Goal: Task Accomplishment & Management: Manage account settings

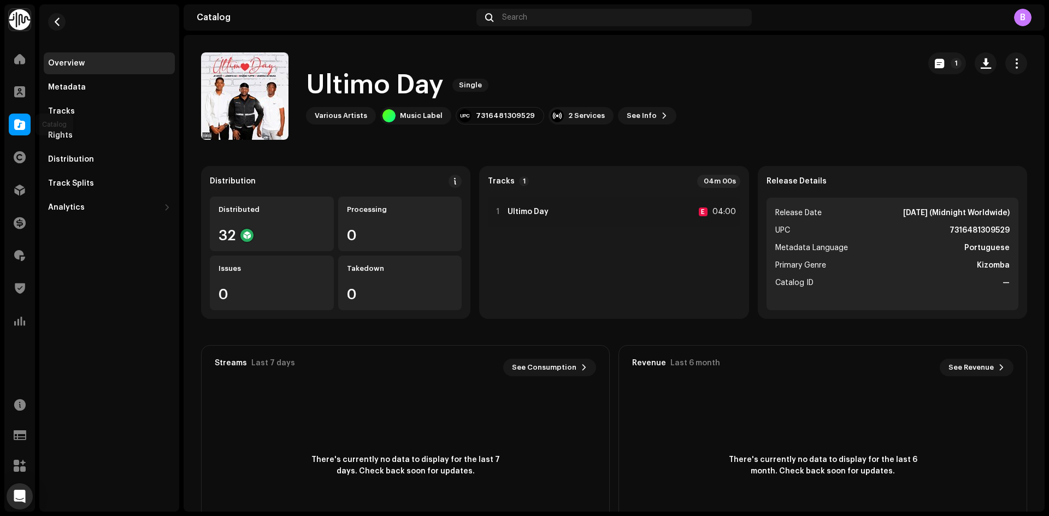
click at [11, 127] on div at bounding box center [20, 125] width 22 height 22
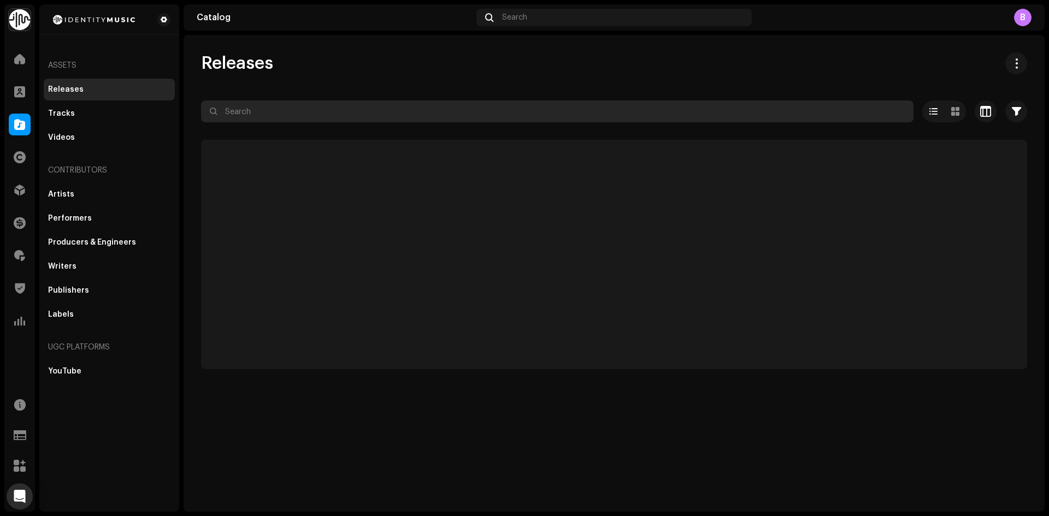
click at [334, 116] on input "text" at bounding box center [557, 112] width 713 height 22
paste input "UKZGC2508859"
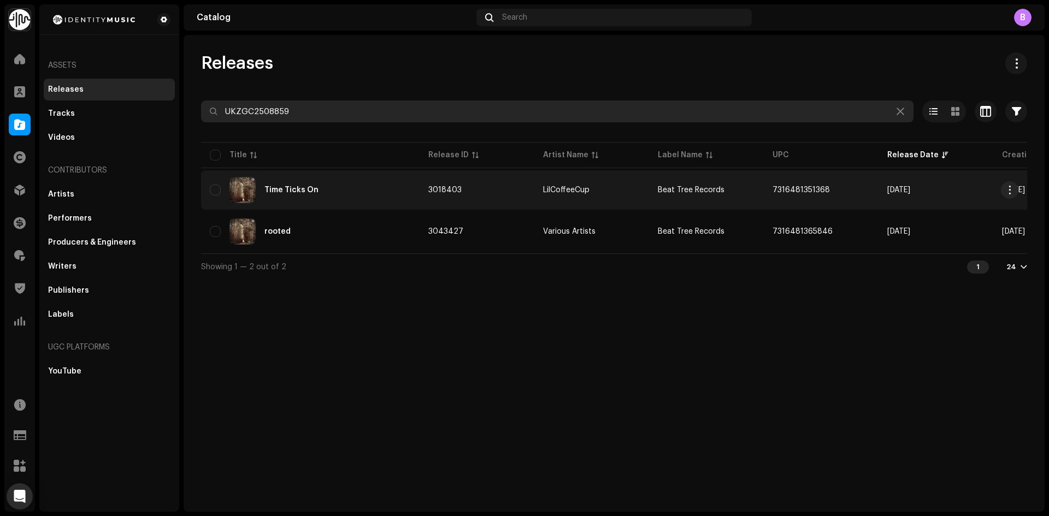
type input "UKZGC2508859"
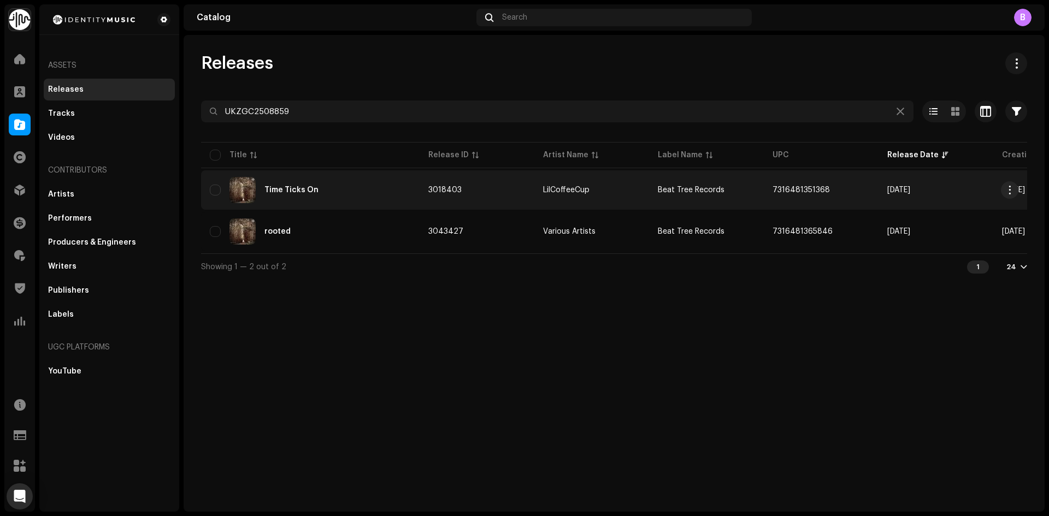
click at [358, 175] on td "Time Ticks On" at bounding box center [310, 189] width 219 height 39
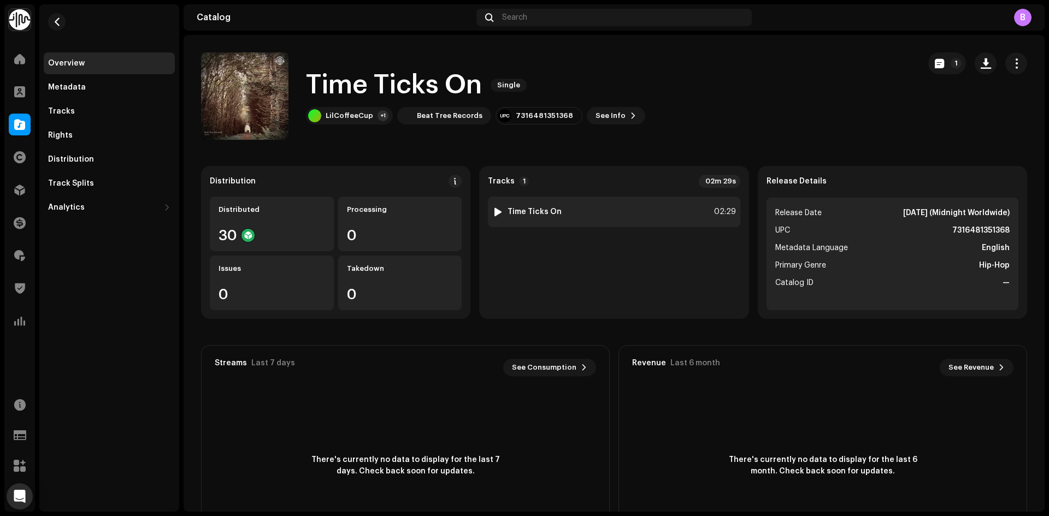
click at [498, 210] on div at bounding box center [498, 212] width 8 height 9
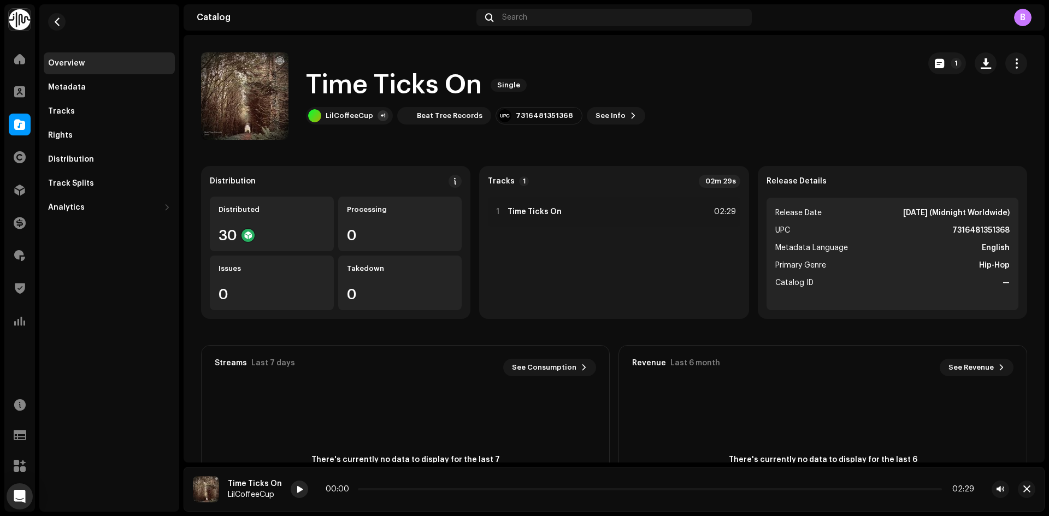
click at [297, 487] on span at bounding box center [299, 490] width 7 height 9
click at [15, 130] on div at bounding box center [20, 125] width 22 height 22
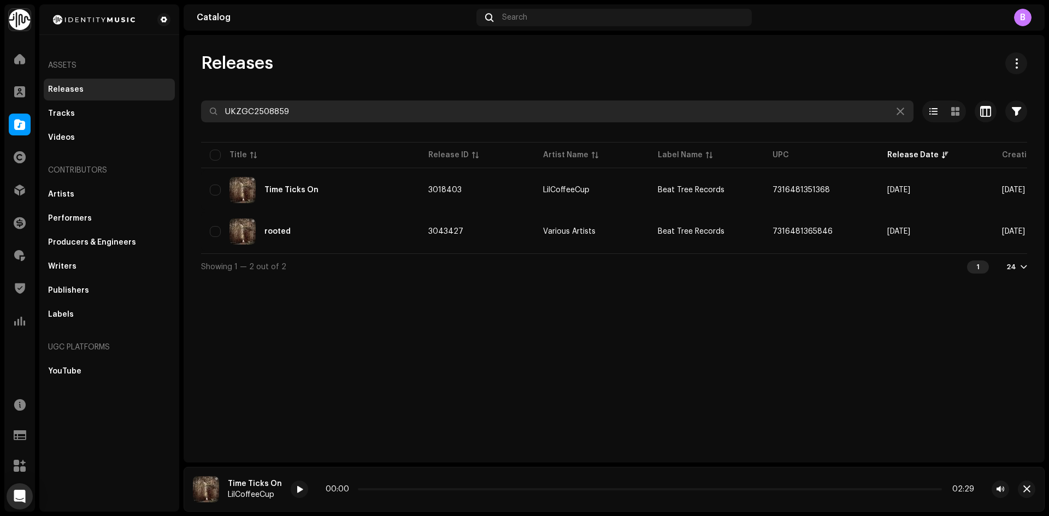
drag, startPoint x: 466, startPoint y: 112, endPoint x: 90, endPoint y: 89, distance: 376.1
click at [121, 89] on div "Identity Music Home Clients Catalog Rights Distribution Finance Royalties Trust…" at bounding box center [524, 258] width 1049 height 516
paste input "8"
type input "UKZGC2508858"
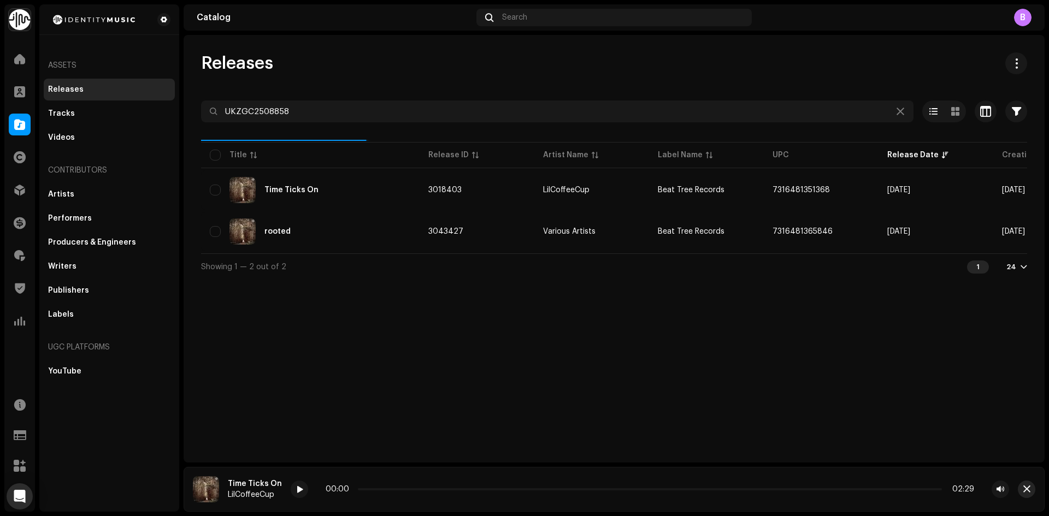
click at [1027, 493] on span "button" at bounding box center [1026, 489] width 7 height 9
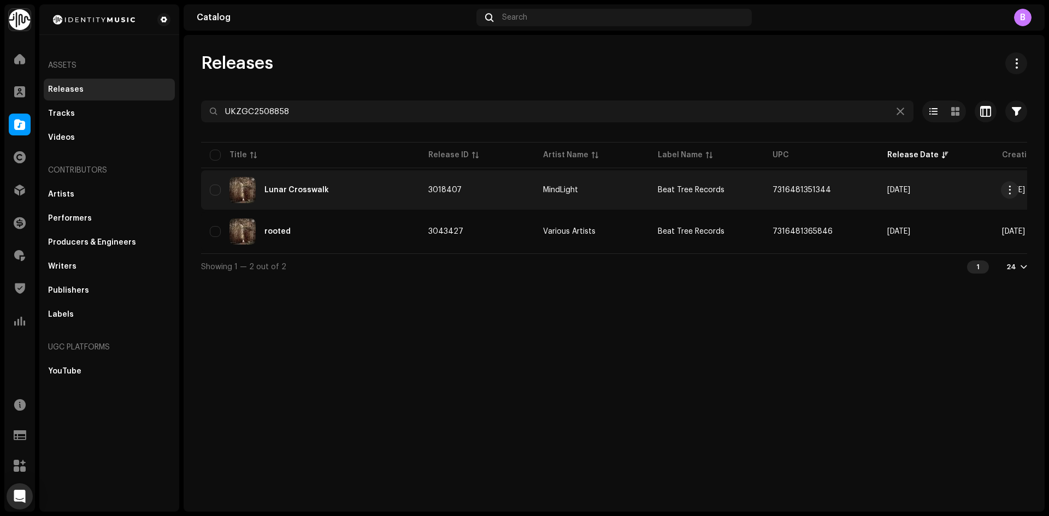
click at [338, 199] on div "Lunar Crosswalk" at bounding box center [310, 190] width 201 height 26
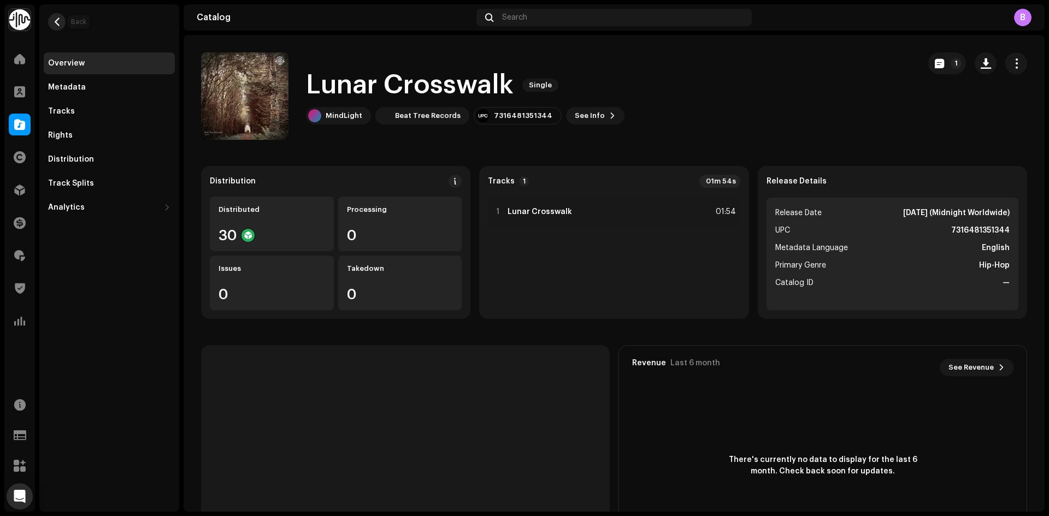
click at [58, 25] on span "button" at bounding box center [57, 21] width 8 height 9
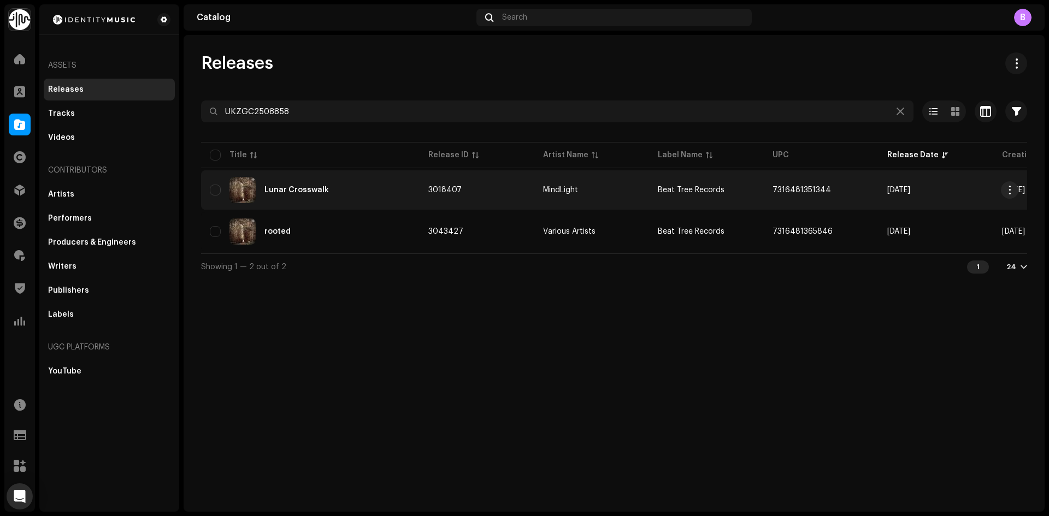
click at [409, 178] on div "Lunar Crosswalk" at bounding box center [310, 190] width 201 height 26
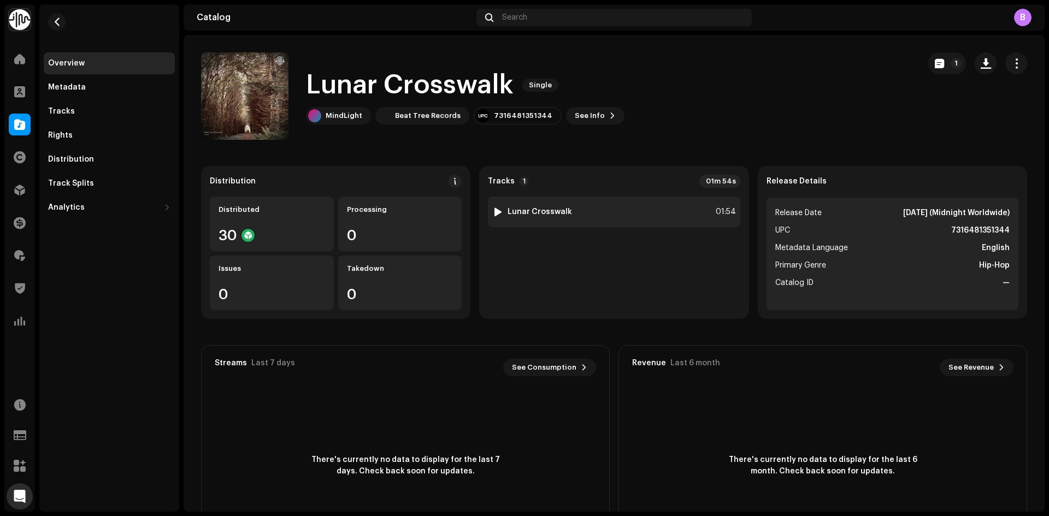
click at [494, 211] on div at bounding box center [498, 212] width 8 height 9
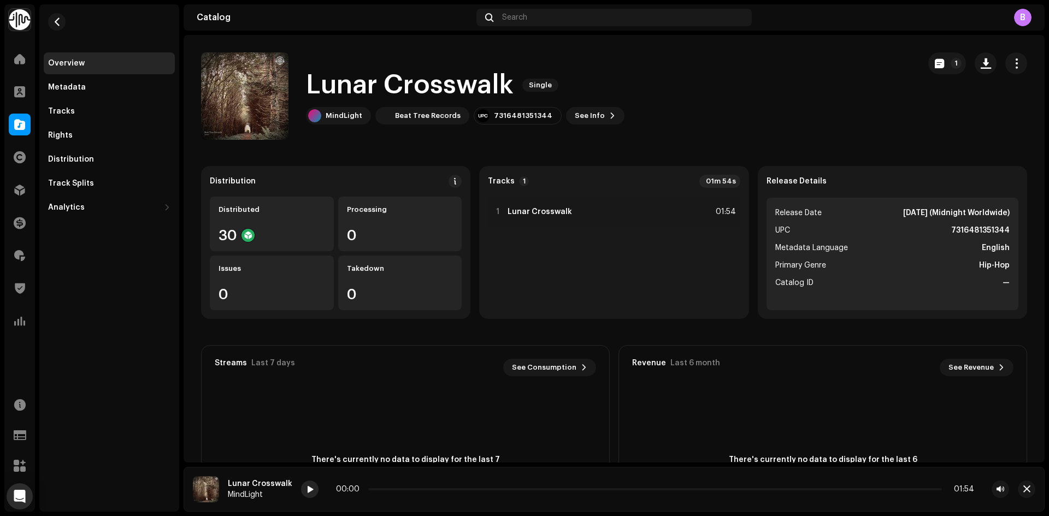
click at [309, 492] on span at bounding box center [310, 490] width 7 height 9
click at [408, 493] on div "00:01 01:54" at bounding box center [655, 489] width 638 height 9
click at [410, 489] on p-slider at bounding box center [655, 490] width 574 height 2
click at [19, 123] on span at bounding box center [19, 124] width 11 height 9
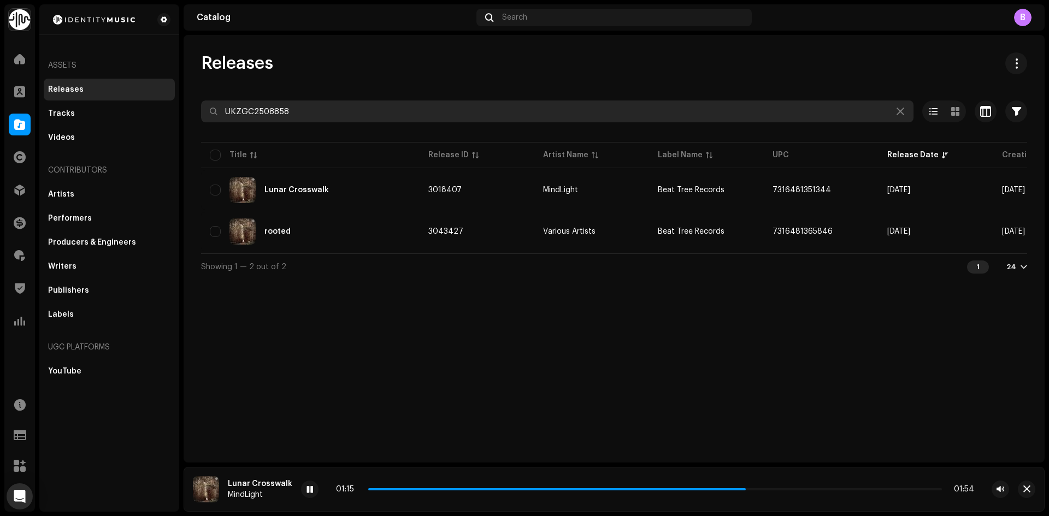
drag, startPoint x: 339, startPoint y: 106, endPoint x: 0, endPoint y: 116, distance: 339.5
click at [0, 116] on div "Identity Music Home Clients Catalog Rights Distribution Finance Royalties Trust…" at bounding box center [524, 258] width 1049 height 516
paste input "61"
type input "UKZGC2508861"
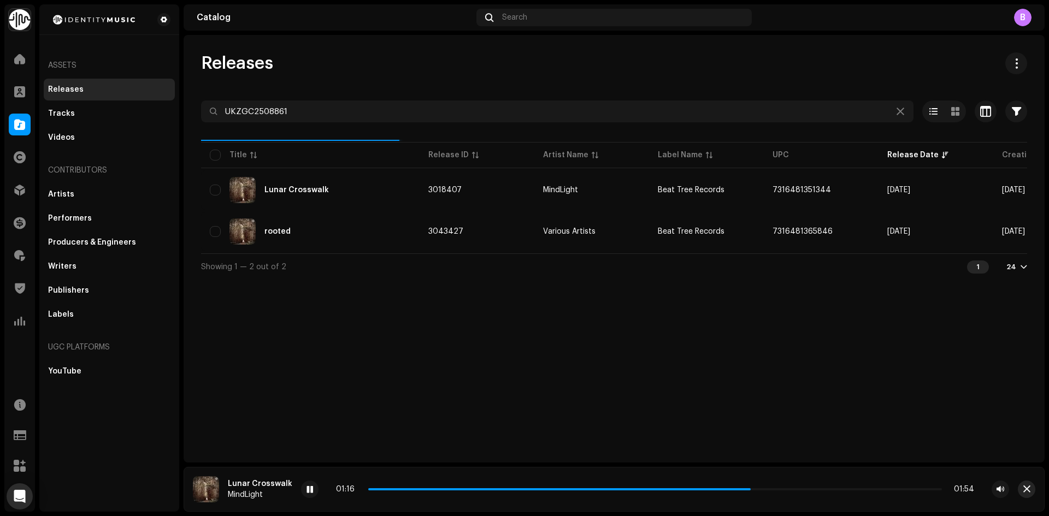
click at [1026, 487] on span "button" at bounding box center [1026, 489] width 7 height 9
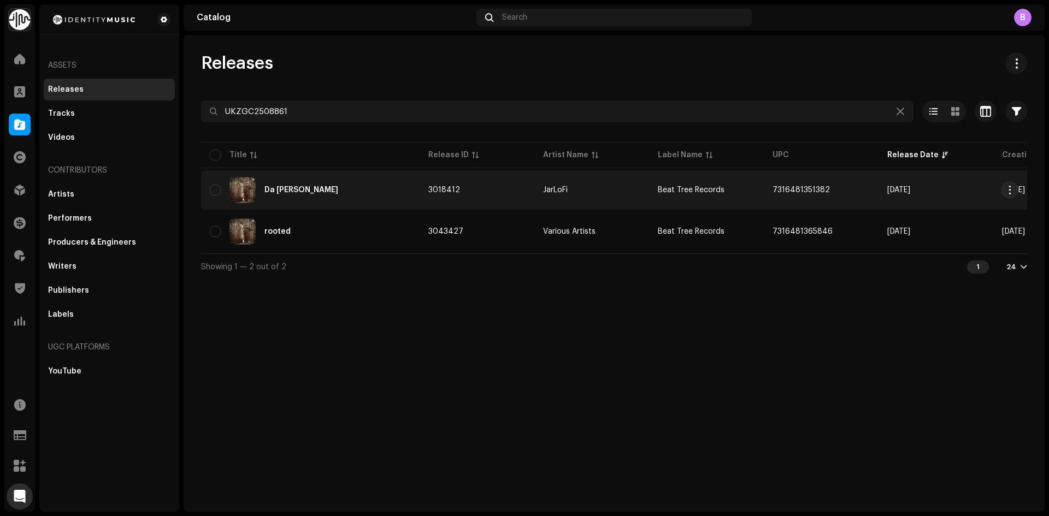
click at [359, 181] on div "Da [PERSON_NAME]" at bounding box center [310, 190] width 201 height 26
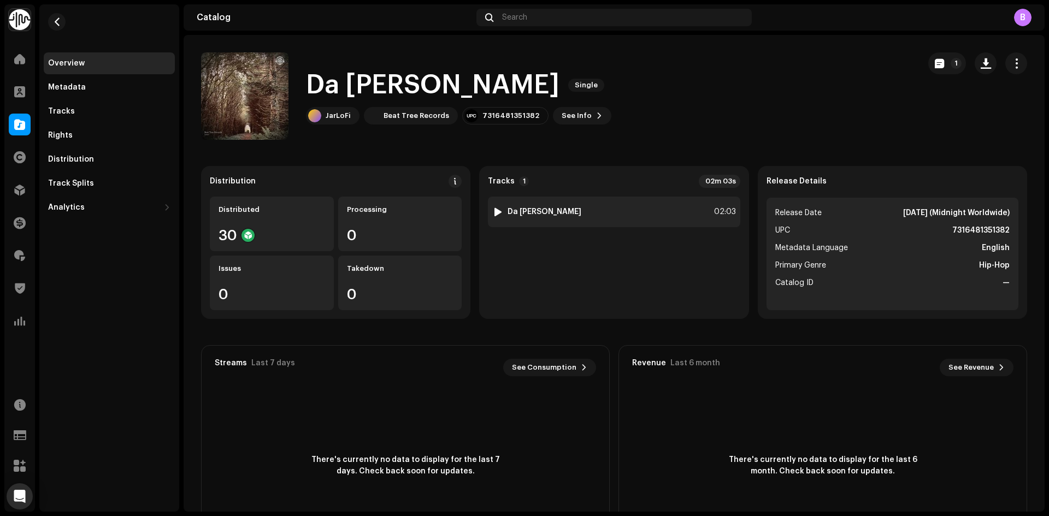
click at [494, 213] on div at bounding box center [498, 212] width 8 height 9
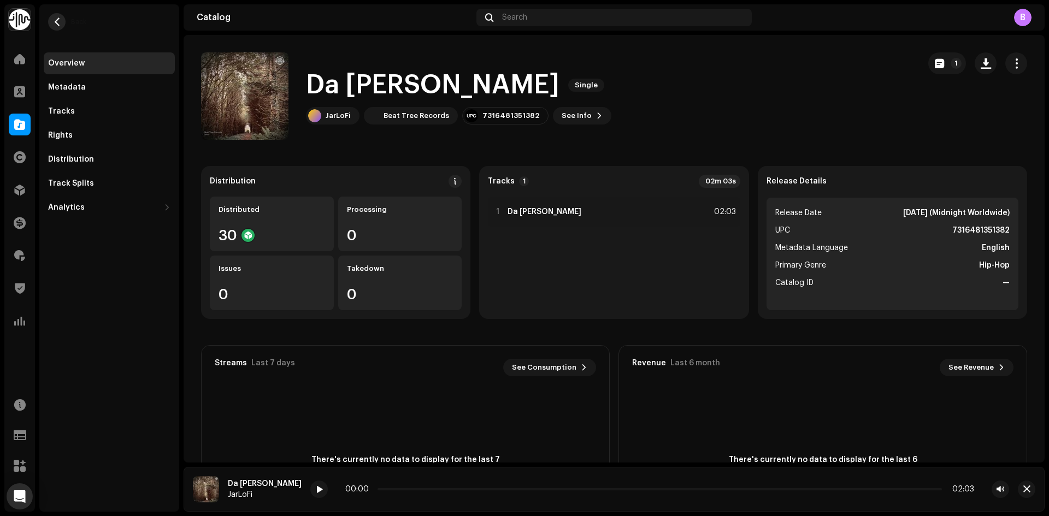
click at [60, 21] on span "button" at bounding box center [57, 21] width 8 height 9
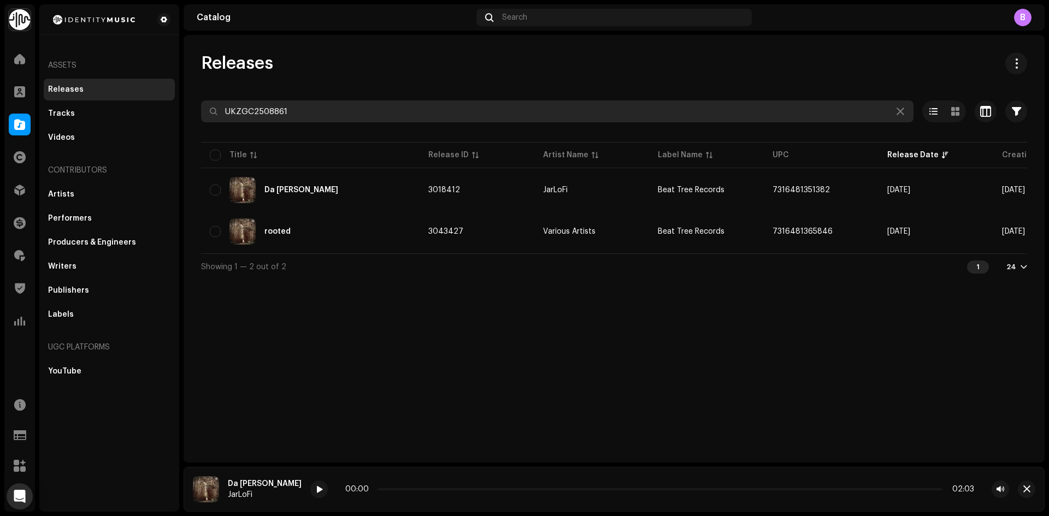
drag, startPoint x: 384, startPoint y: 101, endPoint x: 0, endPoint y: 138, distance: 385.4
click at [0, 138] on div "Identity Music Home Clients Catalog Rights Distribution Finance Royalties Trust…" at bounding box center [524, 258] width 1049 height 516
paste input "2"
type input "UKZGC2508862"
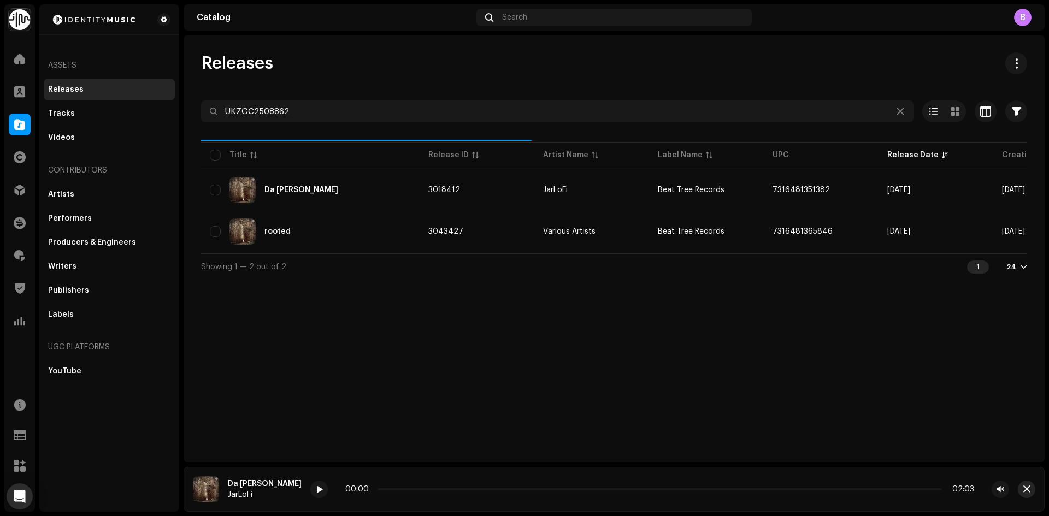
click at [1022, 485] on button "button" at bounding box center [1026, 489] width 17 height 17
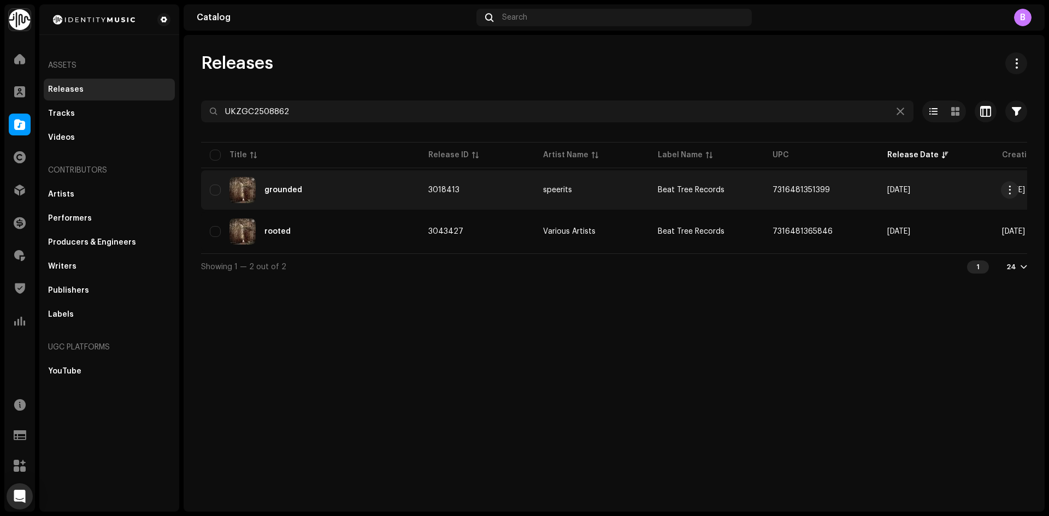
click at [384, 193] on div "grounded" at bounding box center [310, 190] width 201 height 26
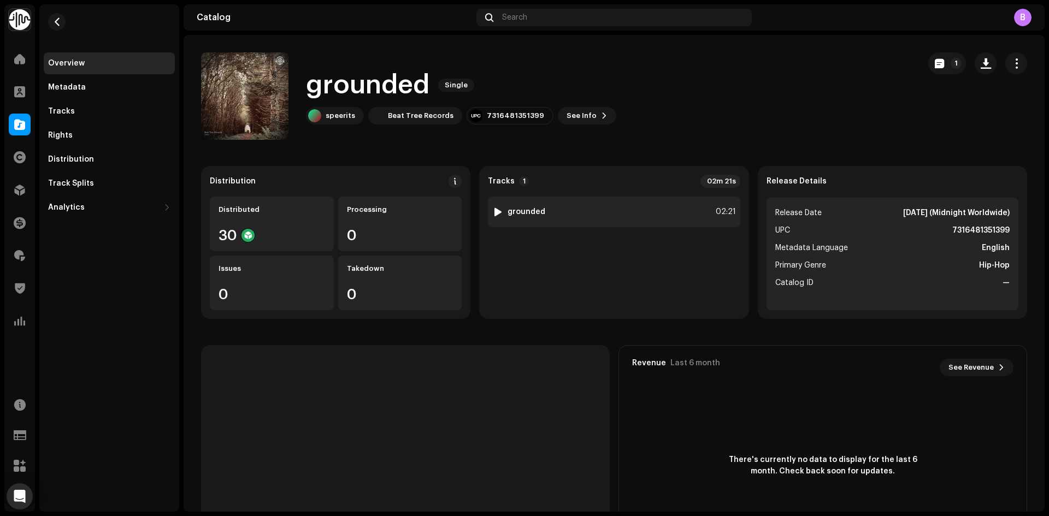
click at [494, 211] on div at bounding box center [498, 212] width 8 height 9
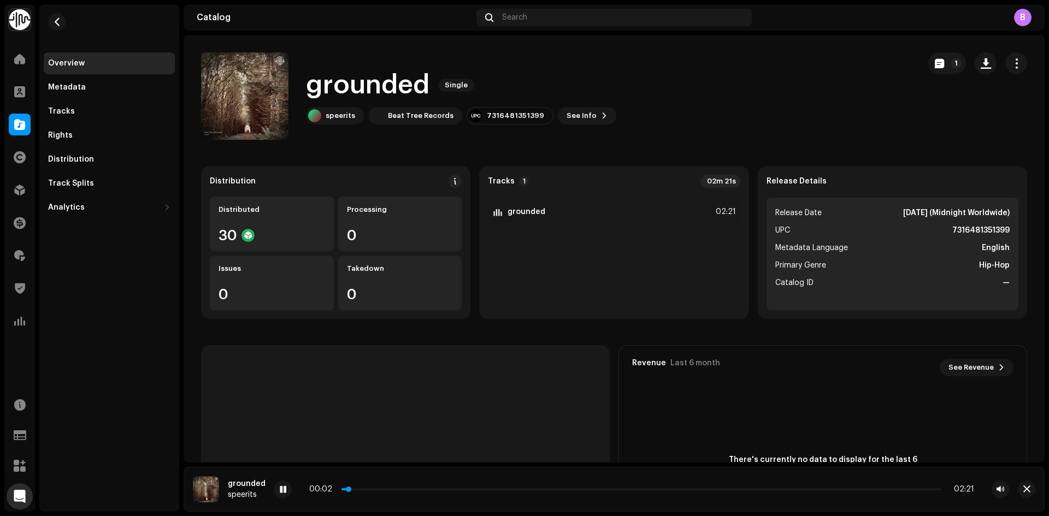
click at [373, 489] on p-slider at bounding box center [642, 490] width 601 height 2
click at [397, 490] on p-slider at bounding box center [642, 490] width 601 height 2
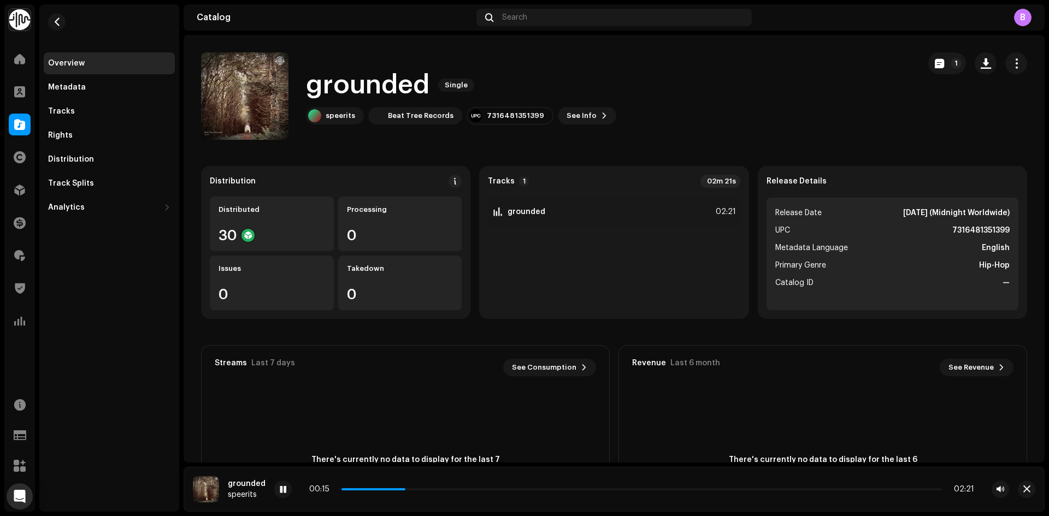
click at [352, 491] on div "00:15 02:21" at bounding box center [641, 489] width 665 height 9
click at [349, 491] on div "00:15 02:21" at bounding box center [641, 489] width 665 height 9
click at [349, 489] on span at bounding box center [376, 490] width 68 height 2
click at [286, 493] on div at bounding box center [282, 489] width 17 height 17
click at [26, 122] on div at bounding box center [20, 125] width 22 height 22
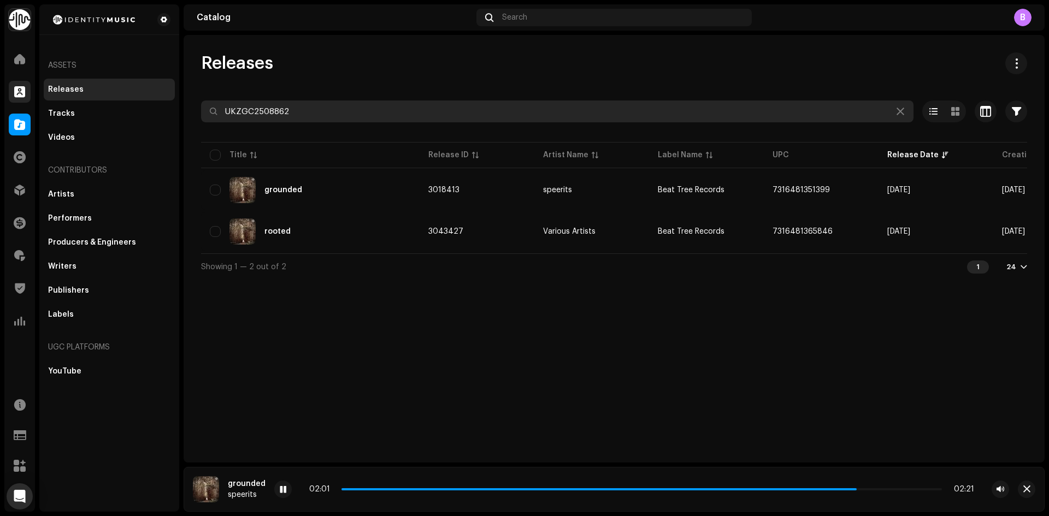
drag, startPoint x: 324, startPoint y: 110, endPoint x: 11, endPoint y: 85, distance: 313.6
click at [13, 85] on div "Identity Music Home Clients Catalog Rights Distribution Finance Royalties Trust…" at bounding box center [524, 258] width 1049 height 516
paste input "9058"
type input "UKZGC2509058"
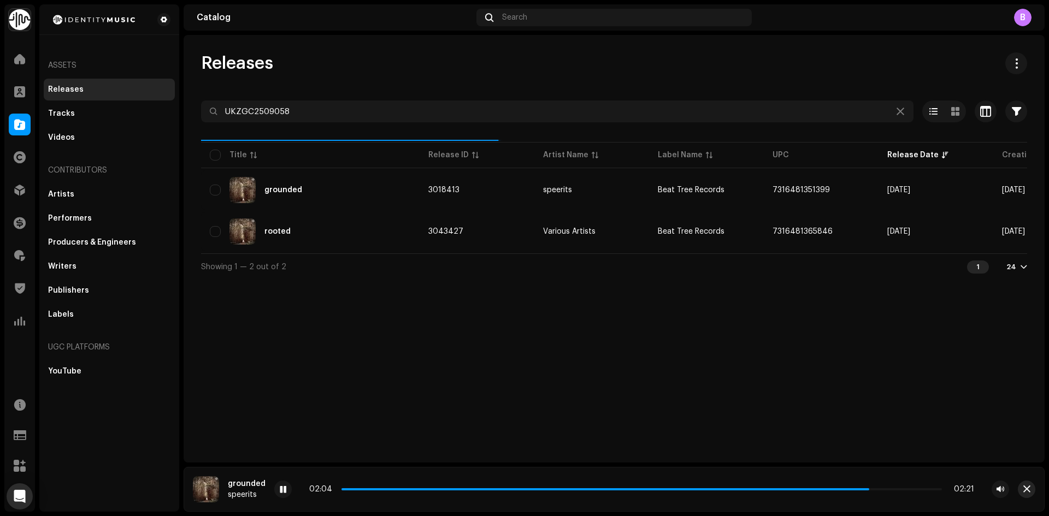
click at [1022, 490] on button "button" at bounding box center [1026, 489] width 17 height 17
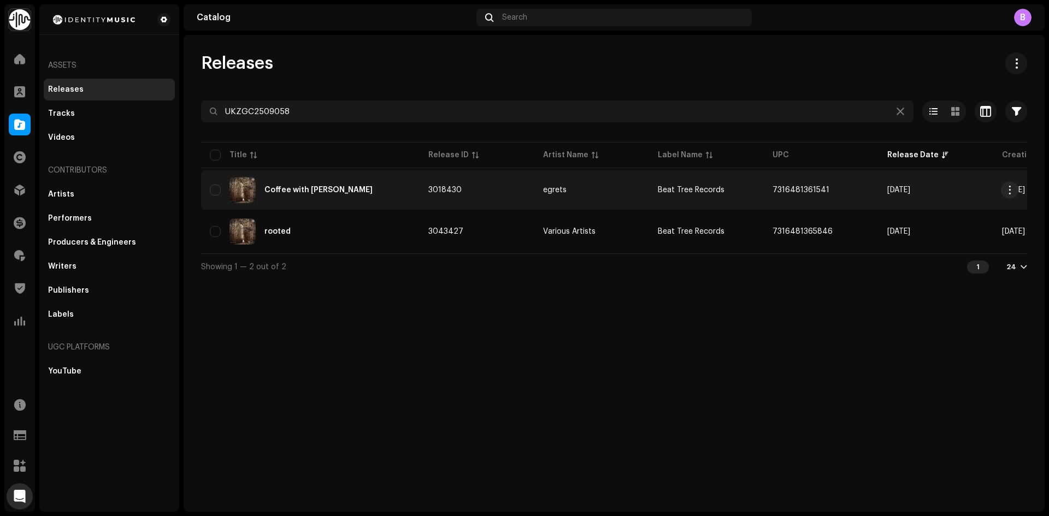
click at [359, 192] on div "Coffee with [PERSON_NAME]" at bounding box center [310, 190] width 201 height 26
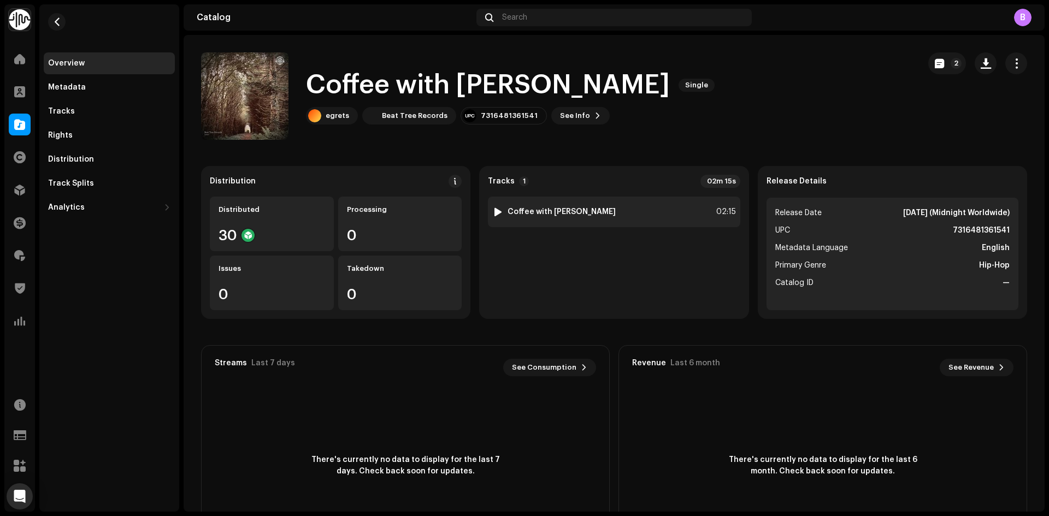
click at [497, 210] on div at bounding box center [498, 212] width 8 height 9
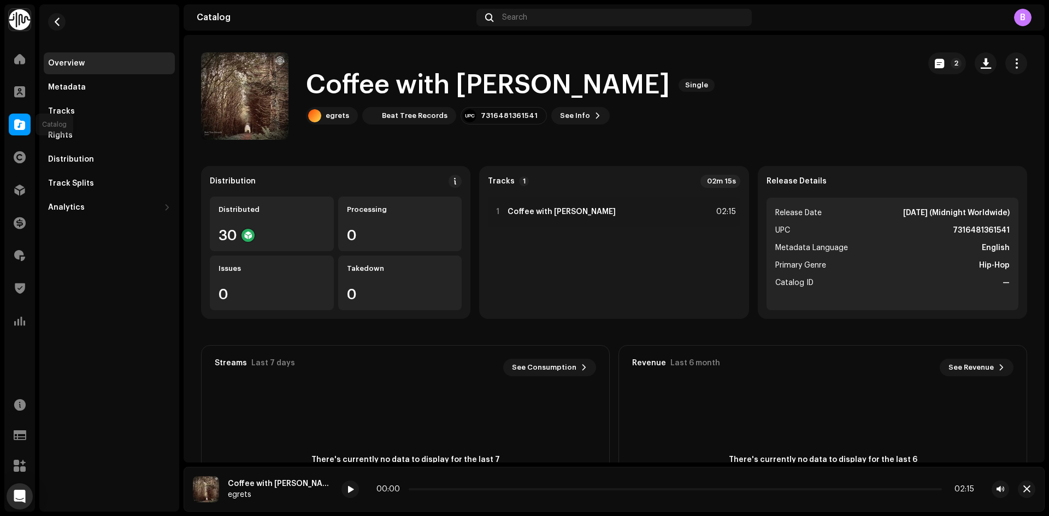
click at [23, 126] on span at bounding box center [19, 124] width 11 height 9
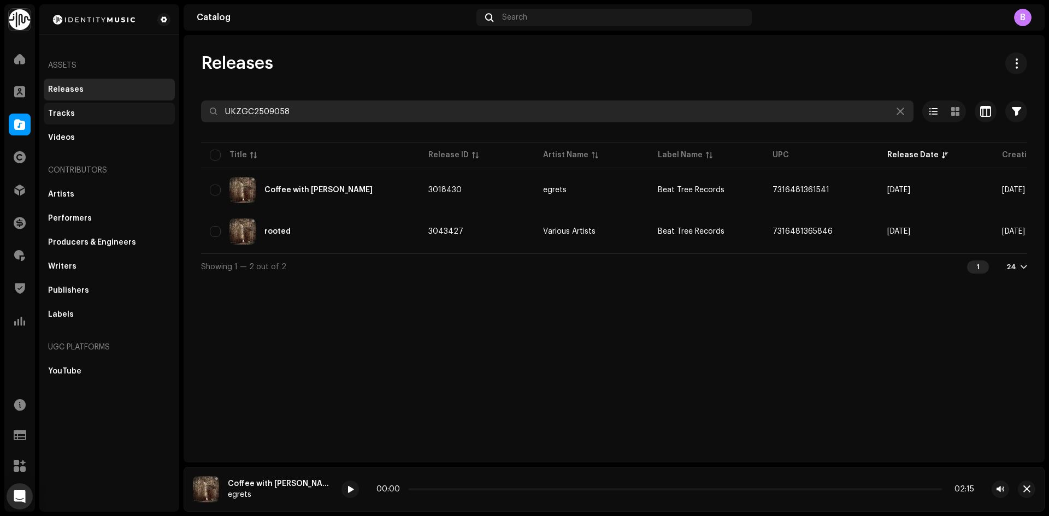
drag, startPoint x: 174, startPoint y: 107, endPoint x: 59, endPoint y: 110, distance: 114.8
click at [118, 107] on div "Identity Music Home Clients Catalog Rights Distribution Finance Royalties Trust…" at bounding box center [524, 258] width 1049 height 516
paste input "8865"
type input "UKZGC2508865"
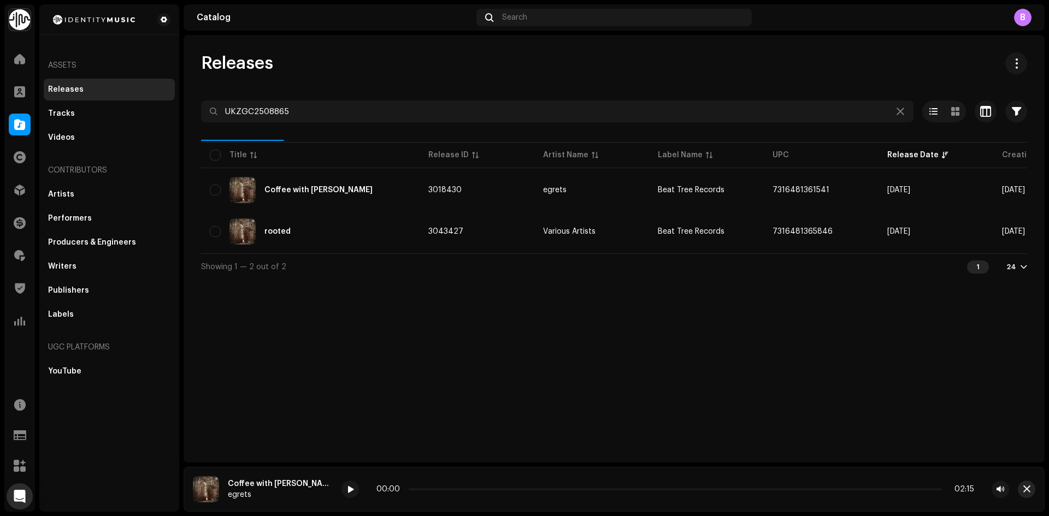
click at [1028, 489] on span "button" at bounding box center [1026, 489] width 7 height 9
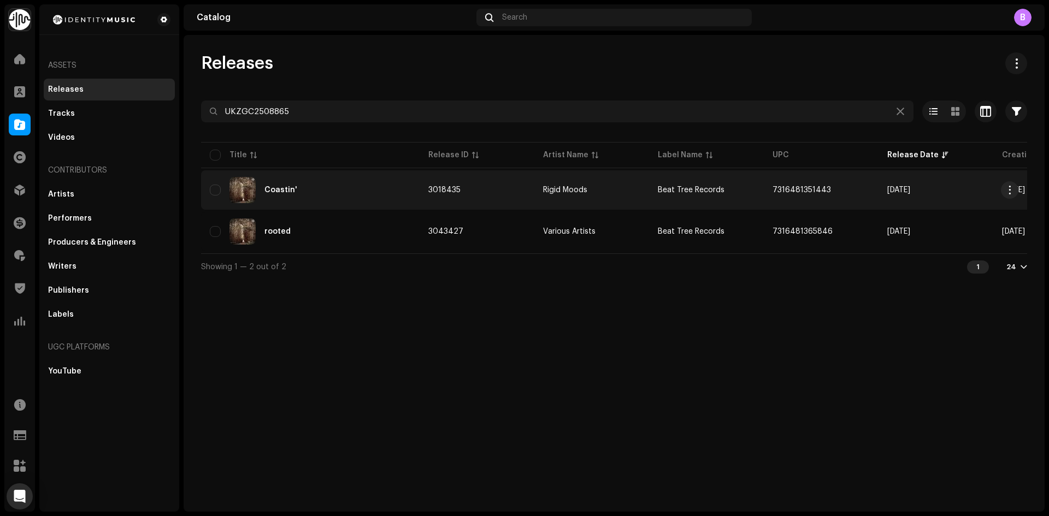
click at [333, 176] on td "Coastin'" at bounding box center [310, 189] width 219 height 39
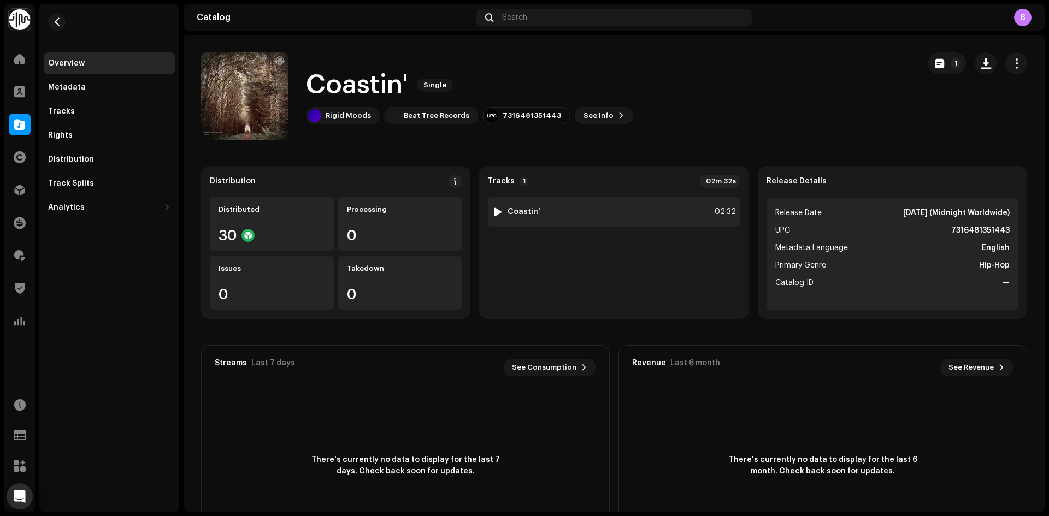
click at [496, 210] on div at bounding box center [498, 212] width 8 height 9
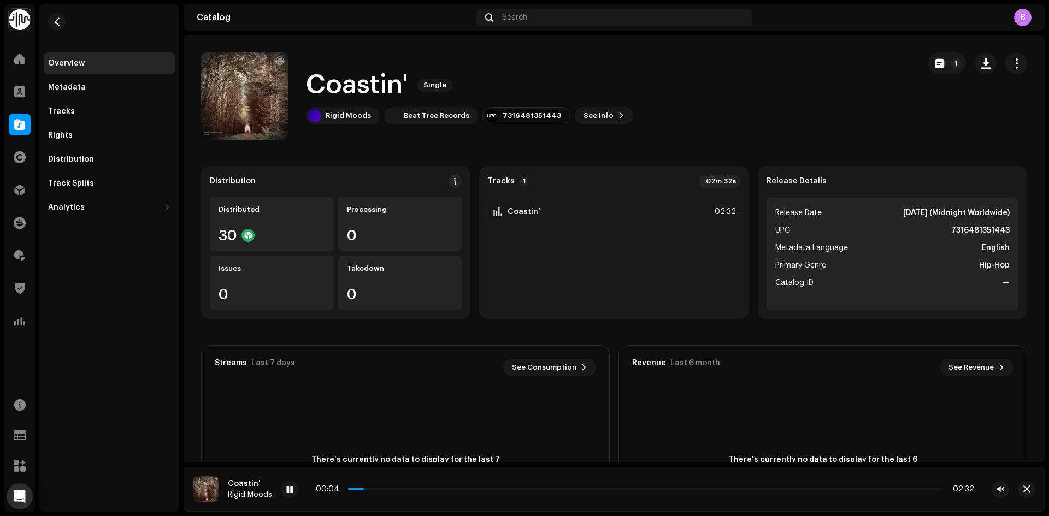
click at [616, 65] on div "Coastin' Single Rigid Moods Beat Tree Records 7316481351443 See Info 1" at bounding box center [556, 95] width 710 height 87
click at [292, 482] on div at bounding box center [289, 489] width 17 height 17
click at [399, 487] on div "00:01 02:32" at bounding box center [645, 489] width 658 height 9
click at [407, 487] on div "00:01 02:32" at bounding box center [645, 489] width 658 height 9
click at [410, 491] on div "00:02 02:32" at bounding box center [645, 489] width 658 height 9
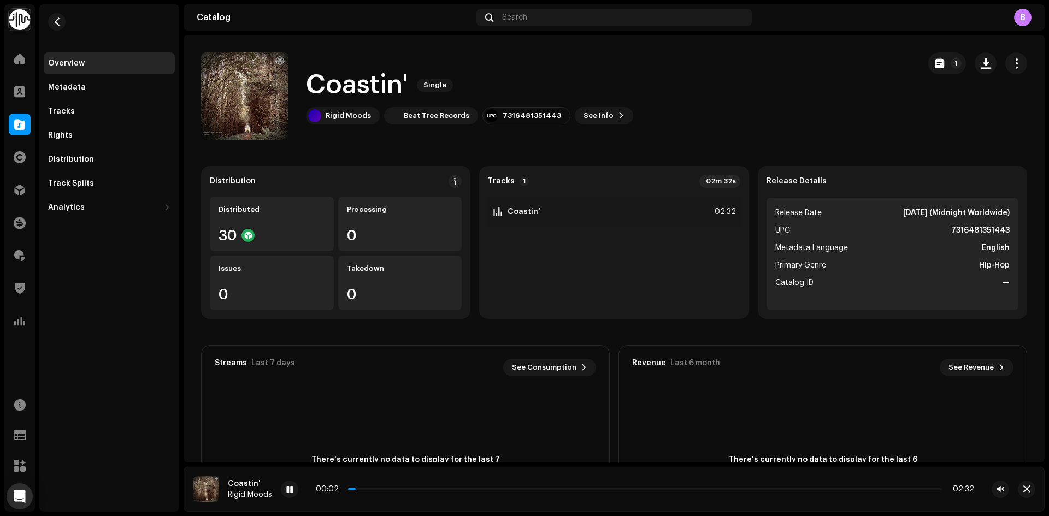
click at [413, 485] on div "00:02 02:32" at bounding box center [645, 489] width 658 height 9
click at [414, 486] on div "00:02 02:32" at bounding box center [645, 489] width 658 height 9
click at [415, 489] on p-slider at bounding box center [645, 490] width 594 height 2
click at [467, 490] on p-slider at bounding box center [645, 490] width 594 height 2
click at [515, 489] on p-slider at bounding box center [645, 490] width 594 height 2
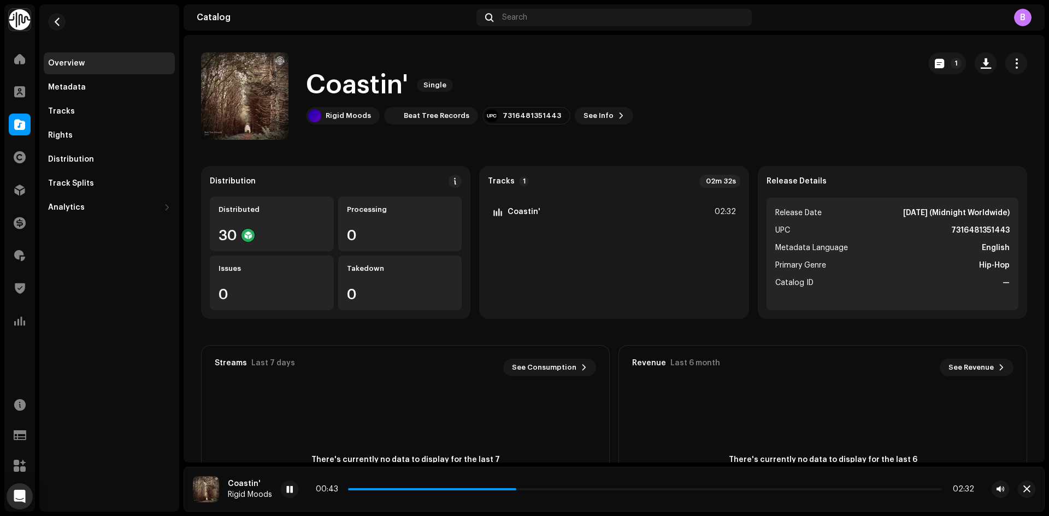
click at [545, 488] on div "00:43 02:32" at bounding box center [645, 489] width 658 height 9
click at [551, 489] on p-slider at bounding box center [645, 490] width 594 height 2
click at [588, 488] on div "00:52 02:32" at bounding box center [645, 489] width 658 height 9
click at [591, 490] on p-slider at bounding box center [645, 490] width 594 height 2
click at [623, 490] on p-slider at bounding box center [645, 490] width 594 height 2
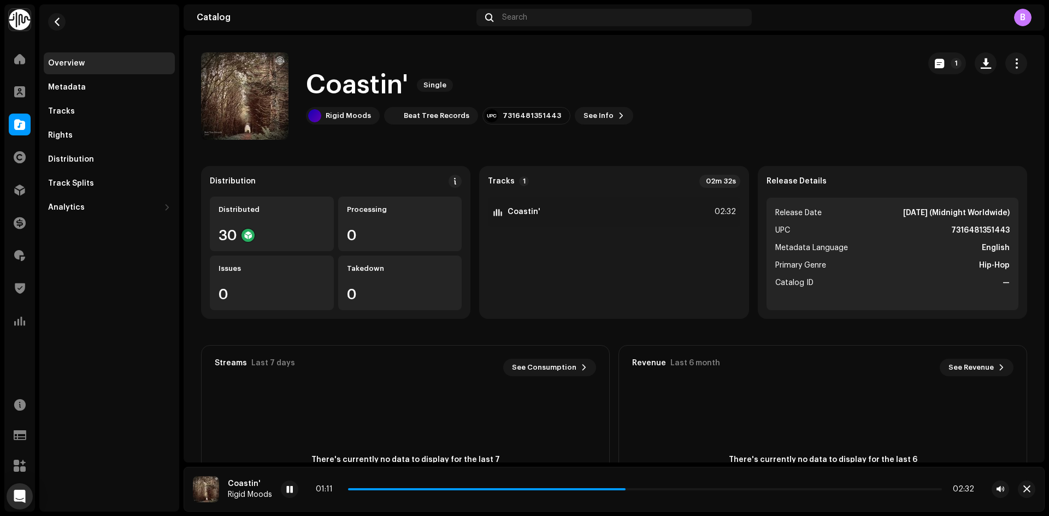
click at [651, 488] on div "01:11 02:32" at bounding box center [645, 489] width 658 height 9
click at [654, 489] on p-slider at bounding box center [645, 490] width 594 height 2
drag, startPoint x: 292, startPoint y: 489, endPoint x: 409, endPoint y: 490, distance: 117.5
click at [409, 490] on div "01:28 02:32" at bounding box center [645, 489] width 728 height 17
click at [338, 479] on div "Coastin' Rigid Moods 01:28 02:32" at bounding box center [614, 489] width 861 height 45
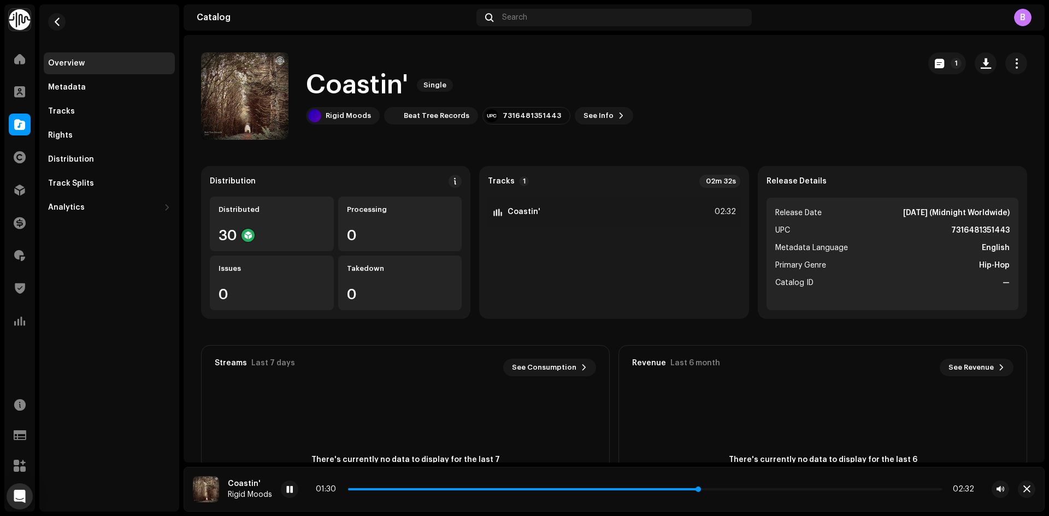
click at [737, 490] on p-slider at bounding box center [645, 490] width 594 height 2
click at [296, 484] on div at bounding box center [289, 489] width 17 height 17
click at [1031, 489] on button "button" at bounding box center [1026, 489] width 17 height 17
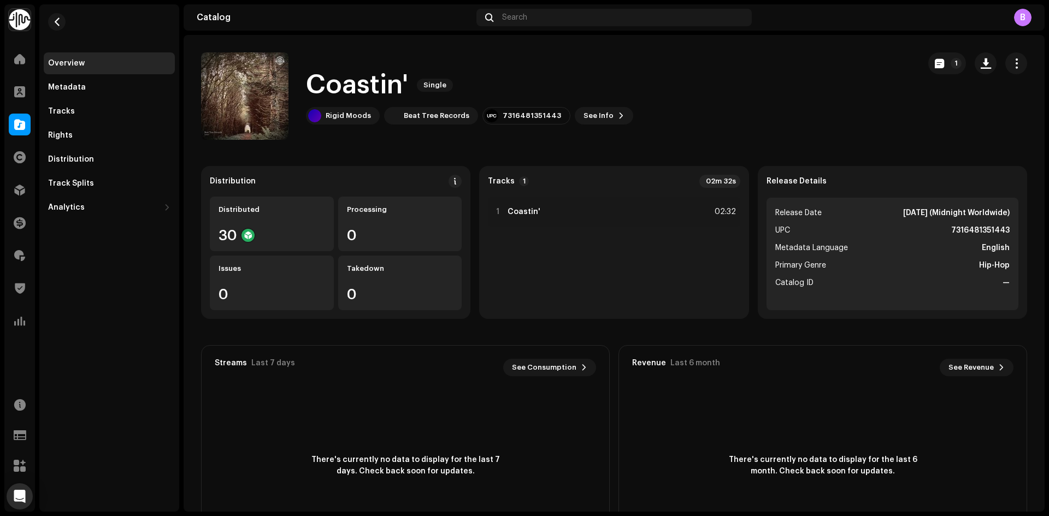
click at [20, 115] on div at bounding box center [20, 125] width 22 height 22
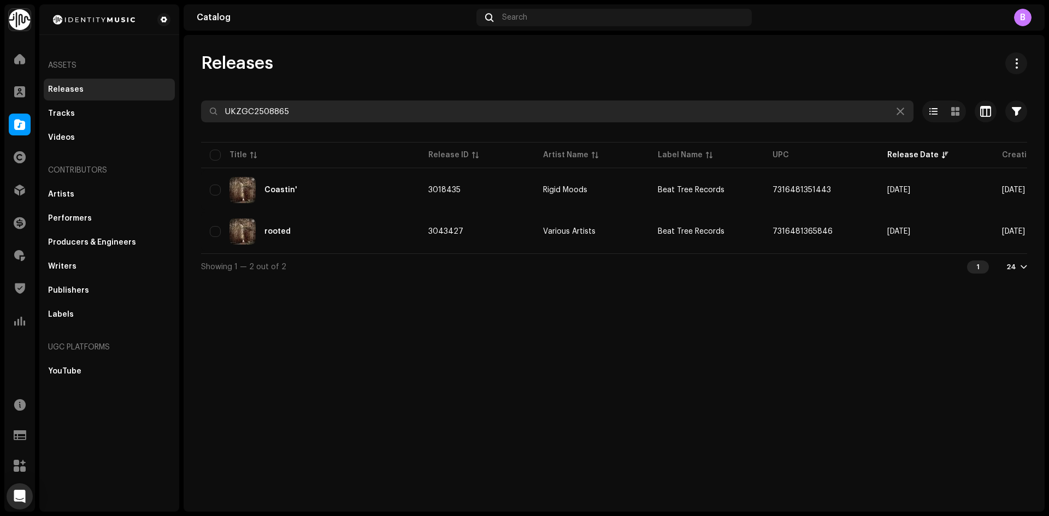
drag, startPoint x: 374, startPoint y: 106, endPoint x: 0, endPoint y: 145, distance: 376.4
click at [64, 123] on div "Identity Music Home Clients Catalog Rights Distribution Finance Royalties Trust…" at bounding box center [524, 258] width 1049 height 516
paste input "6308"
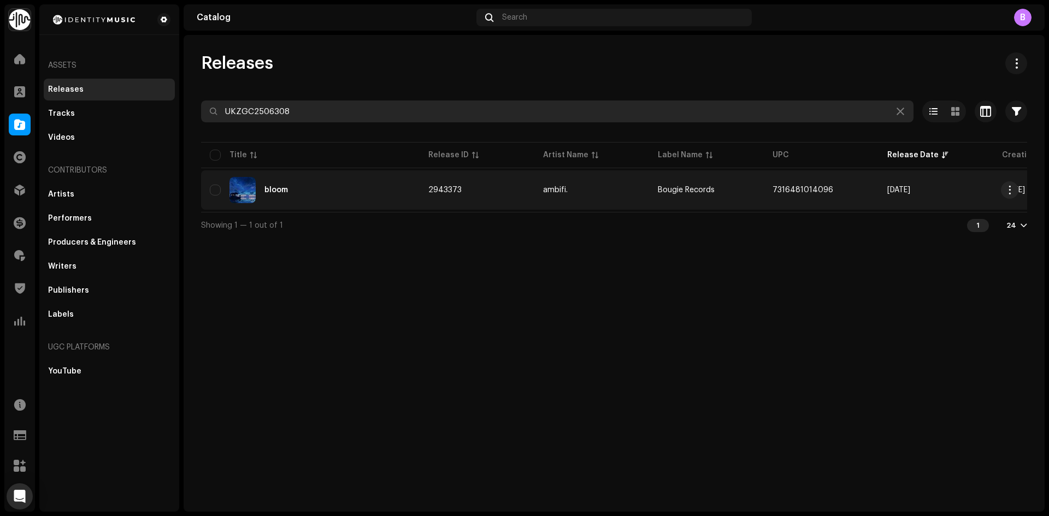
type input "UKZGC2506308"
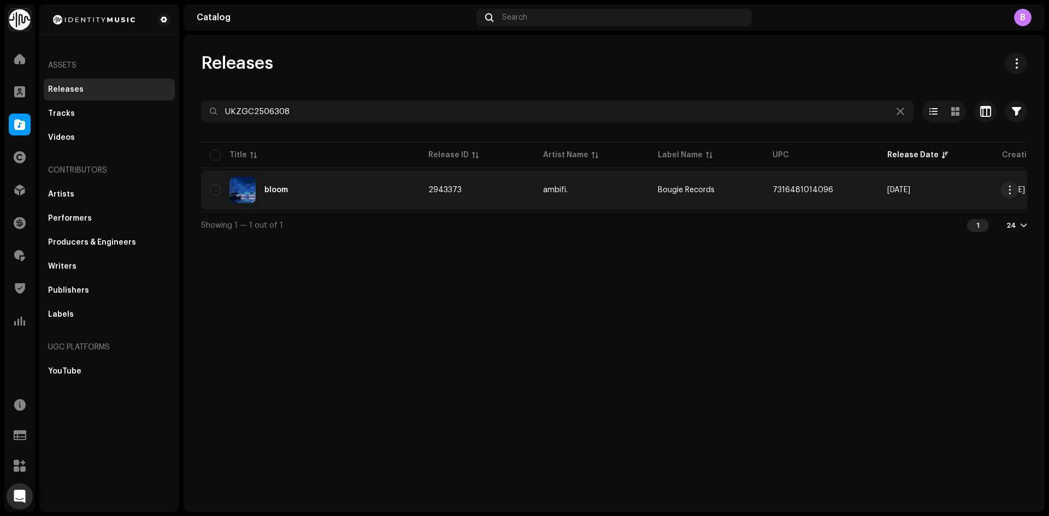
click at [378, 184] on div "bloom" at bounding box center [310, 190] width 201 height 26
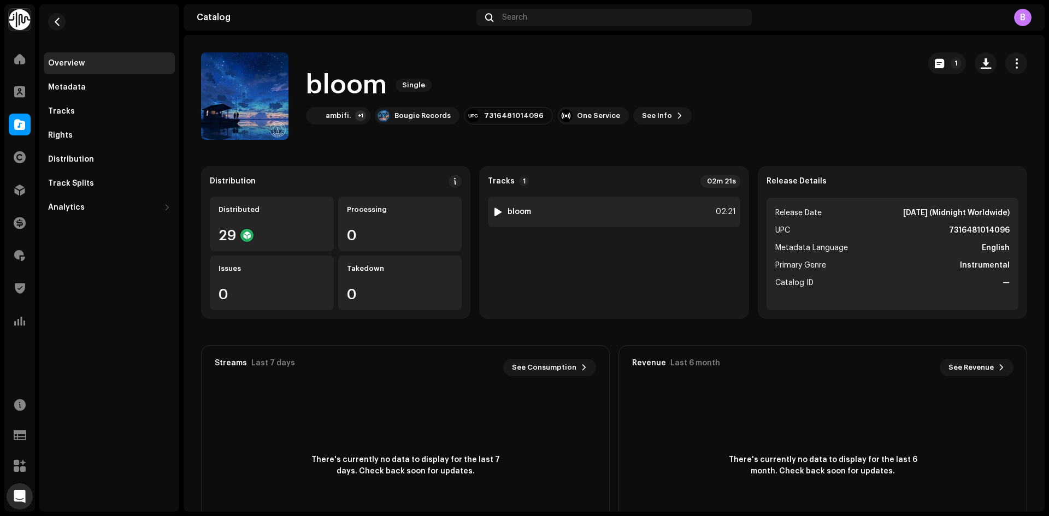
click at [501, 209] on img at bounding box center [498, 212] width 14 height 14
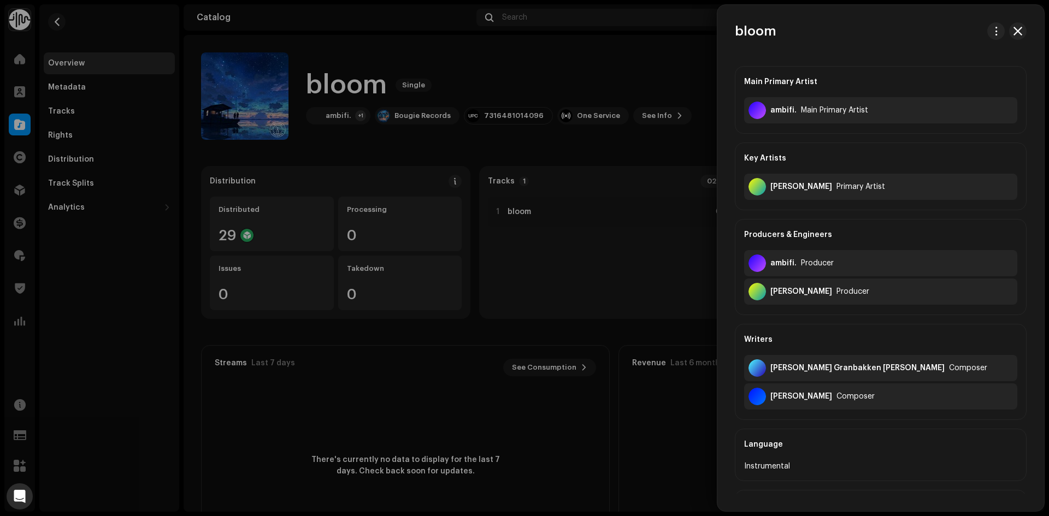
drag, startPoint x: 555, startPoint y: 142, endPoint x: 553, endPoint y: 148, distance: 6.8
click at [555, 142] on div at bounding box center [524, 258] width 1049 height 516
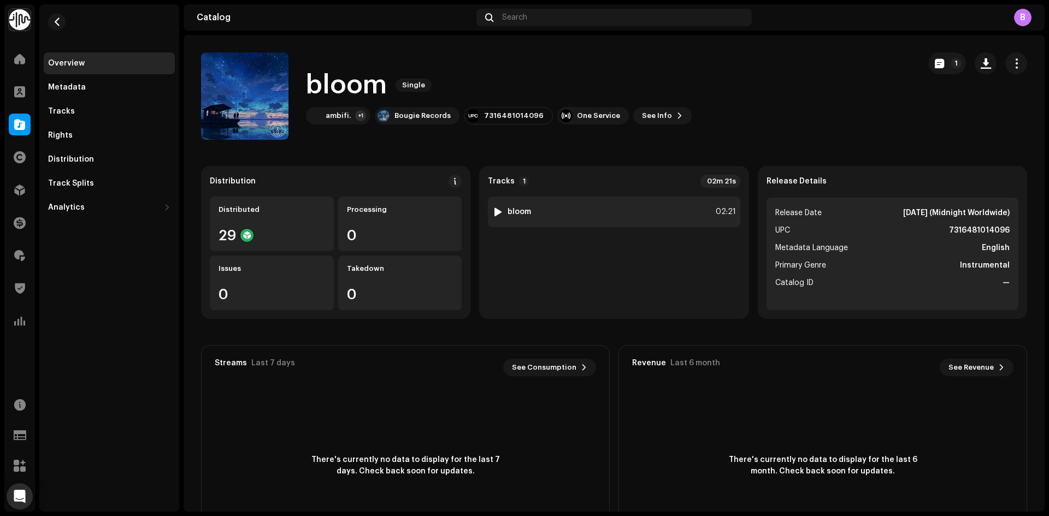
click at [495, 213] on div at bounding box center [498, 212] width 8 height 9
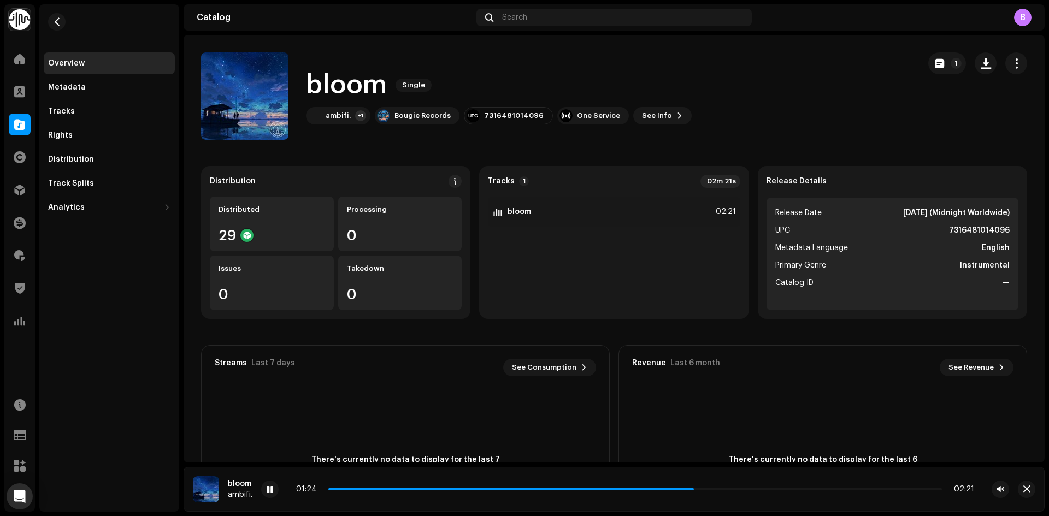
click at [397, 488] on div "01:24 02:21" at bounding box center [635, 489] width 678 height 9
click at [399, 489] on span at bounding box center [511, 490] width 366 height 2
click at [436, 489] on p-slider at bounding box center [635, 490] width 614 height 2
click at [473, 489] on p-slider at bounding box center [635, 490] width 614 height 2
click at [513, 489] on p-slider at bounding box center [635, 490] width 614 height 2
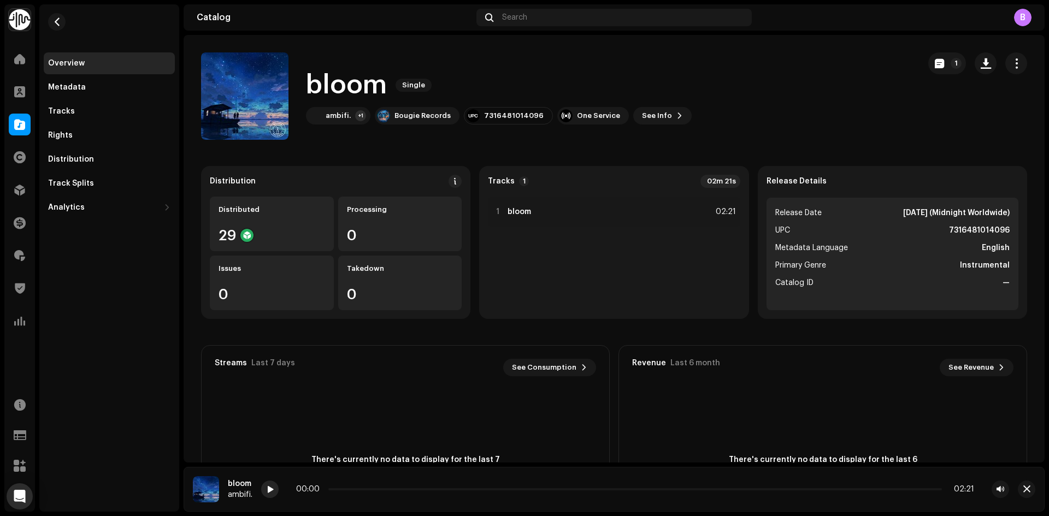
click at [273, 489] on span at bounding box center [270, 490] width 7 height 9
click at [403, 487] on div "00:01 02:21" at bounding box center [635, 489] width 678 height 9
click at [406, 486] on div "00:01 02:21" at bounding box center [635, 489] width 678 height 9
click at [409, 492] on div "00:01 02:21" at bounding box center [635, 489] width 678 height 9
click at [409, 492] on div "00:02 02:21" at bounding box center [635, 489] width 678 height 9
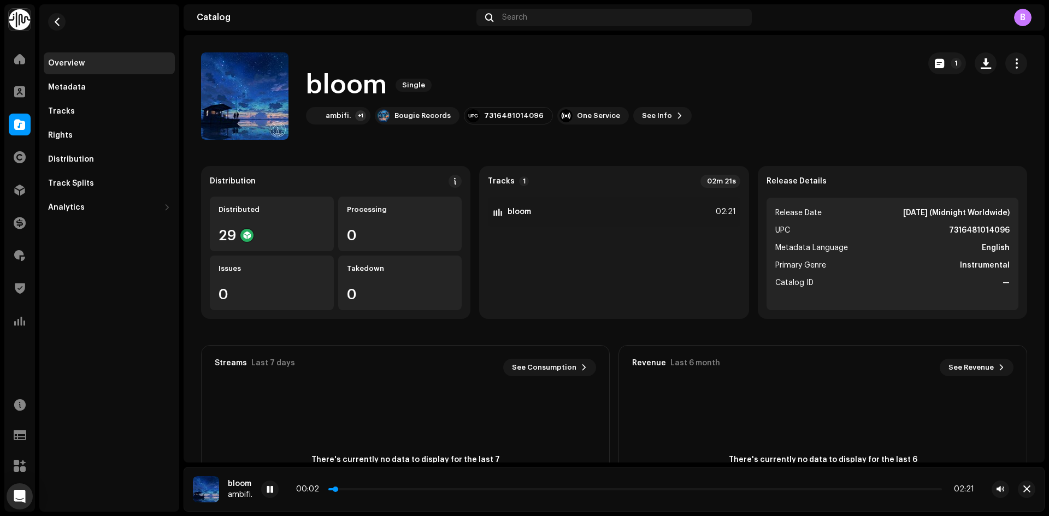
click at [409, 490] on p-slider at bounding box center [635, 490] width 614 height 2
click at [269, 486] on span at bounding box center [270, 490] width 7 height 9
click at [55, 20] on span "button" at bounding box center [57, 21] width 8 height 9
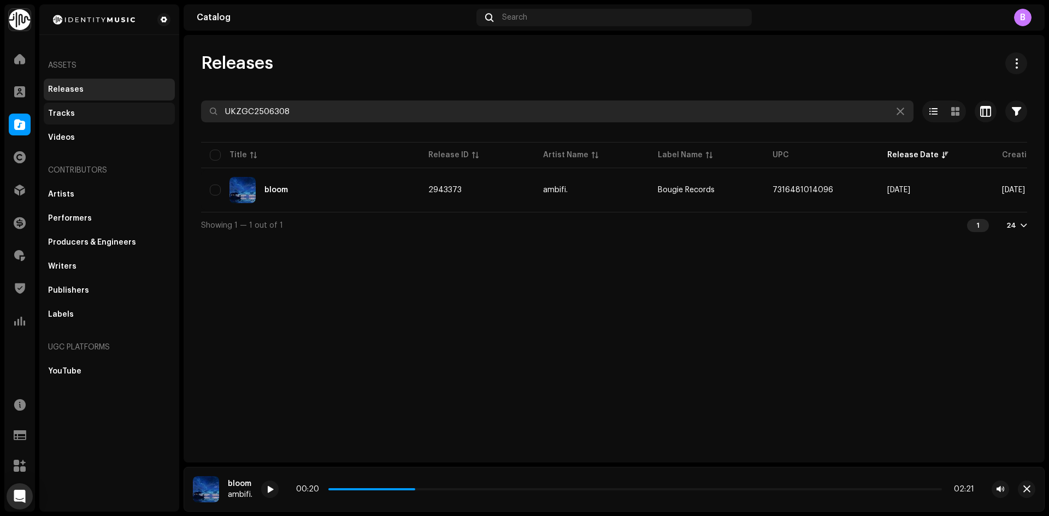
drag, startPoint x: 385, startPoint y: 116, endPoint x: 54, endPoint y: 119, distance: 331.2
click at [54, 119] on div "Identity Music Home Clients Catalog Rights Distribution Finance Royalties Trust…" at bounding box center [524, 258] width 1049 height 516
paste input "8277"
type input "UKZGC2508277"
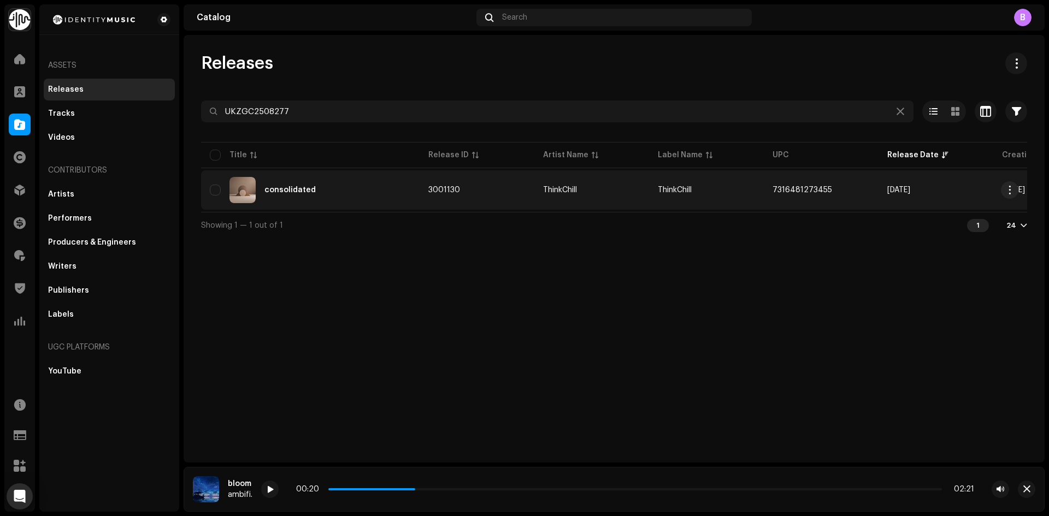
click at [373, 180] on div "consolidated" at bounding box center [310, 190] width 201 height 26
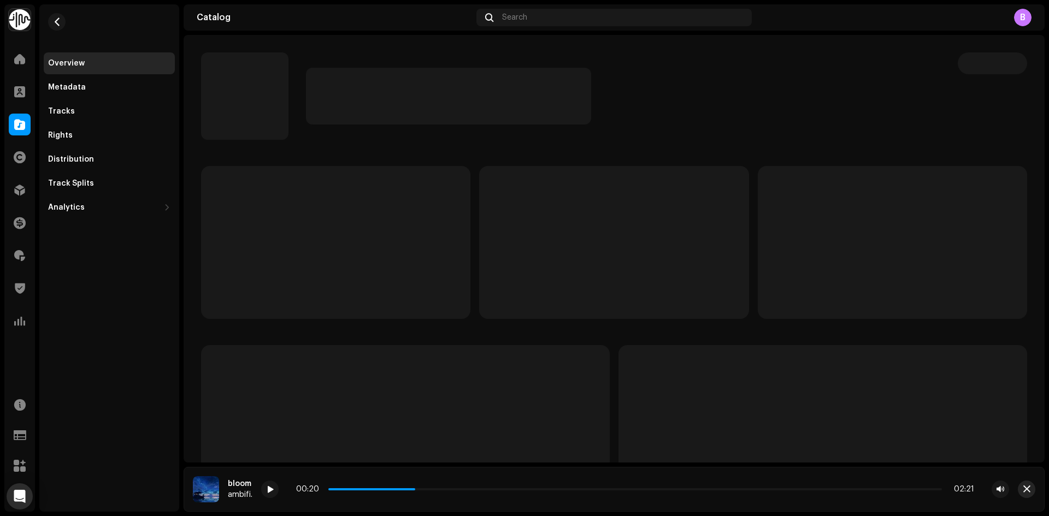
click at [1022, 493] on button "button" at bounding box center [1026, 489] width 17 height 17
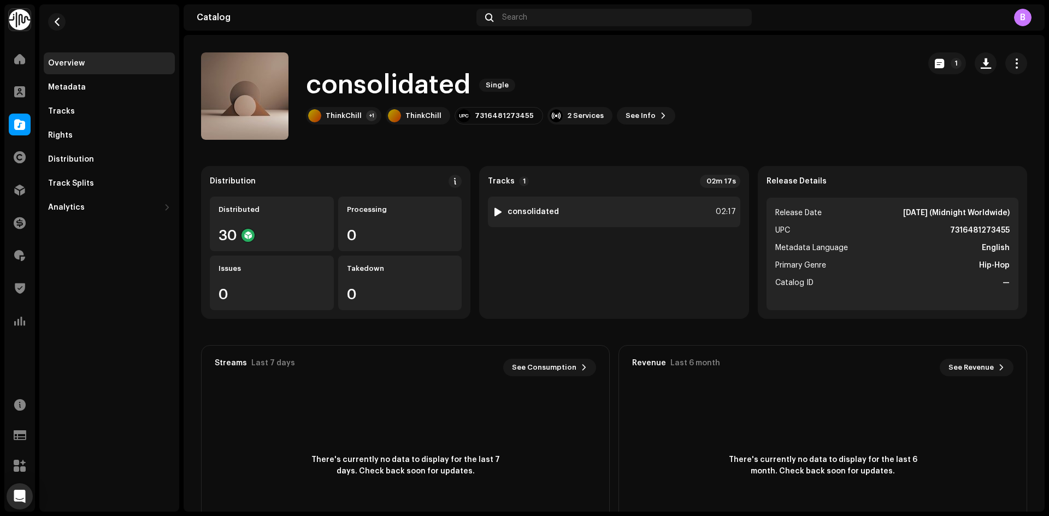
click at [495, 210] on div at bounding box center [498, 212] width 8 height 9
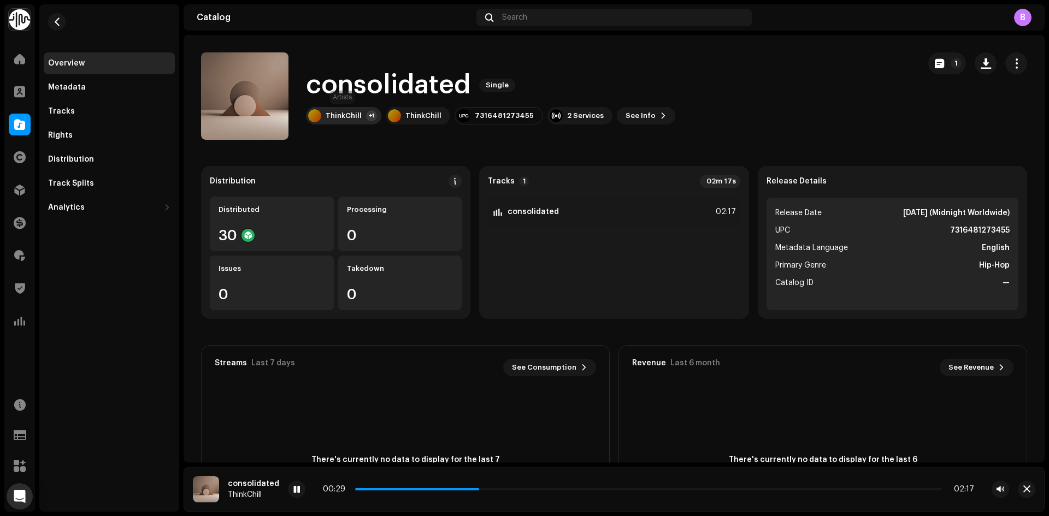
click at [359, 117] on div "ThinkChill" at bounding box center [344, 115] width 36 height 9
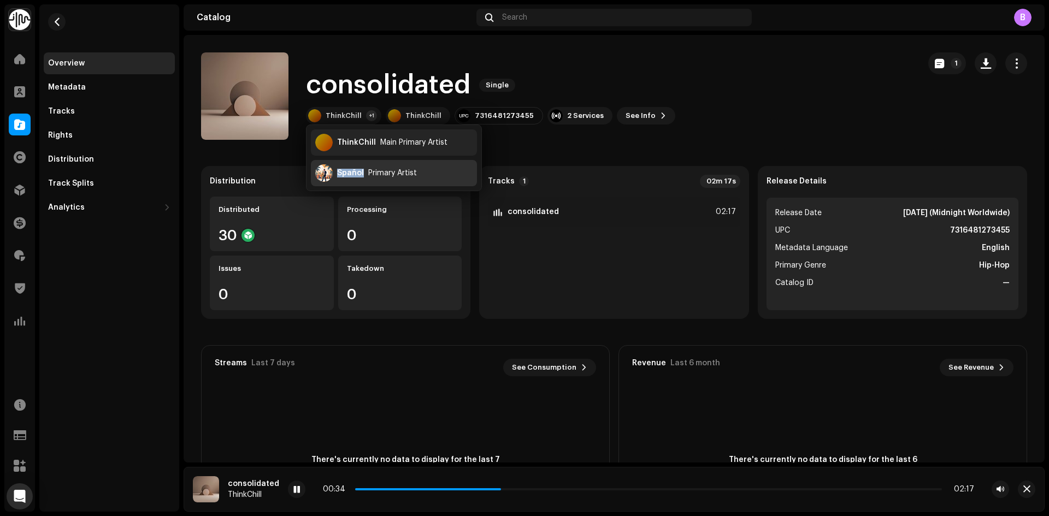
copy div "Spañol"
drag, startPoint x: 364, startPoint y: 172, endPoint x: 339, endPoint y: 125, distance: 53.3
click at [339, 125] on div "ThinkChill Main Primary Artist Spañol Primary Artist" at bounding box center [394, 158] width 176 height 67
click at [835, 141] on catalog-releases-details-overview "consolidated Single 1 consolidated Single ThinkChill +1 ThinkChill 731648127345…" at bounding box center [614, 308] width 861 height 546
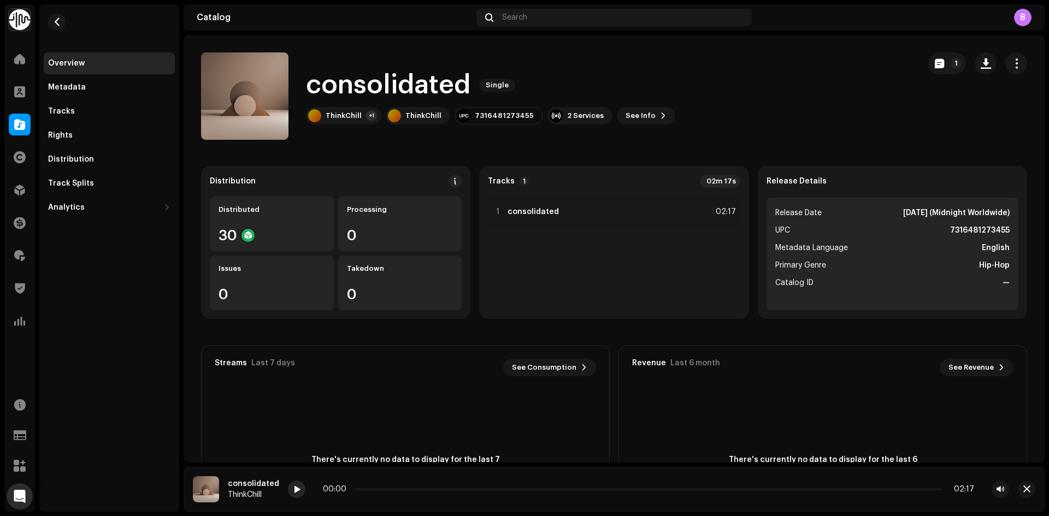
click at [298, 489] on div at bounding box center [296, 489] width 17 height 17
click at [393, 489] on p-slider at bounding box center [648, 490] width 587 height 2
click at [492, 488] on div "00:18 02:17" at bounding box center [648, 489] width 651 height 9
click at [492, 489] on p-slider at bounding box center [648, 490] width 587 height 2
click at [31, 121] on div "Catalog" at bounding box center [19, 124] width 31 height 31
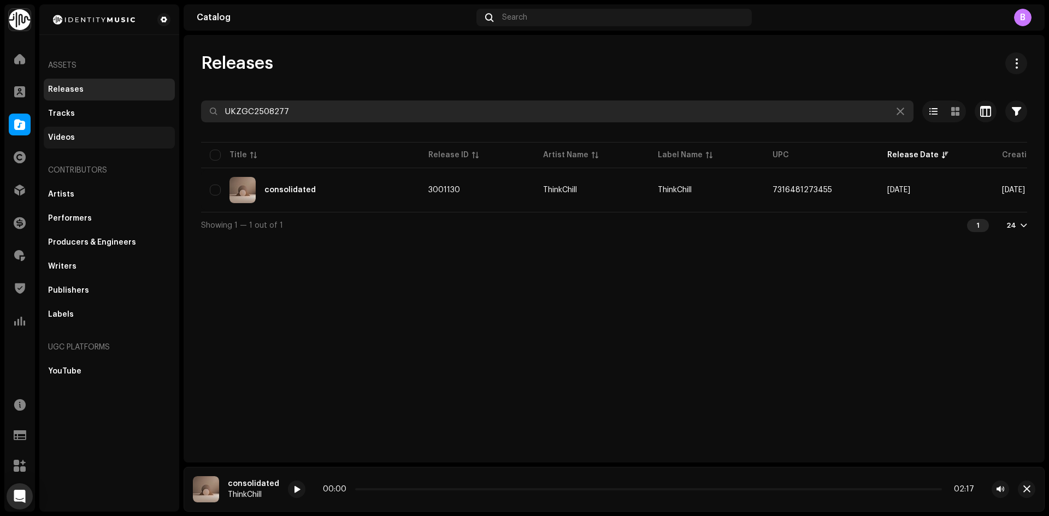
drag, startPoint x: 410, startPoint y: 111, endPoint x: 143, endPoint y: 140, distance: 268.8
click at [0, 113] on div "Identity Music Home Clients Catalog Rights Distribution Finance Royalties Trust…" at bounding box center [524, 258] width 1049 height 516
paste input "48"
type input "UKZGC2508248"
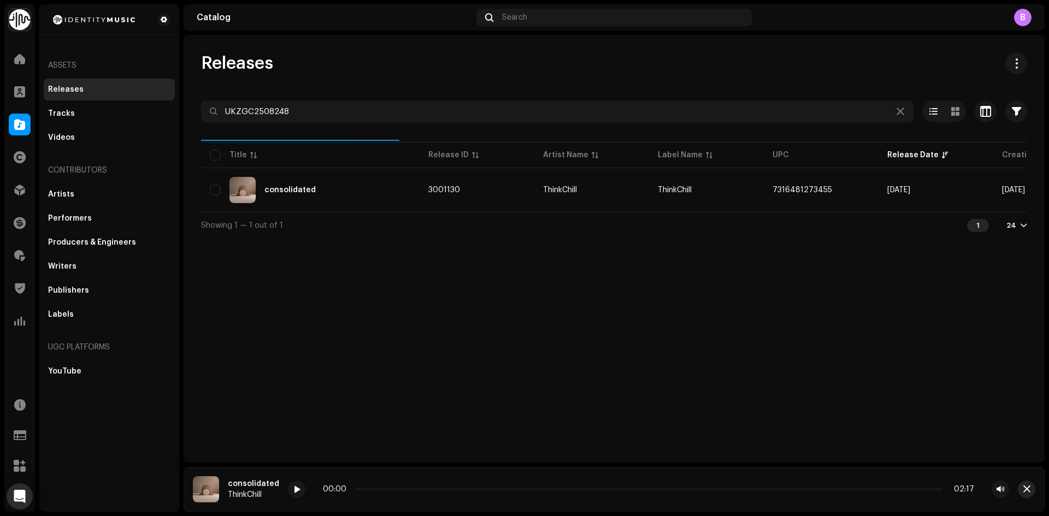
click at [1029, 493] on span "button" at bounding box center [1026, 489] width 7 height 9
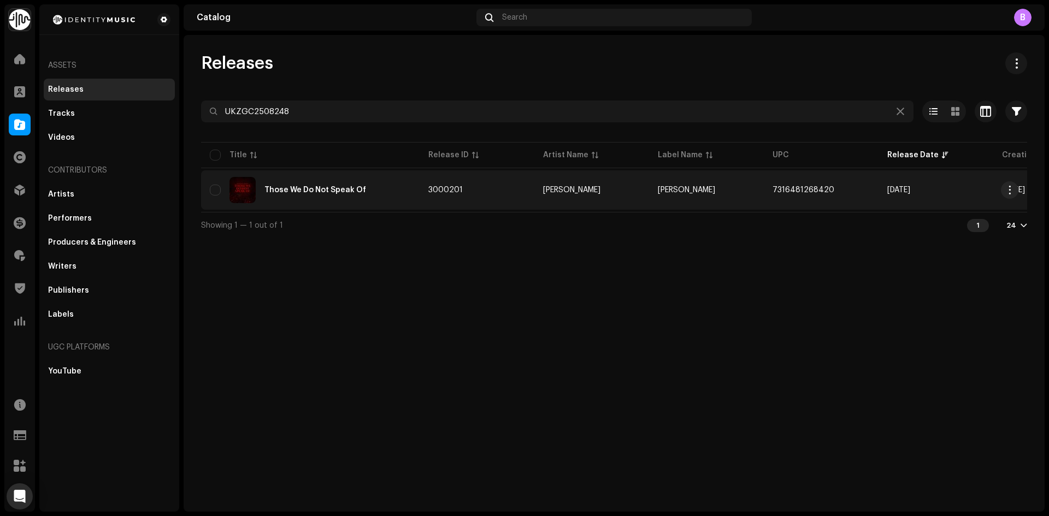
click at [316, 190] on div "Those We Do Not Speak Of" at bounding box center [315, 190] width 102 height 8
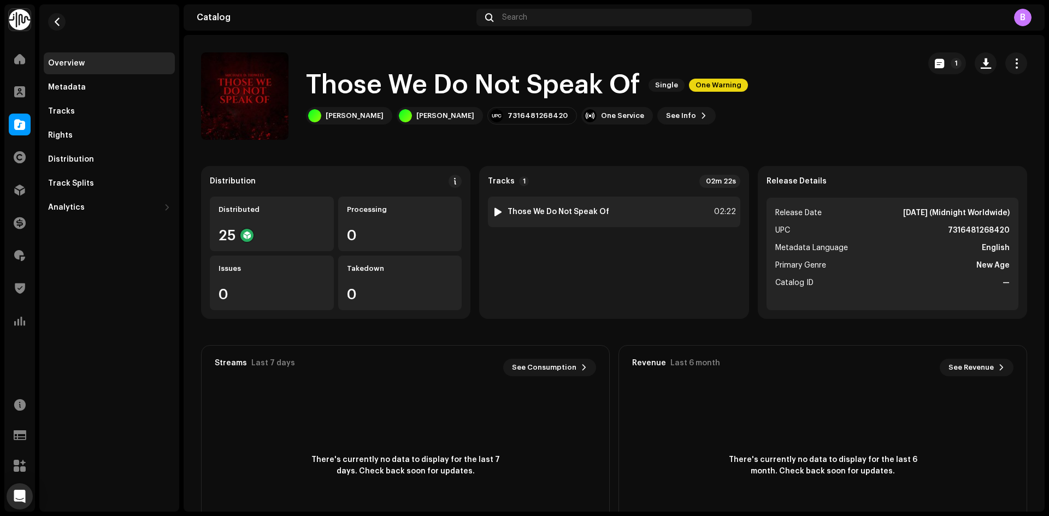
click at [498, 210] on div at bounding box center [498, 212] width 8 height 9
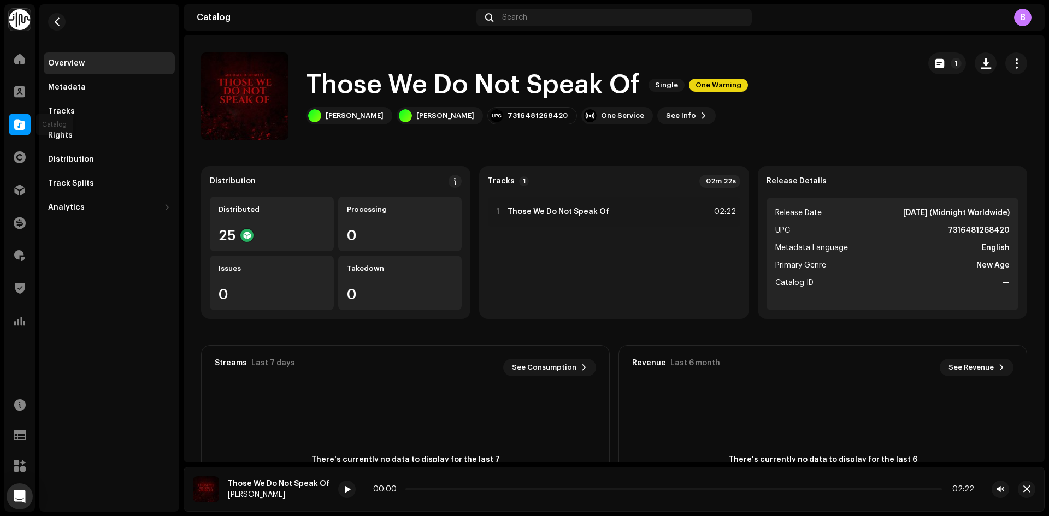
click at [10, 120] on div at bounding box center [20, 125] width 22 height 22
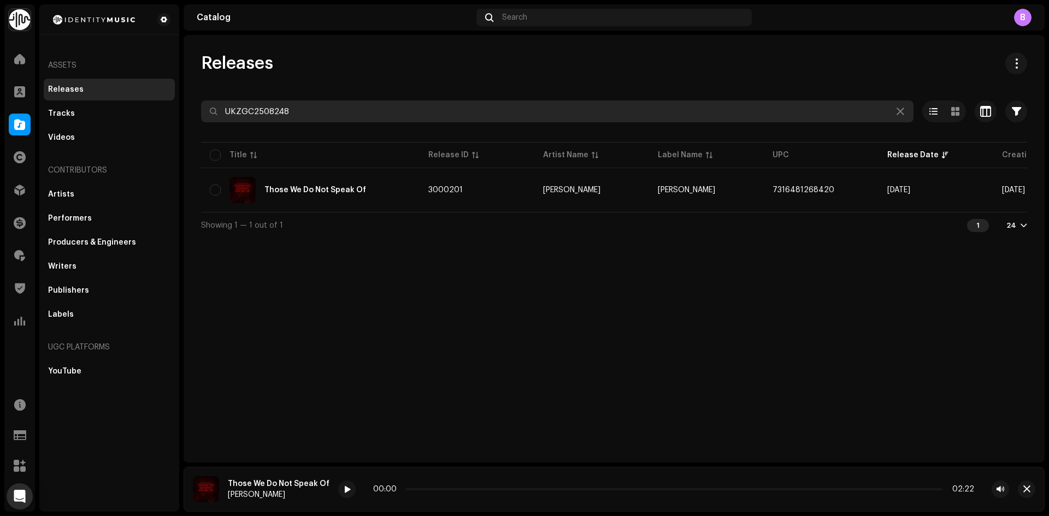
drag, startPoint x: 332, startPoint y: 107, endPoint x: 0, endPoint y: 97, distance: 332.4
click at [0, 97] on div "Identity Music Home Clients Catalog Rights Distribution Finance Royalties Trust…" at bounding box center [524, 258] width 1049 height 516
paste input "739"
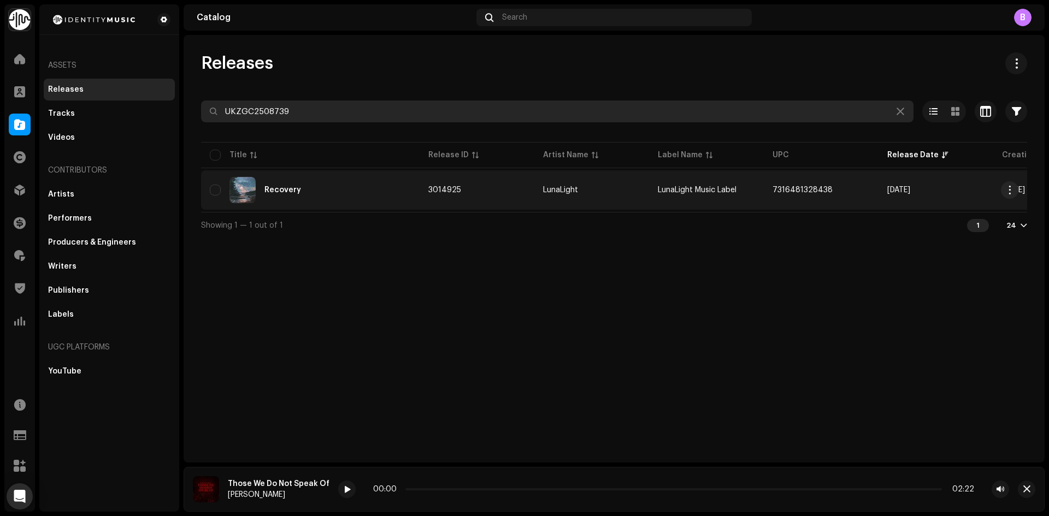
type input "UKZGC2508739"
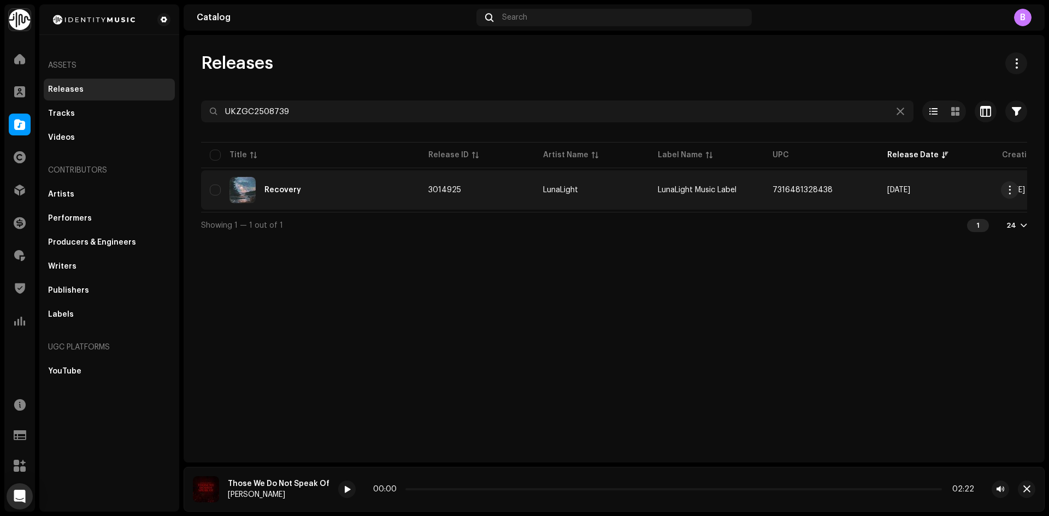
click at [364, 189] on div "Recovery" at bounding box center [310, 190] width 201 height 26
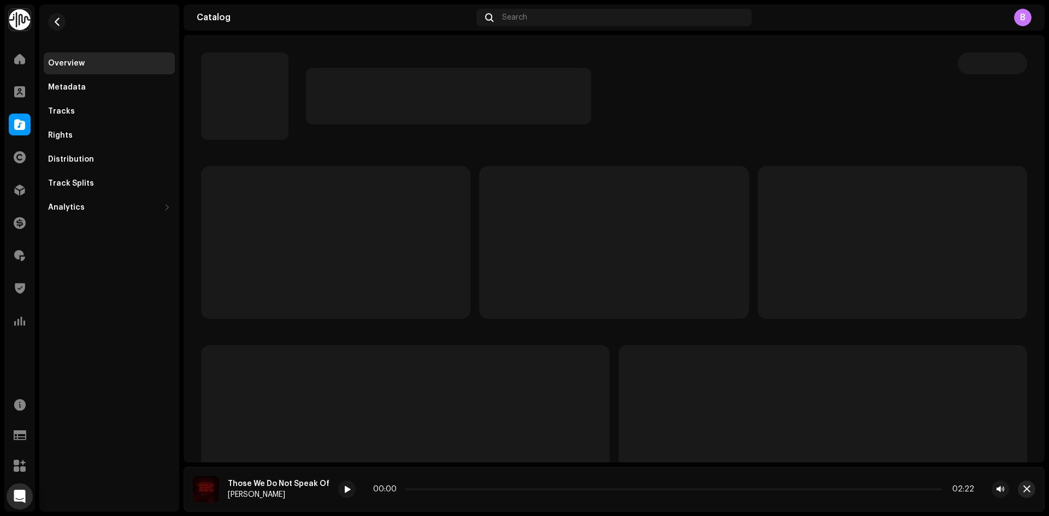
click at [1024, 492] on span "button" at bounding box center [1026, 489] width 7 height 9
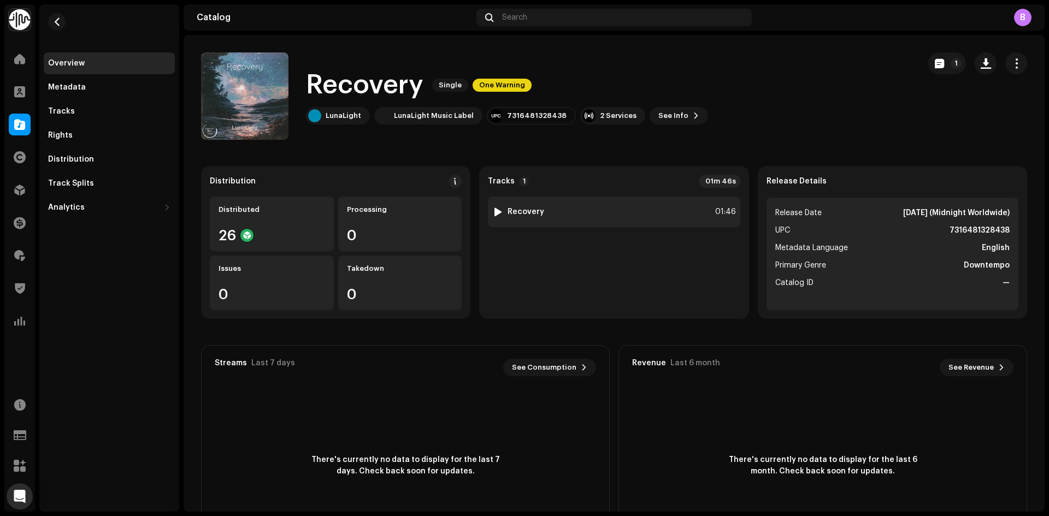
click at [495, 211] on div at bounding box center [498, 212] width 8 height 9
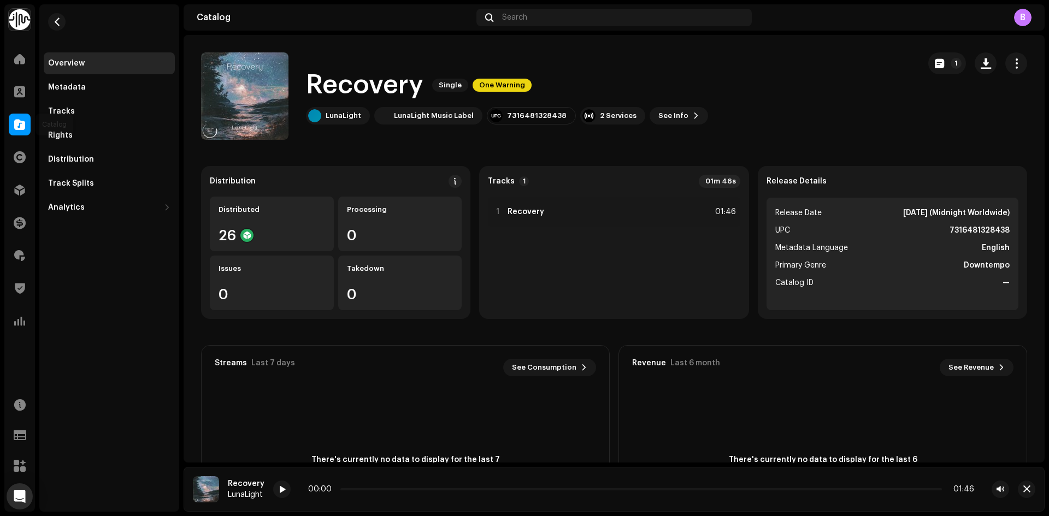
click at [9, 134] on div "Catalog" at bounding box center [19, 124] width 31 height 31
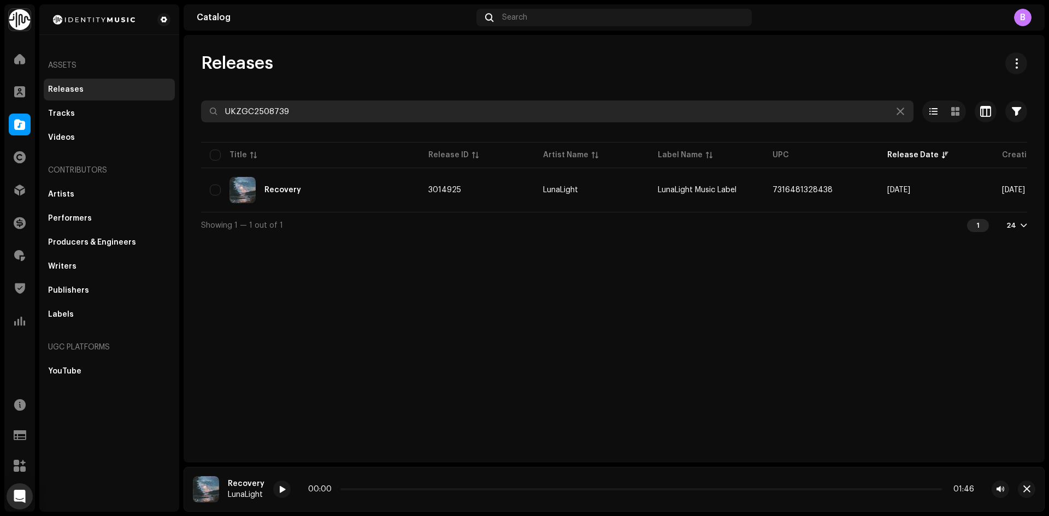
drag, startPoint x: 355, startPoint y: 115, endPoint x: 0, endPoint y: 97, distance: 355.1
click at [0, 96] on div "Identity Music Home Clients Catalog Rights Distribution Finance Royalties Trust…" at bounding box center [524, 258] width 1049 height 516
paste input "58"
type input "UKZGC2508758"
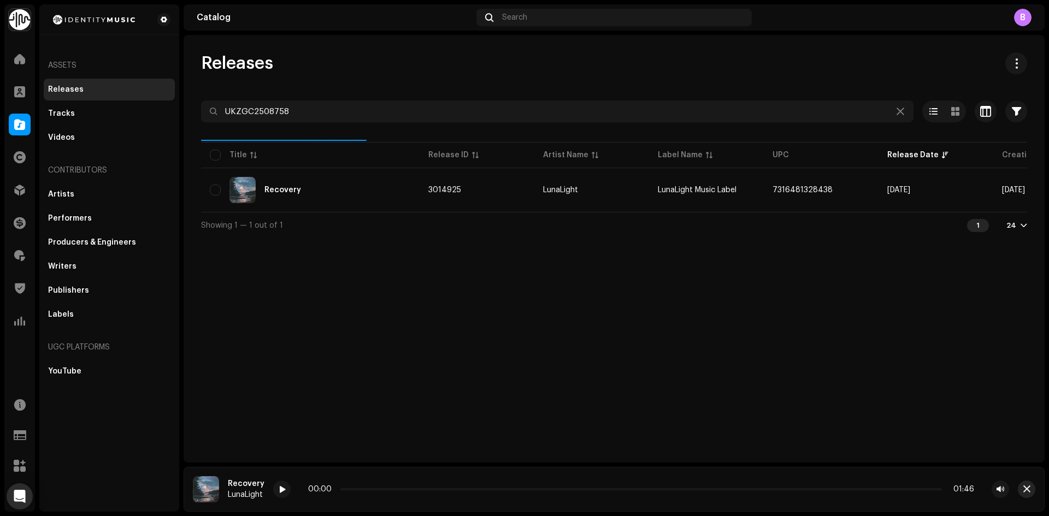
click at [1030, 491] on span "button" at bounding box center [1026, 489] width 7 height 9
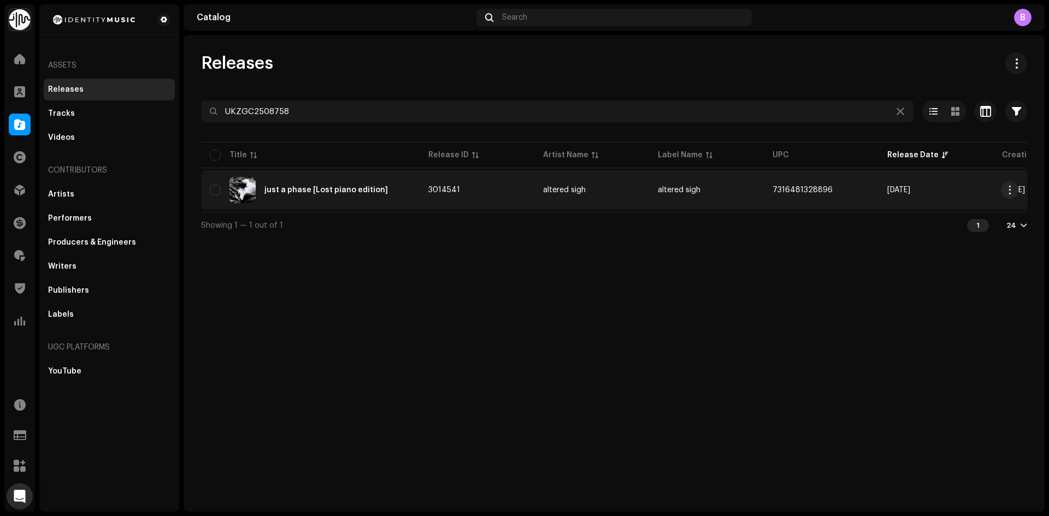
click at [369, 183] on div "just a phase [Lost piano edition]" at bounding box center [310, 190] width 201 height 26
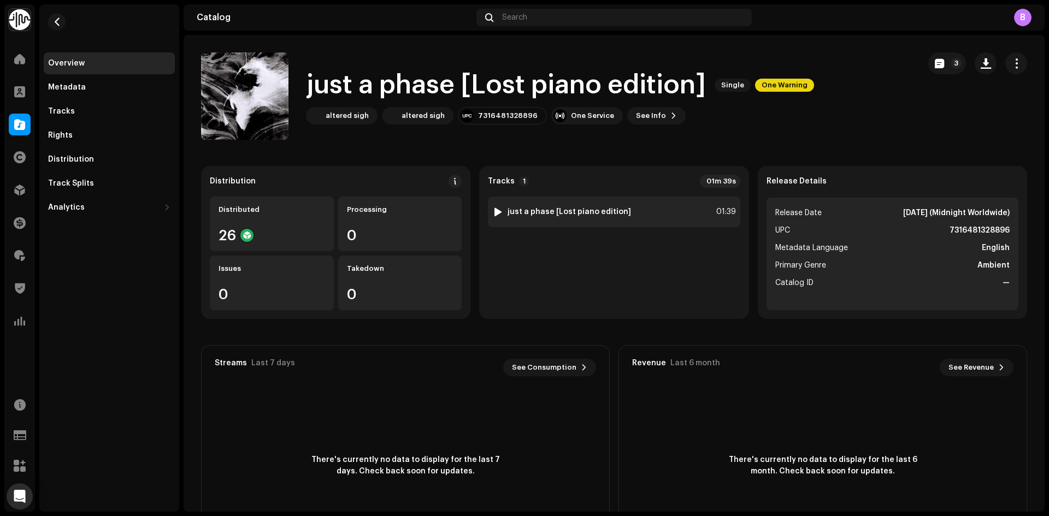
click at [496, 213] on div at bounding box center [498, 212] width 8 height 9
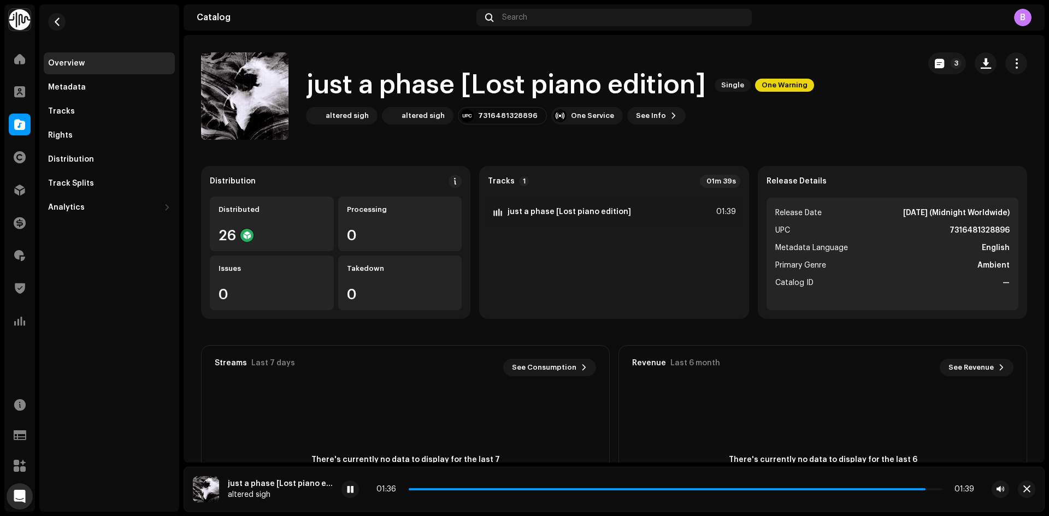
click at [461, 488] on div "01:36 01:39" at bounding box center [675, 489] width 598 height 9
click at [463, 491] on div "01:36 01:39" at bounding box center [675, 489] width 598 height 9
click at [464, 491] on div "01:36 01:39" at bounding box center [675, 489] width 598 height 9
click at [464, 489] on span at bounding box center [670, 490] width 522 height 2
click at [352, 496] on div at bounding box center [350, 489] width 17 height 17
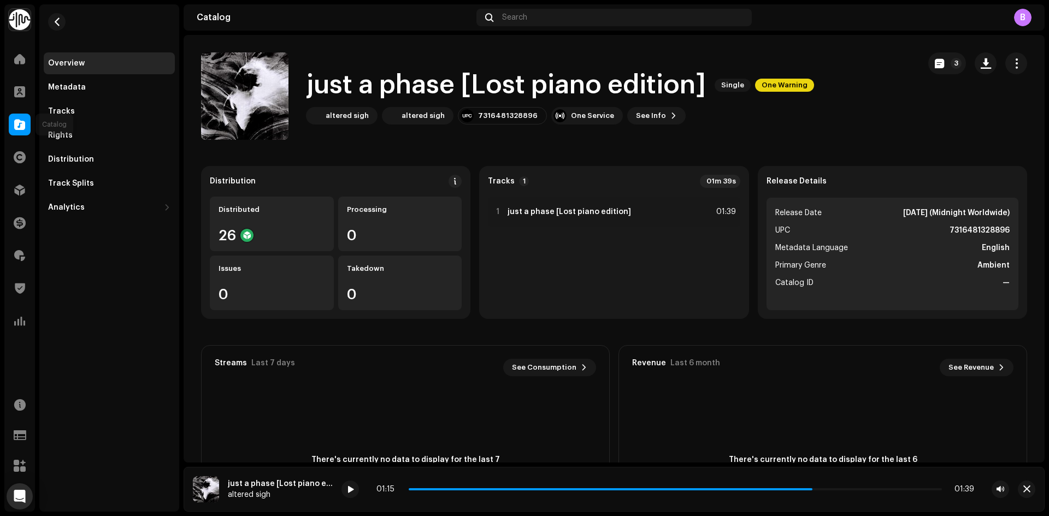
click at [15, 133] on div at bounding box center [20, 125] width 22 height 22
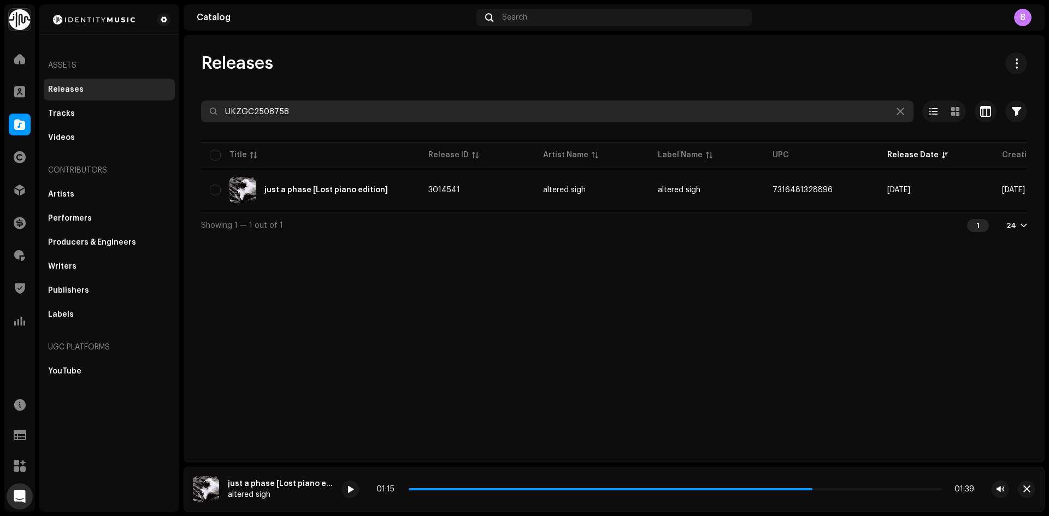
click at [116, 96] on div "Identity Music Home Clients Catalog Rights Distribution Finance Royalties Trust…" at bounding box center [524, 258] width 1049 height 516
paste input "691"
type input "UKZGC2508691"
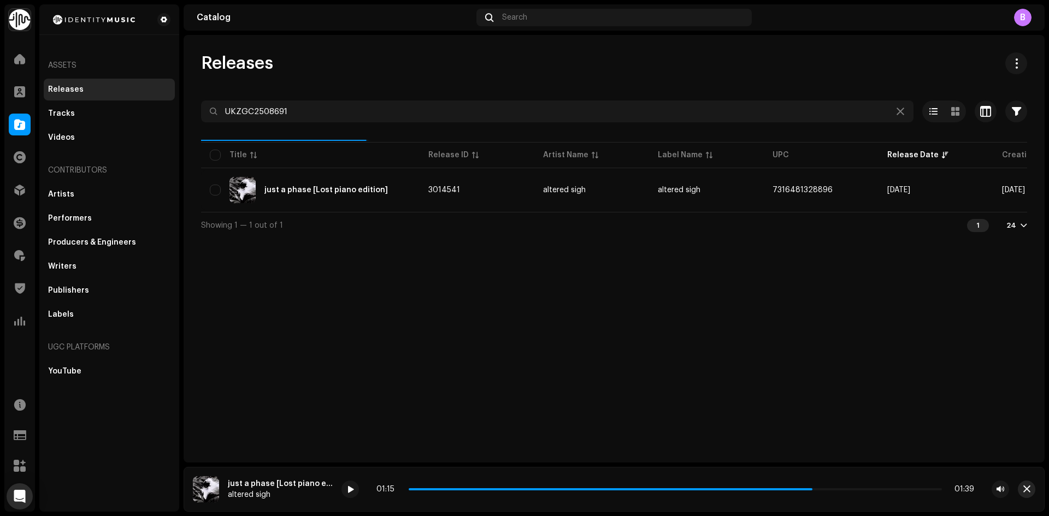
click at [1031, 497] on button "button" at bounding box center [1026, 489] width 17 height 17
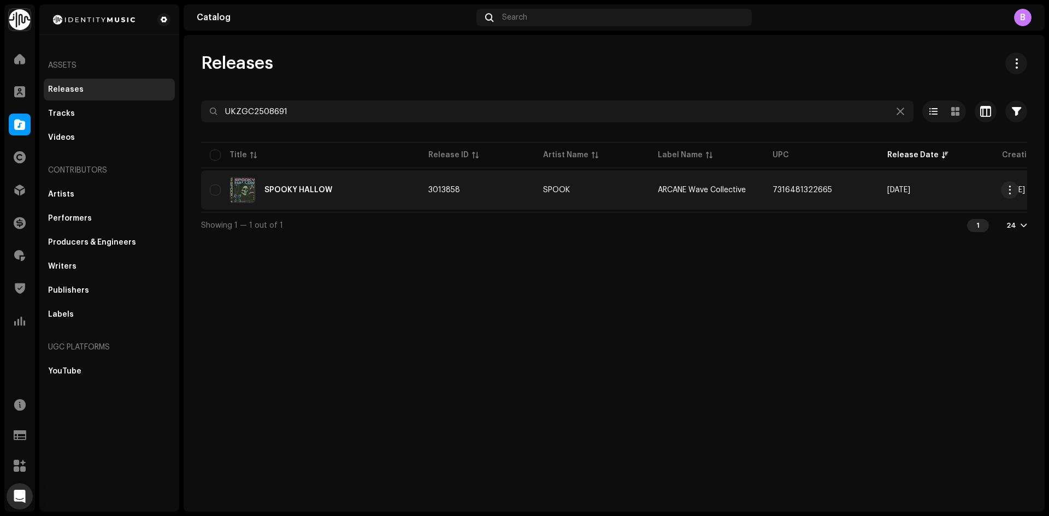
click at [332, 180] on div "SPOOKY HALLOW" at bounding box center [310, 190] width 201 height 26
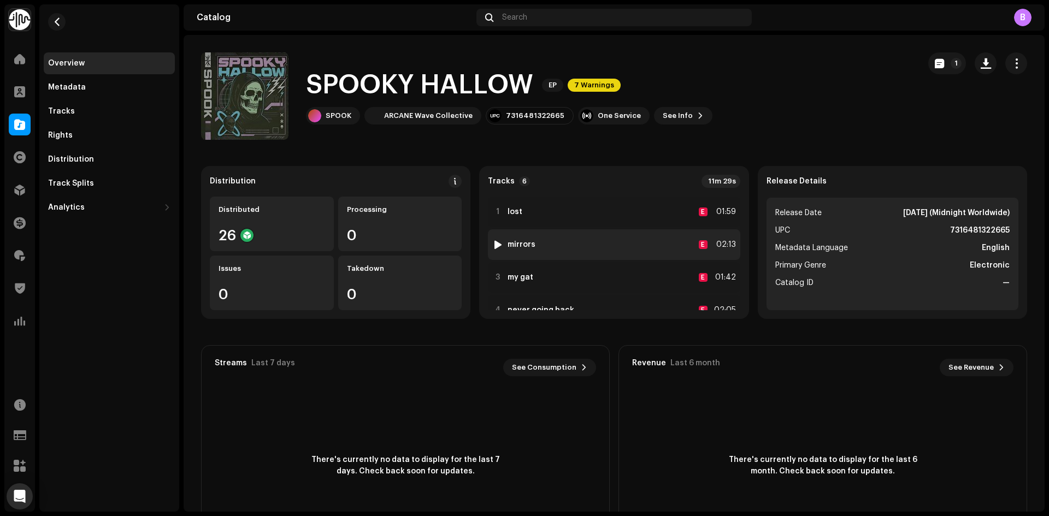
click at [544, 243] on div "2 mirrors E 02:13" at bounding box center [614, 245] width 252 height 31
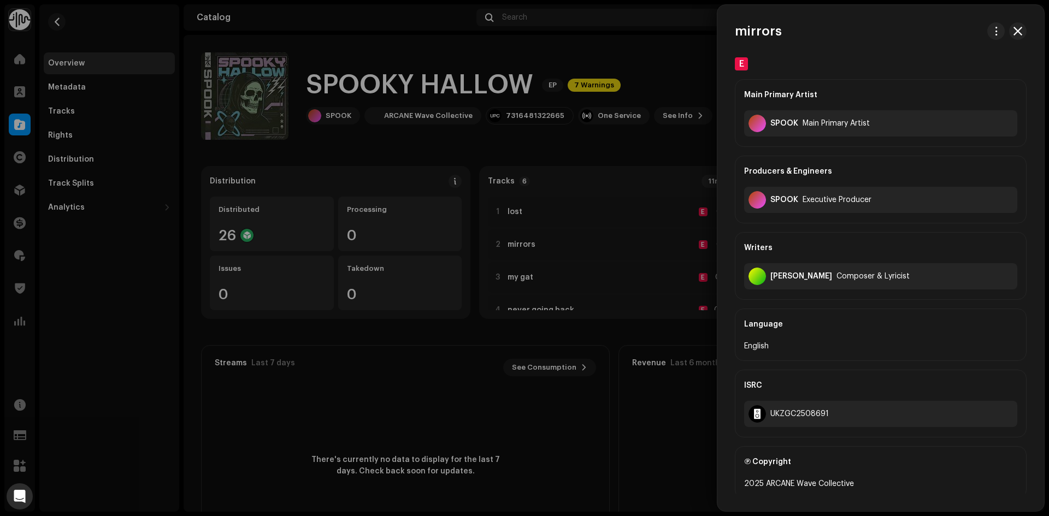
click at [608, 210] on div at bounding box center [524, 258] width 1049 height 516
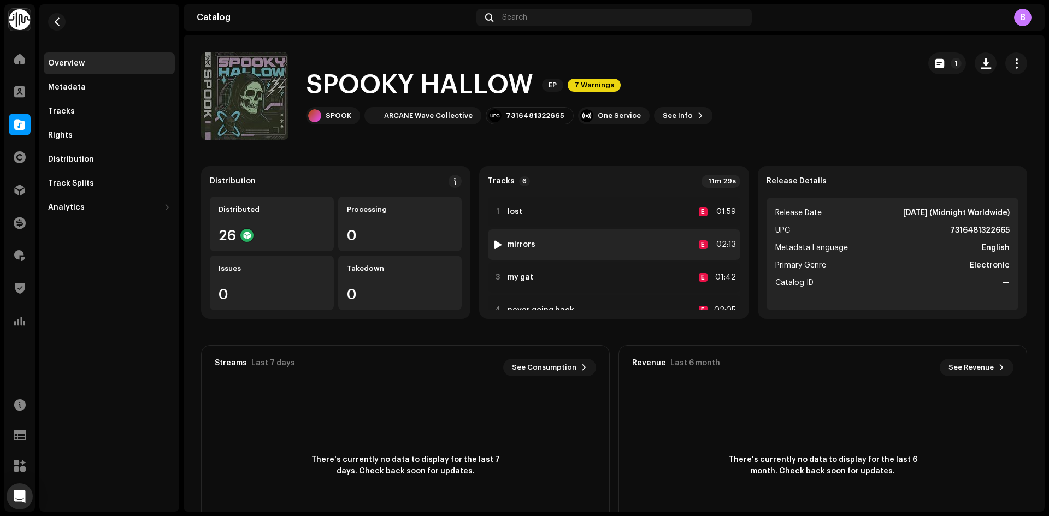
click at [497, 243] on div at bounding box center [498, 244] width 8 height 9
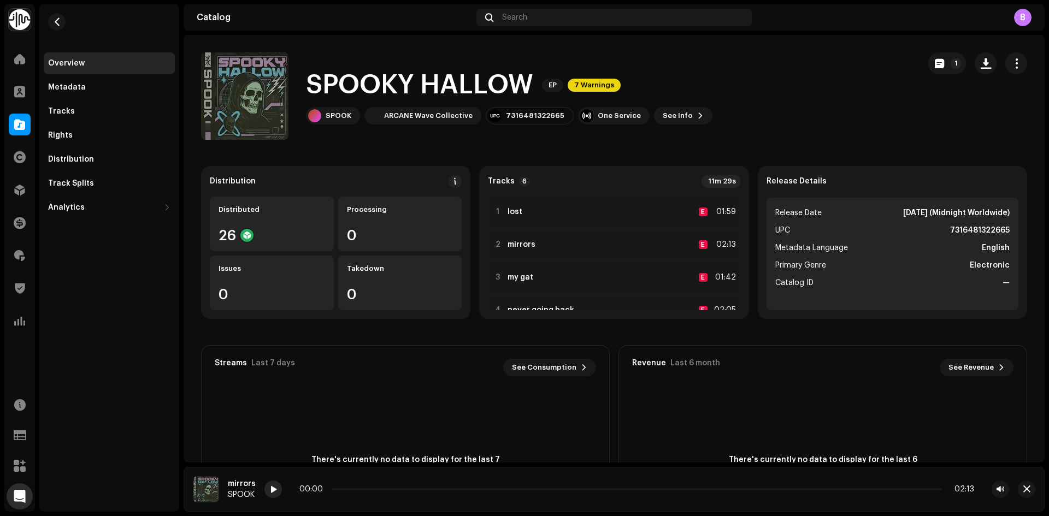
click at [272, 488] on span at bounding box center [273, 490] width 7 height 9
click at [386, 488] on div "00:02 02:13" at bounding box center [636, 489] width 675 height 9
click at [388, 490] on p-slider at bounding box center [637, 490] width 610 height 2
click at [520, 490] on p-slider at bounding box center [637, 490] width 610 height 2
click at [23, 114] on div at bounding box center [20, 125] width 22 height 22
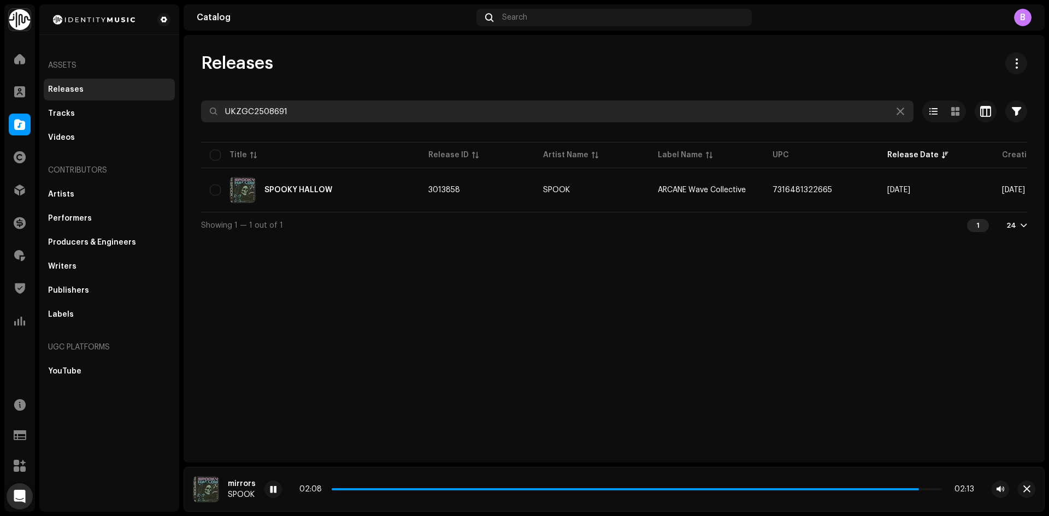
drag, startPoint x: 309, startPoint y: 116, endPoint x: 0, endPoint y: 116, distance: 308.7
click at [22, 116] on div "Identity Music Home Clients Catalog Rights Distribution Finance Royalties Trust…" at bounding box center [524, 258] width 1049 height 516
paste input "72"
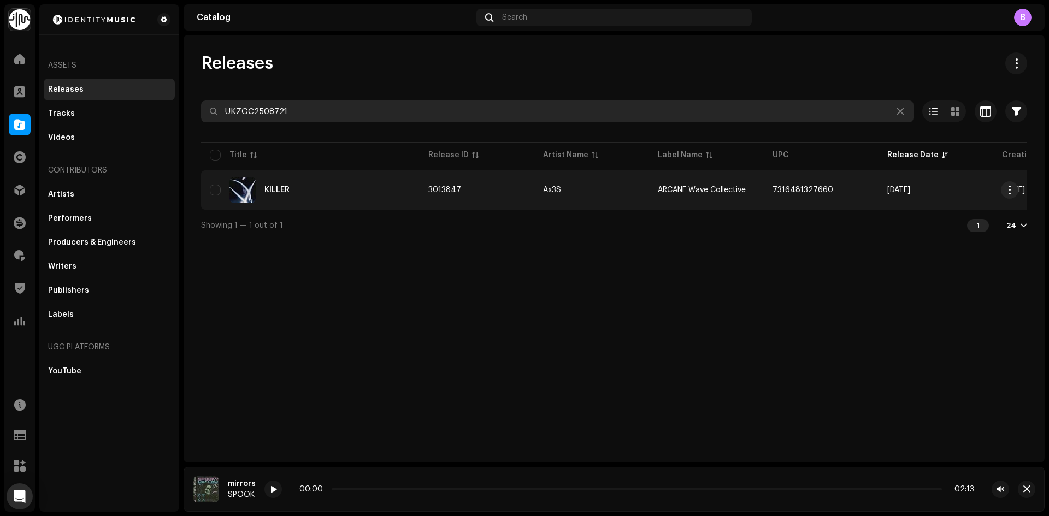
type input "UKZGC2508721"
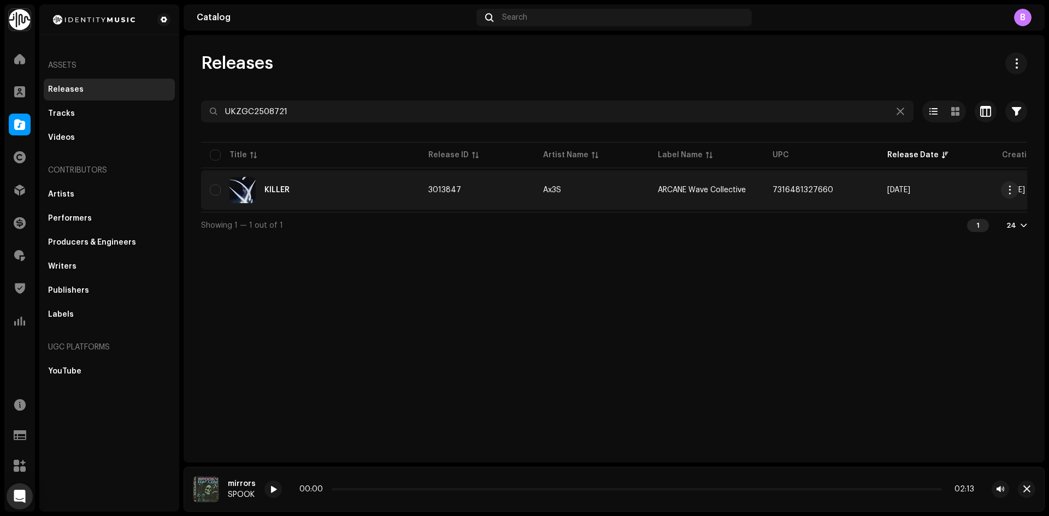
click at [334, 194] on div "KILLER" at bounding box center [310, 190] width 201 height 26
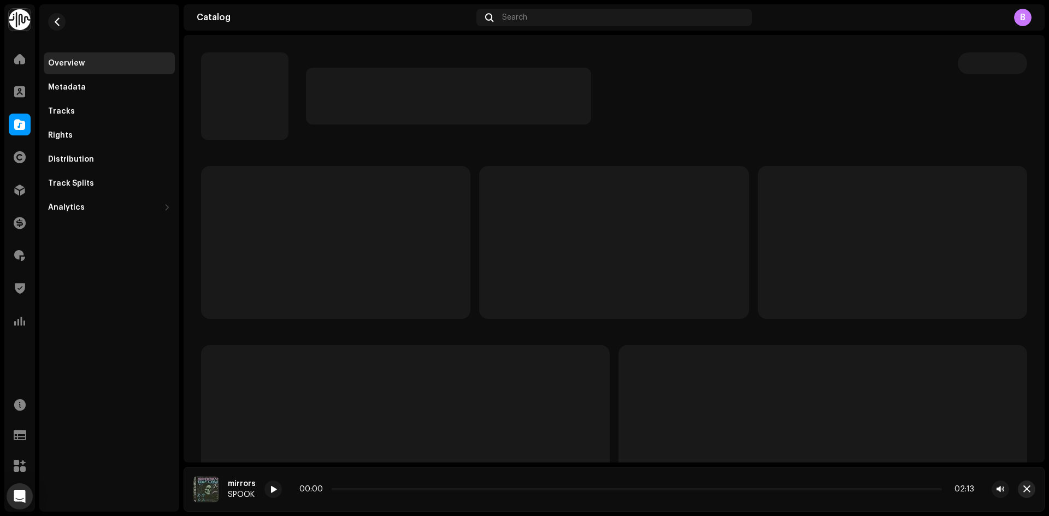
click at [1027, 488] on span "button" at bounding box center [1026, 489] width 7 height 9
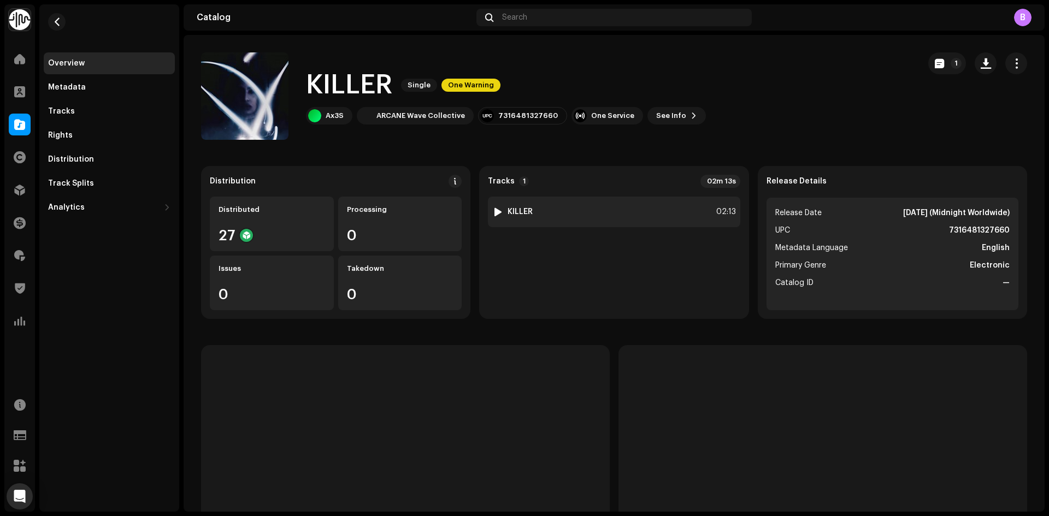
click at [497, 211] on div at bounding box center [498, 212] width 8 height 9
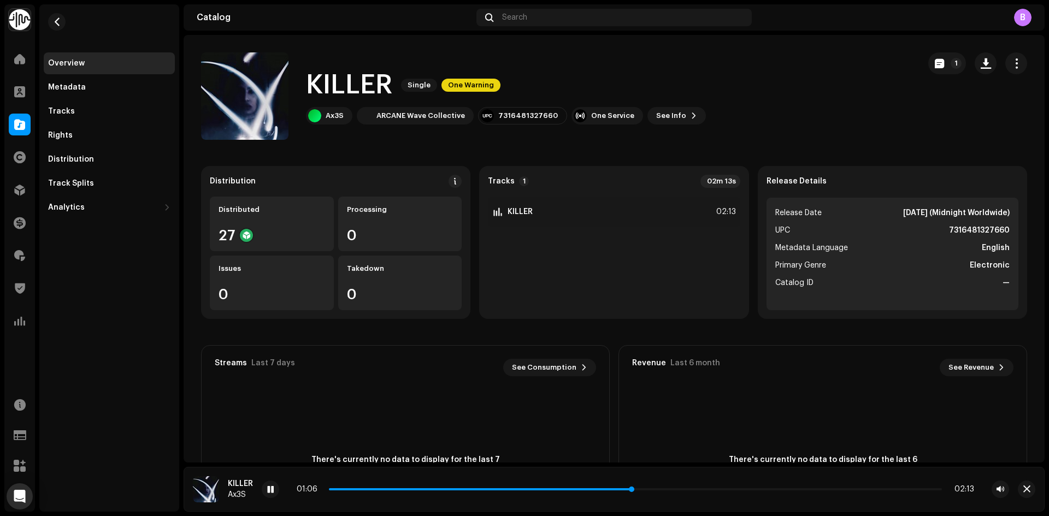
click at [726, 490] on p-slider at bounding box center [635, 490] width 613 height 2
click at [362, 492] on div "01:28 02:13" at bounding box center [636, 489] width 678 height 9
click at [356, 490] on span at bounding box center [534, 490] width 410 height 2
click at [391, 489] on p-slider at bounding box center [635, 490] width 613 height 2
click at [22, 124] on span at bounding box center [19, 124] width 11 height 9
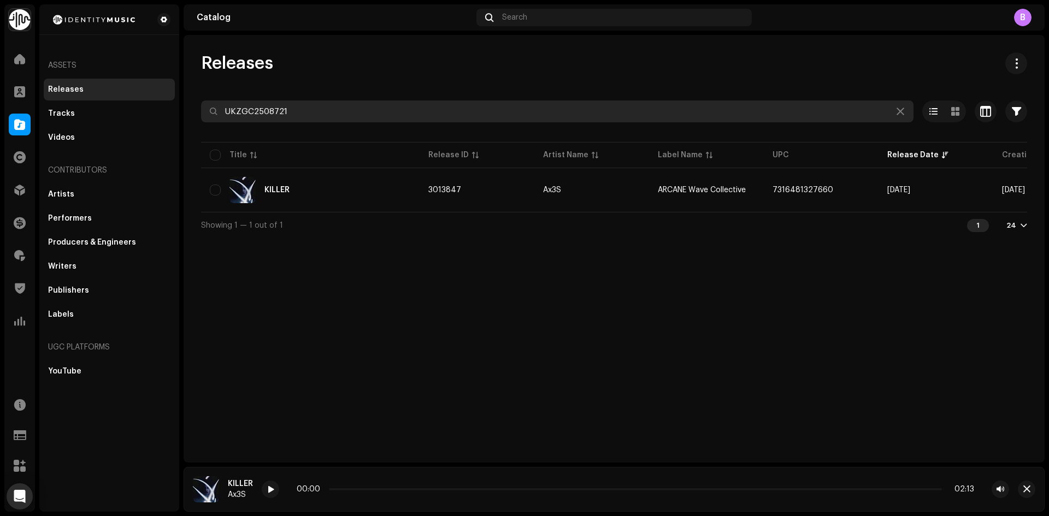
drag, startPoint x: 341, startPoint y: 101, endPoint x: 334, endPoint y: 103, distance: 7.4
click at [334, 103] on input "UKZGC2508721" at bounding box center [557, 112] width 713 height 22
drag, startPoint x: 298, startPoint y: 109, endPoint x: 132, endPoint y: 95, distance: 166.2
click at [157, 101] on div "Identity Music Home Clients Catalog Rights Distribution Finance Royalties Trust…" at bounding box center [524, 258] width 1049 height 516
paste input "650"
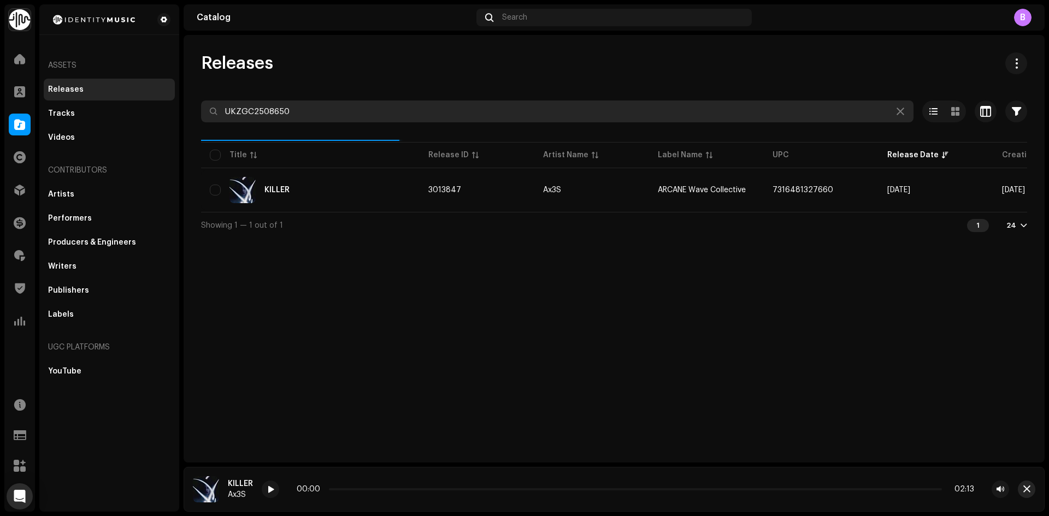
type input "UKZGC2508650"
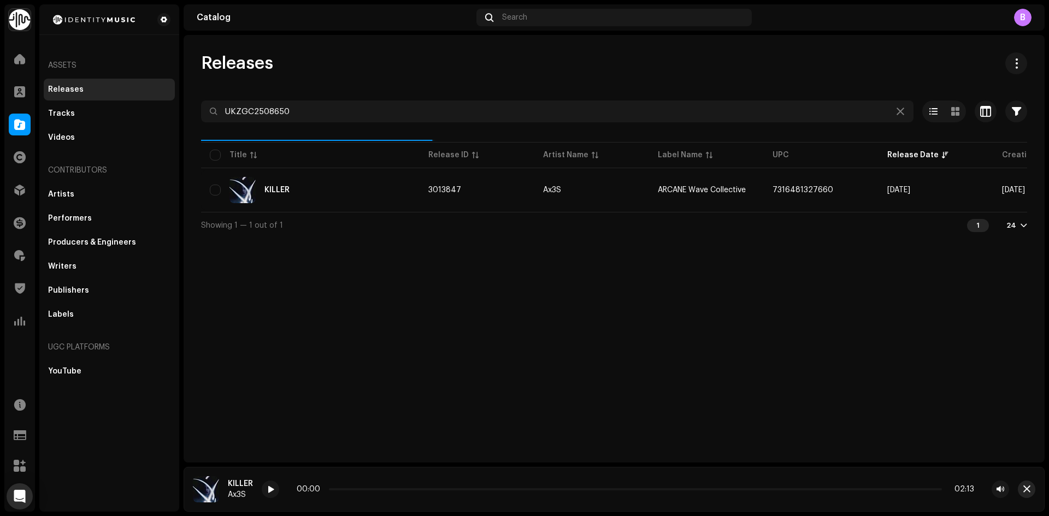
click at [1025, 487] on span "button" at bounding box center [1026, 489] width 7 height 9
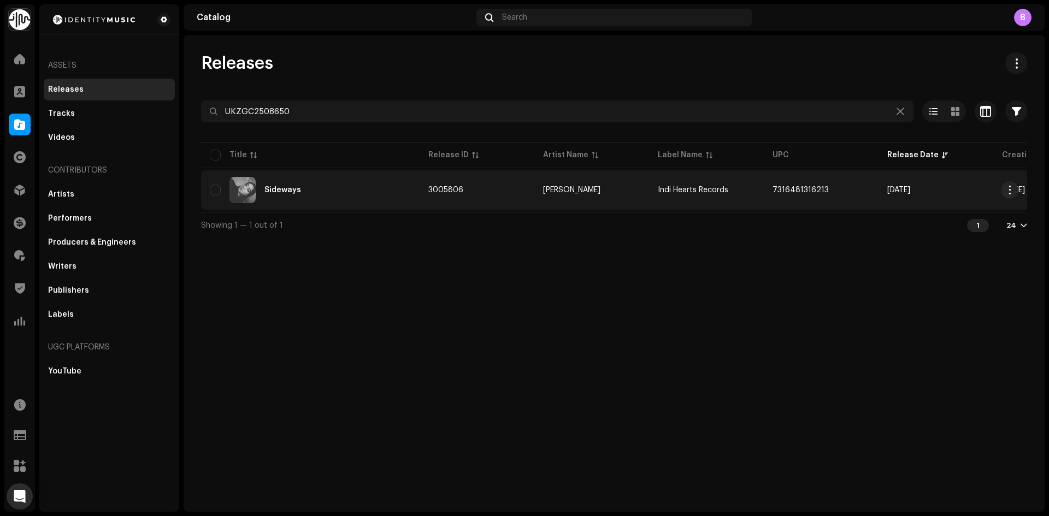
click at [384, 187] on div "Sideways" at bounding box center [310, 190] width 201 height 26
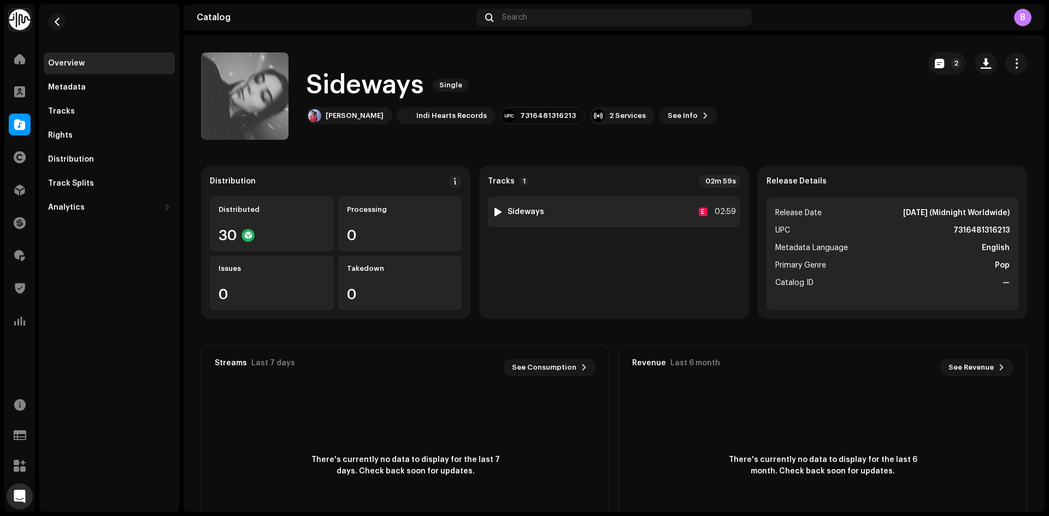
click at [494, 211] on div at bounding box center [498, 212] width 8 height 9
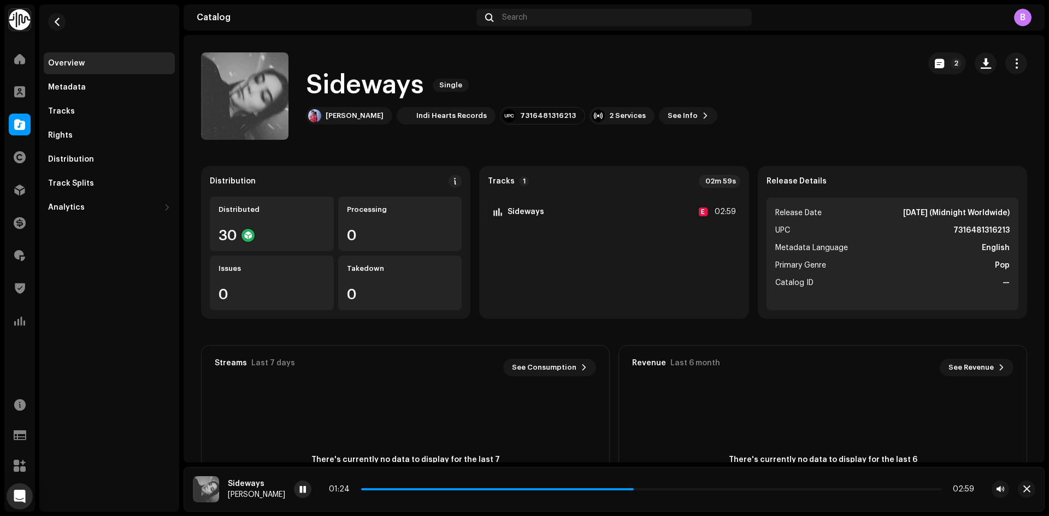
click at [303, 488] on div at bounding box center [302, 489] width 17 height 17
click at [16, 127] on span at bounding box center [19, 124] width 11 height 9
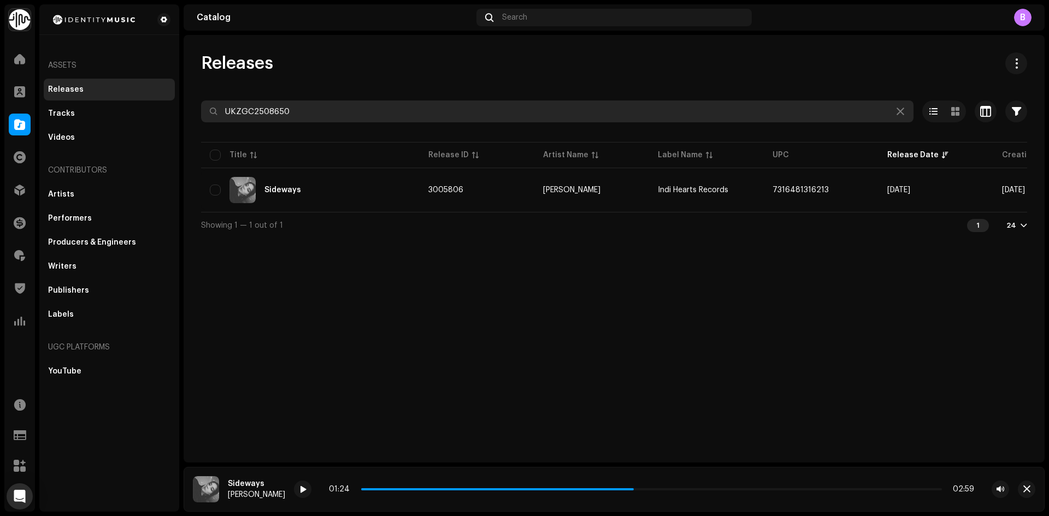
drag, startPoint x: 343, startPoint y: 110, endPoint x: 35, endPoint y: 97, distance: 307.9
click at [37, 97] on div "Identity Music Home Clients Catalog Rights Distribution Finance Royalties Trust…" at bounding box center [524, 258] width 1049 height 516
paste input "884"
type input "UKZGC2508884"
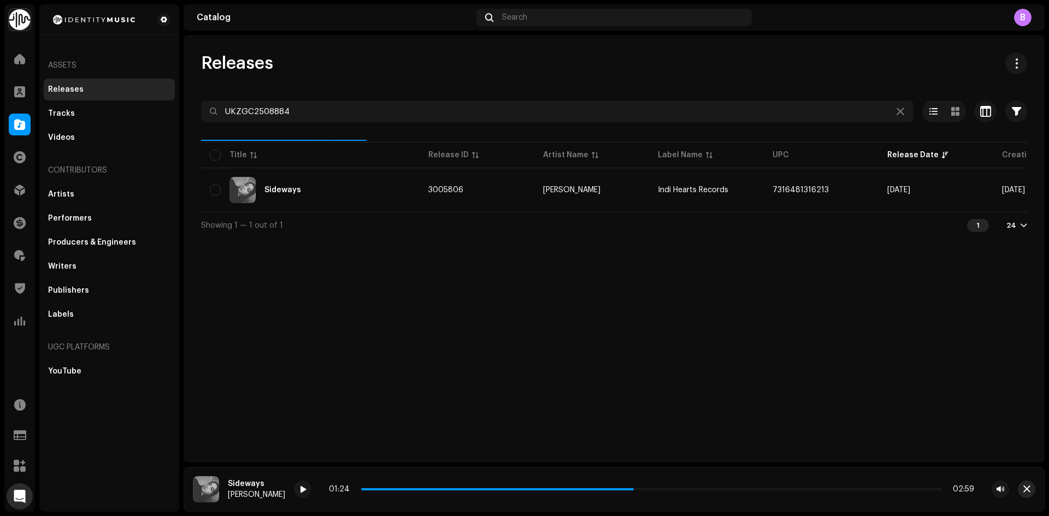
drag, startPoint x: 1033, startPoint y: 497, endPoint x: 1026, endPoint y: 495, distance: 7.4
click at [1032, 497] on div "Sideways [PERSON_NAME] 01:24 02:59" at bounding box center [614, 489] width 861 height 45
click at [1025, 494] on button "button" at bounding box center [1026, 489] width 17 height 17
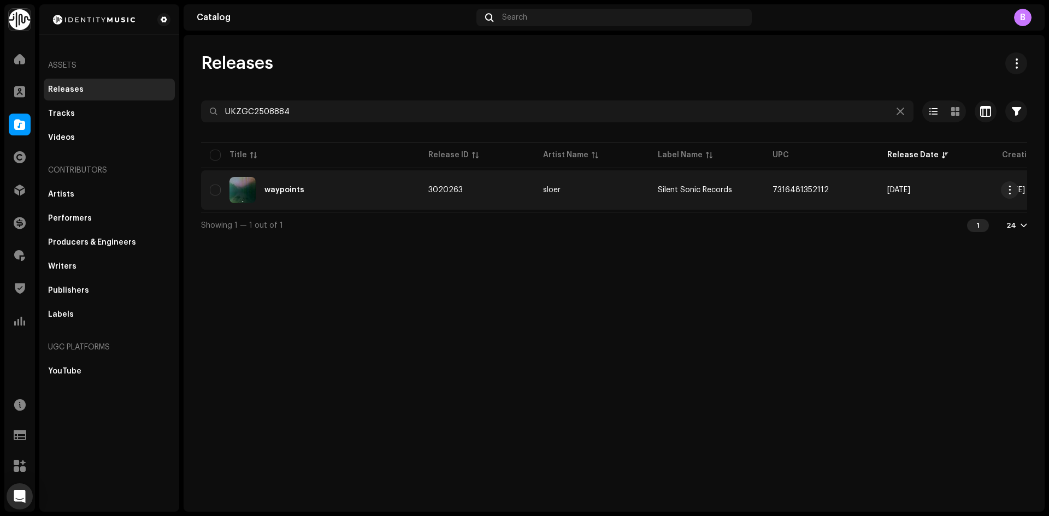
click at [377, 198] on div "waypoints" at bounding box center [310, 190] width 201 height 26
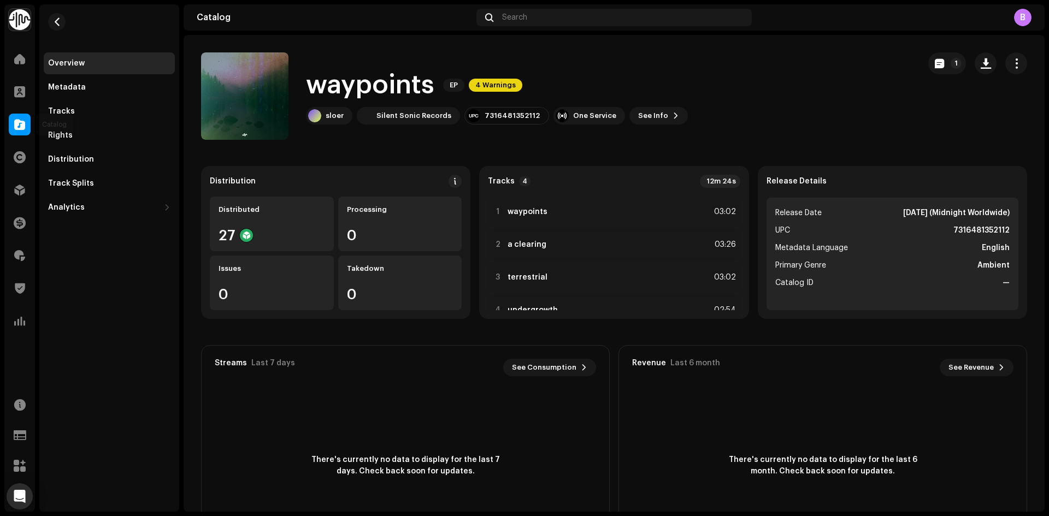
click at [21, 120] on span at bounding box center [19, 124] width 11 height 9
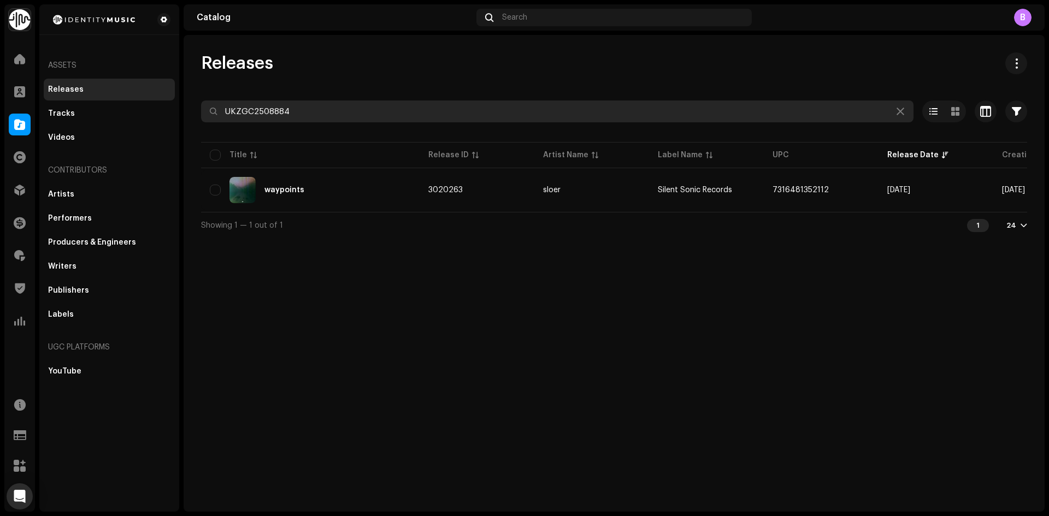
drag, startPoint x: 264, startPoint y: 113, endPoint x: 186, endPoint y: 111, distance: 78.2
click at [186, 111] on div "Releases UKZGC2508884 Selected 0 Select all 1 Options Filters Distribution stat…" at bounding box center [614, 145] width 861 height 186
paste input "I don't need ur love"
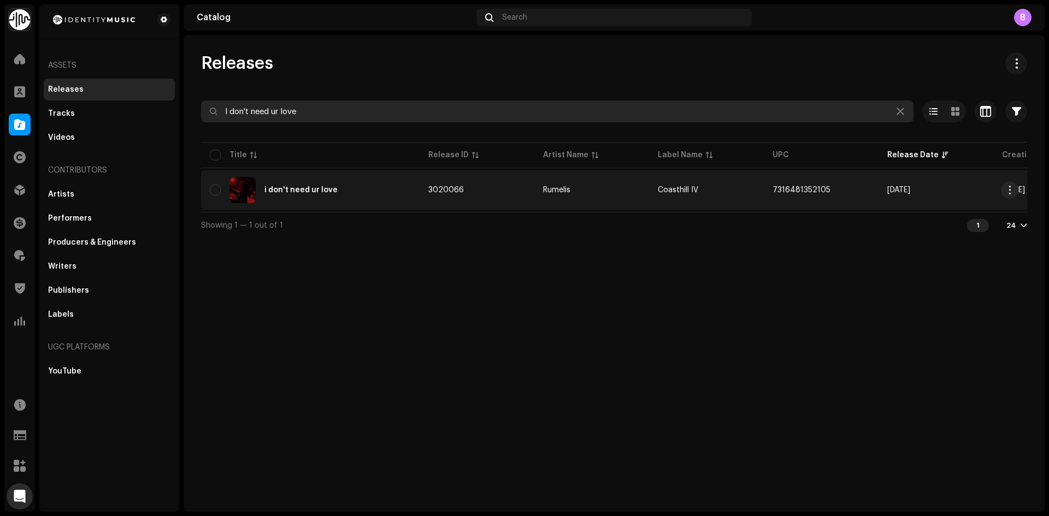
type input "I don't need ur love"
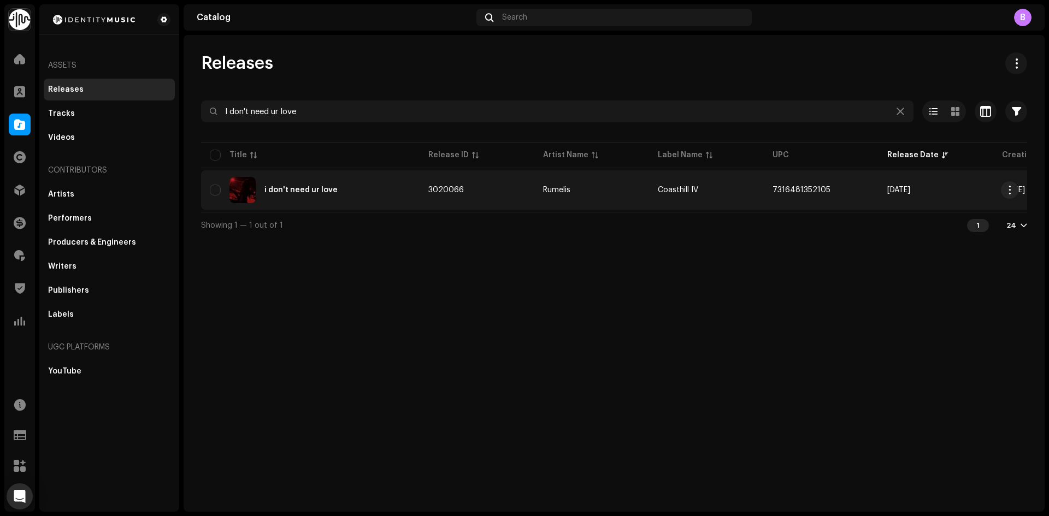
click at [342, 195] on div "i don't need ur love" at bounding box center [310, 190] width 201 height 26
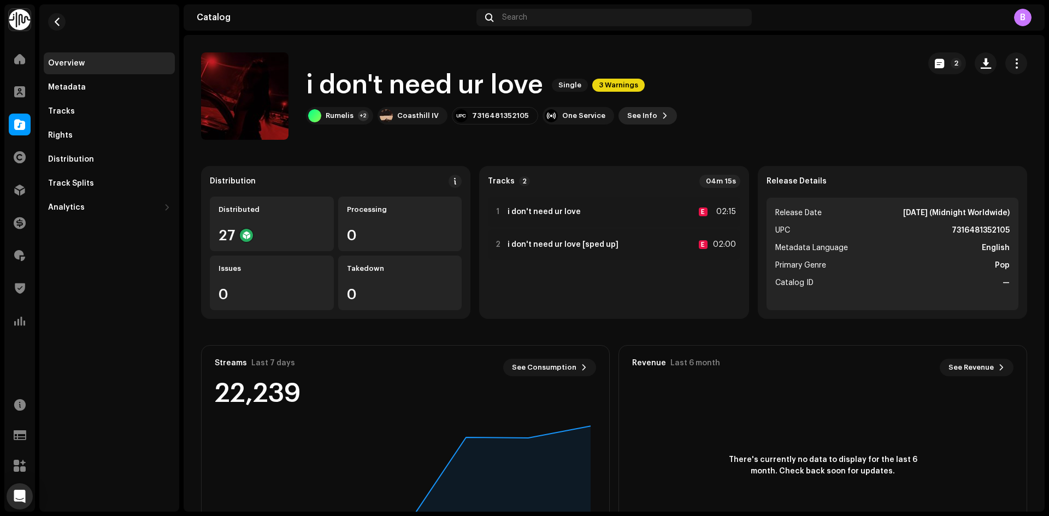
click at [662, 117] on span at bounding box center [665, 115] width 7 height 9
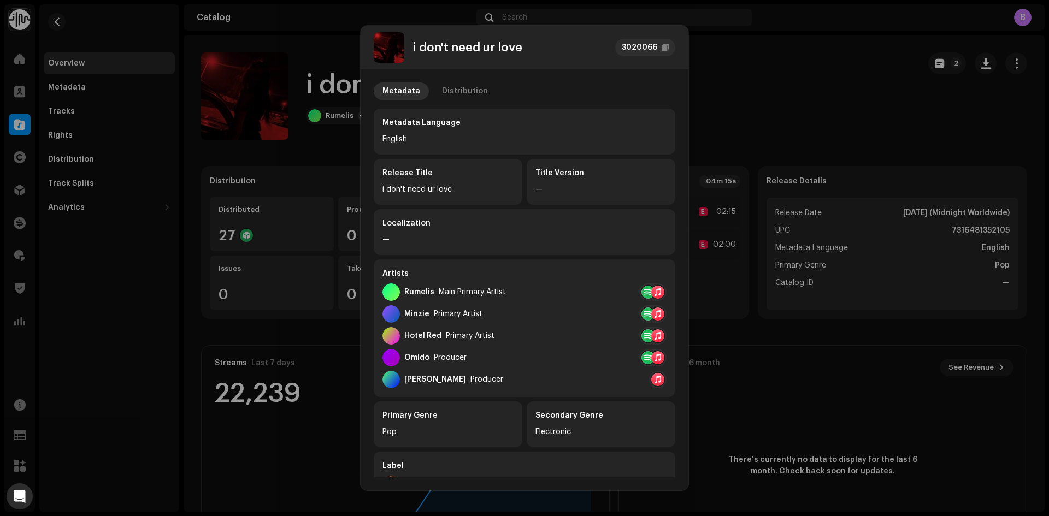
click at [490, 80] on div "Metadata Distribution Metadata Language English Release Title i don't need ur l…" at bounding box center [525, 273] width 328 height 408
click at [481, 84] on div "Distribution" at bounding box center [465, 91] width 46 height 17
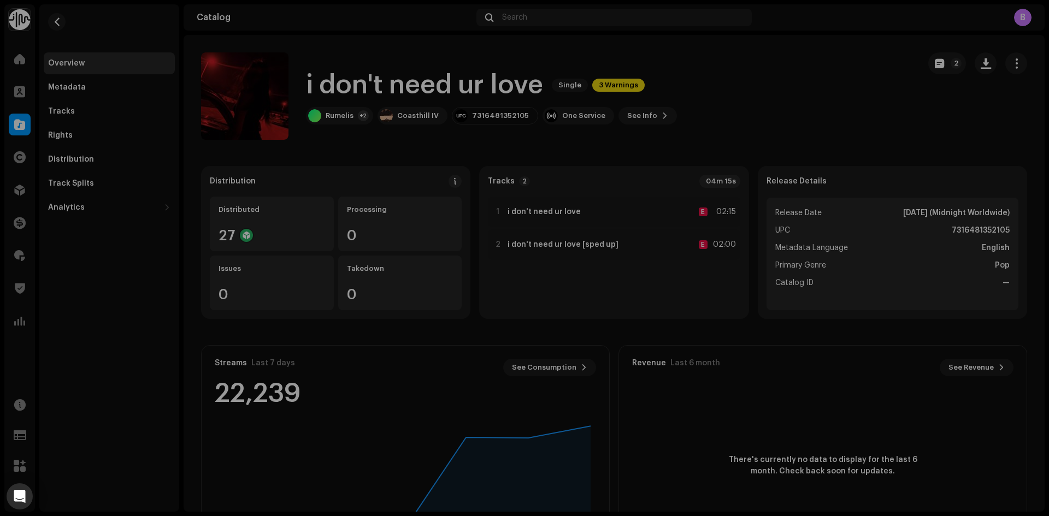
click at [776, 94] on div "i don't need ur love 3020066 Metadata Distribution Release Date [DATE] (Midnigh…" at bounding box center [524, 258] width 1049 height 516
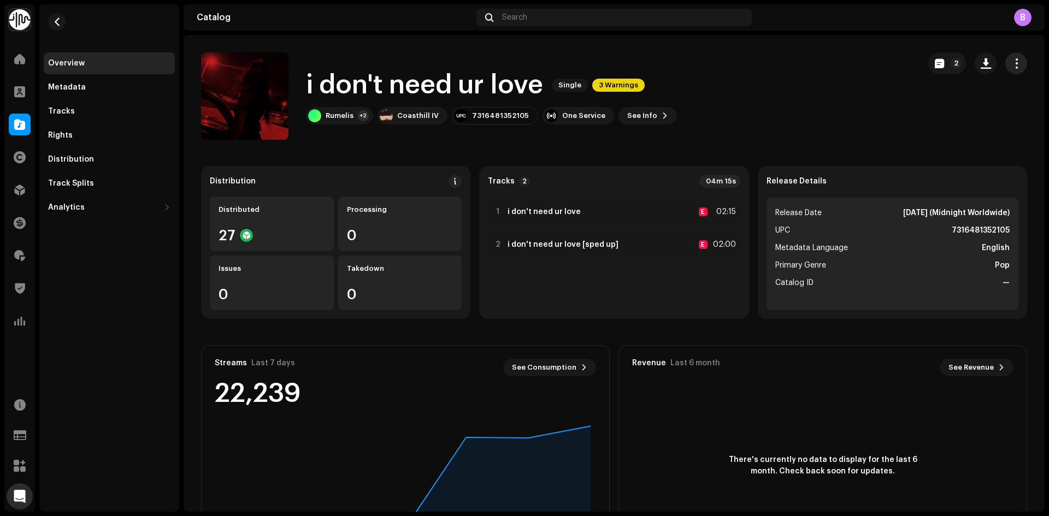
click at [1011, 59] on span "button" at bounding box center [1016, 63] width 10 height 9
click at [957, 111] on div "Edit" at bounding box center [961, 112] width 102 height 9
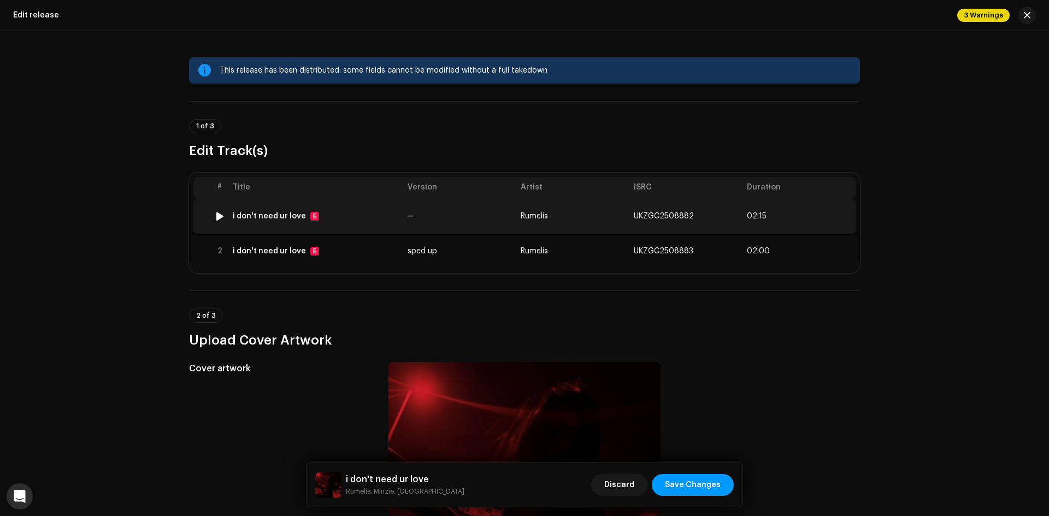
click at [408, 216] on span "—" at bounding box center [411, 217] width 7 height 8
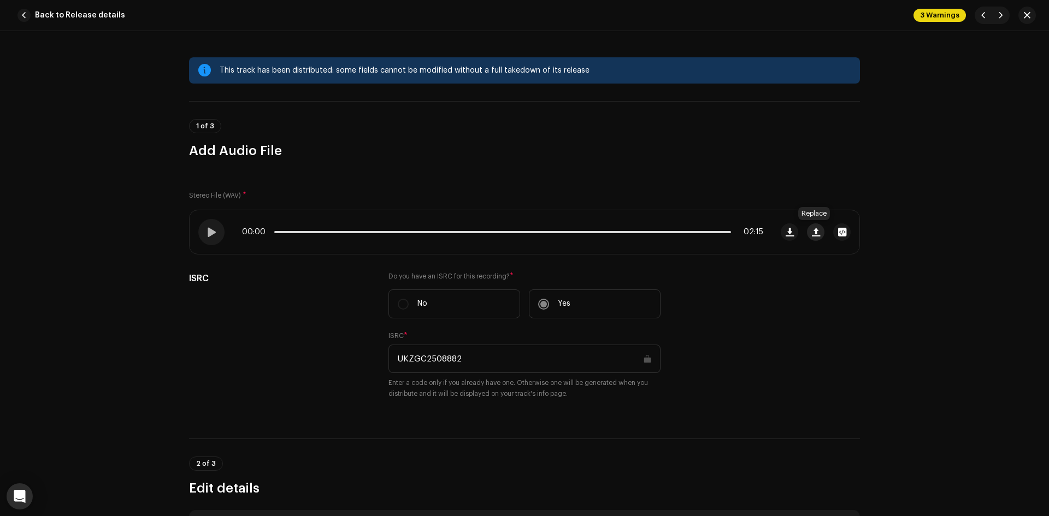
click at [820, 232] on button "button" at bounding box center [815, 231] width 17 height 17
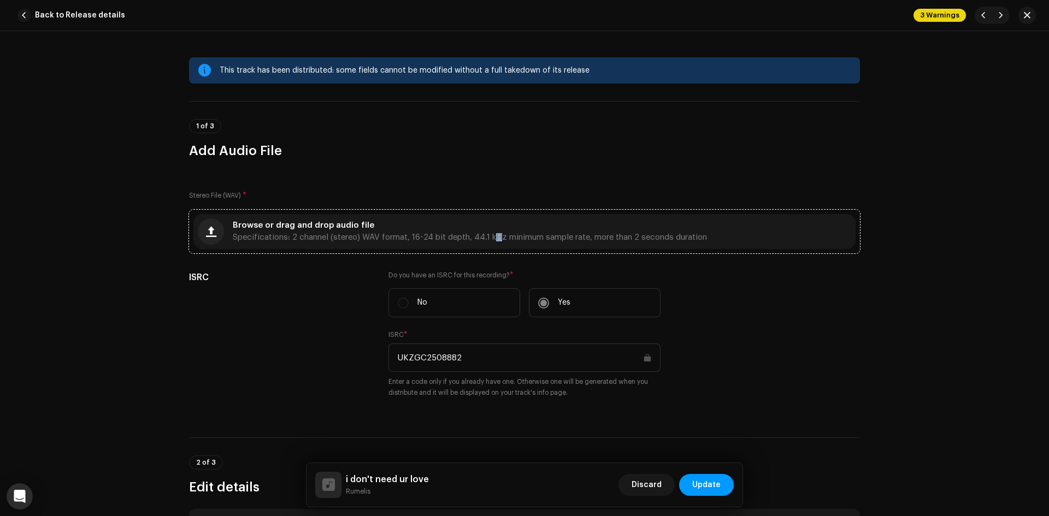
click at [490, 222] on div "Browse or drag and drop audio file Specifications: 2 channel (stereo) WAV forma…" at bounding box center [470, 232] width 474 height 20
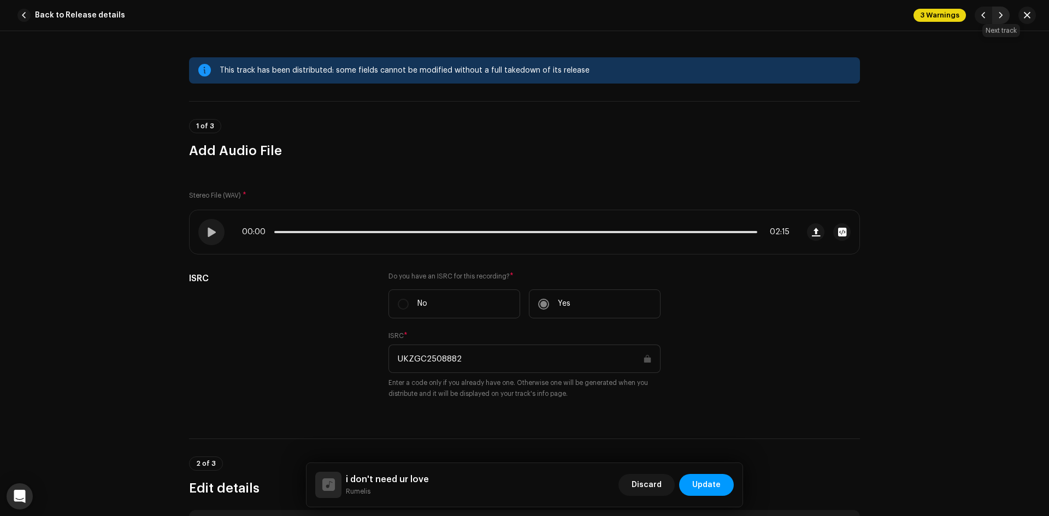
click at [999, 15] on span "button" at bounding box center [1001, 15] width 7 height 9
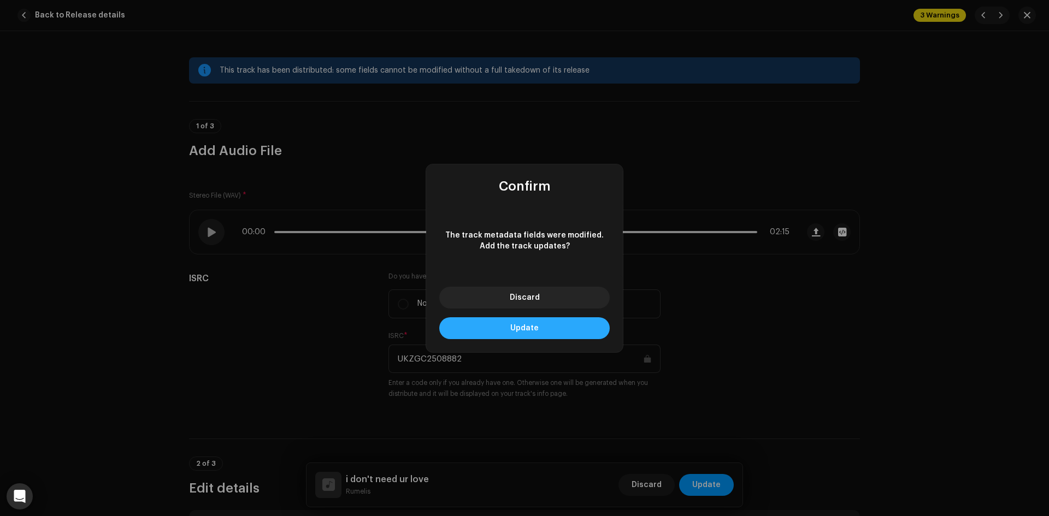
click at [563, 327] on button "Update" at bounding box center [524, 328] width 170 height 22
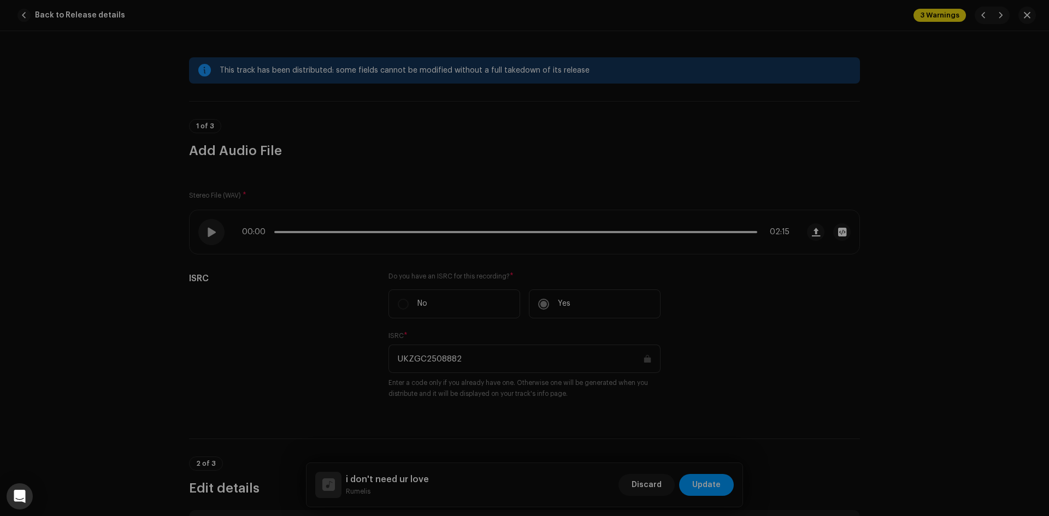
type input "UKZGC2508883"
type input "sped up"
type input "00:00"
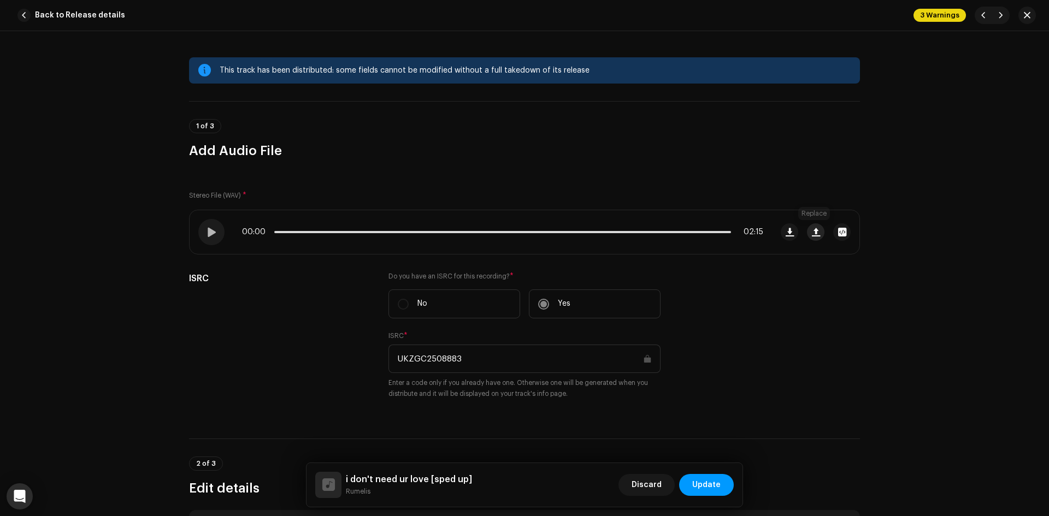
click at [817, 229] on span "button" at bounding box center [816, 232] width 8 height 9
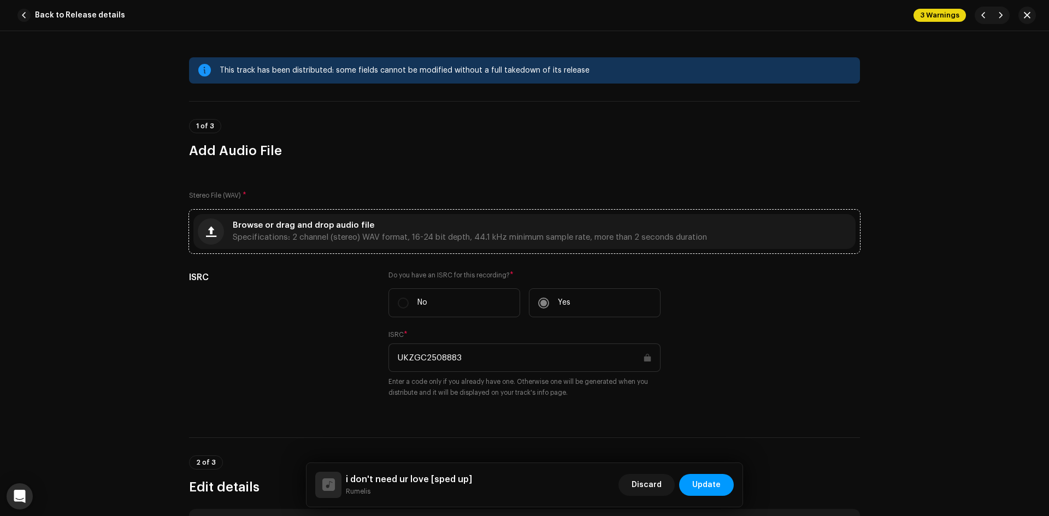
click at [640, 218] on div "Browse or drag and drop audio file Specifications: 2 channel (stereo) WAV forma…" at bounding box center [524, 231] width 662 height 35
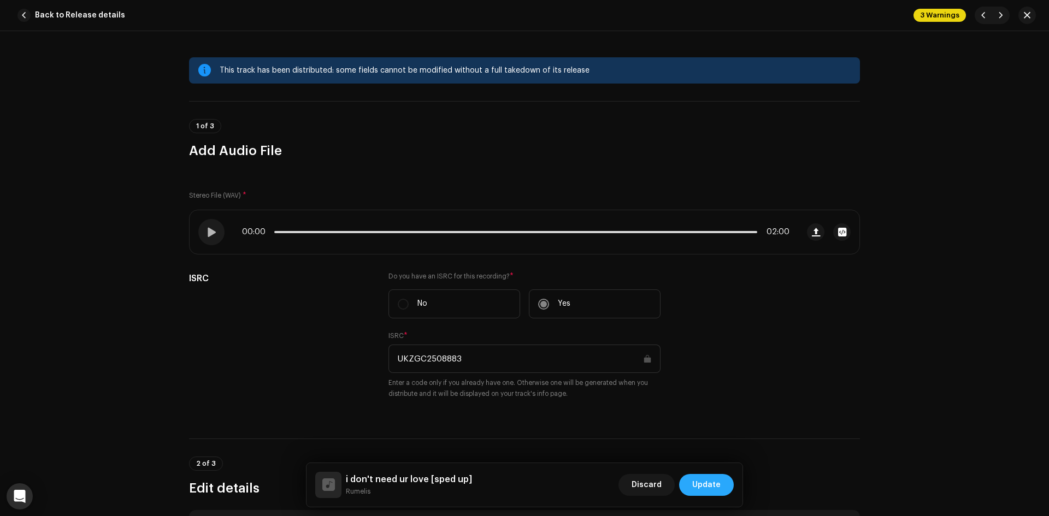
click at [699, 486] on span "Update" at bounding box center [706, 485] width 28 height 22
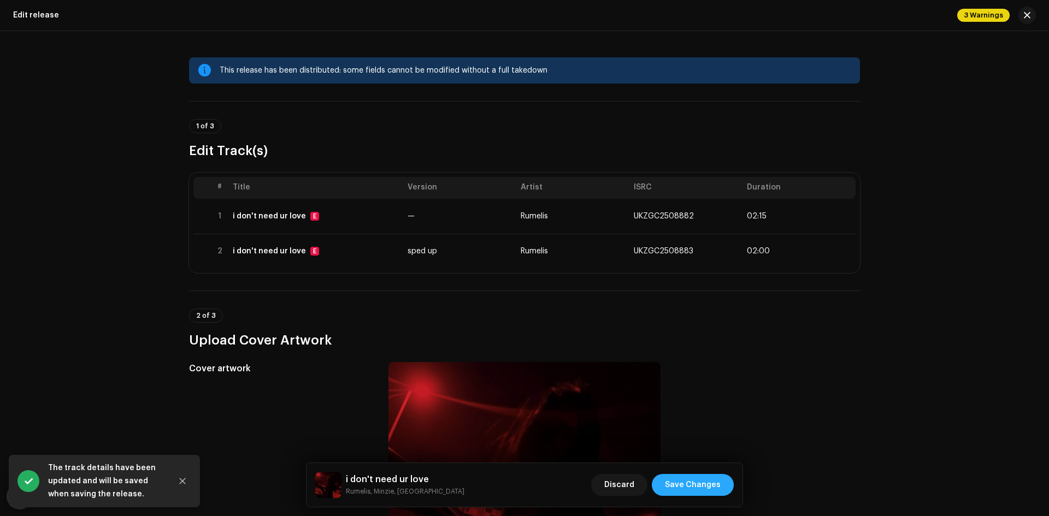
click at [698, 484] on span "Save Changes" at bounding box center [693, 485] width 56 height 22
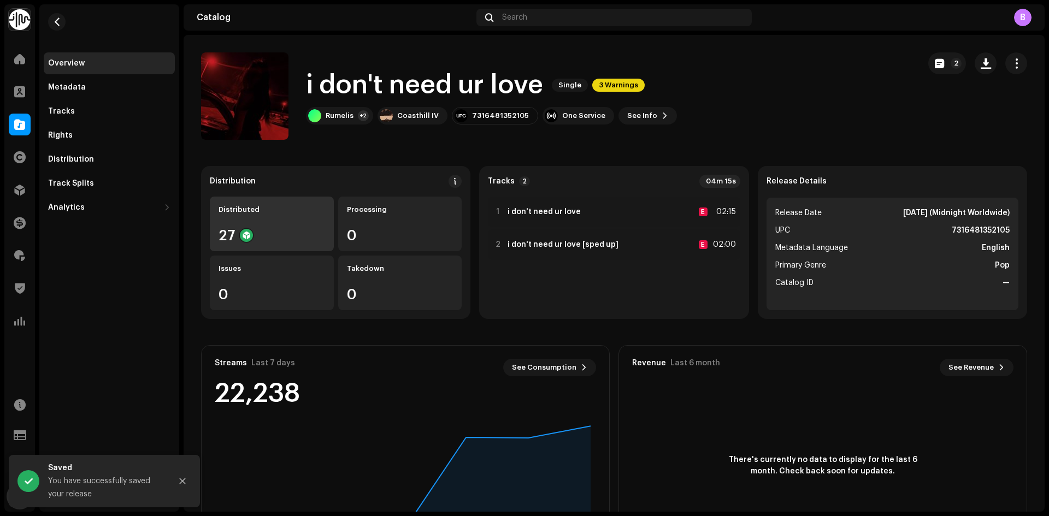
click at [283, 217] on div "Distributed 27" at bounding box center [272, 224] width 124 height 55
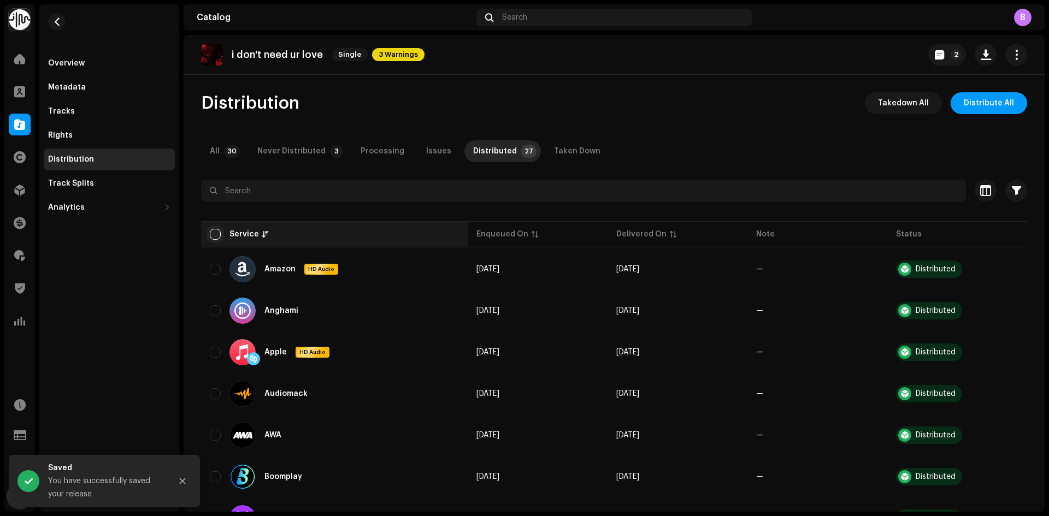
click at [211, 233] on input "checkbox" at bounding box center [215, 234] width 11 height 11
checkbox input "true"
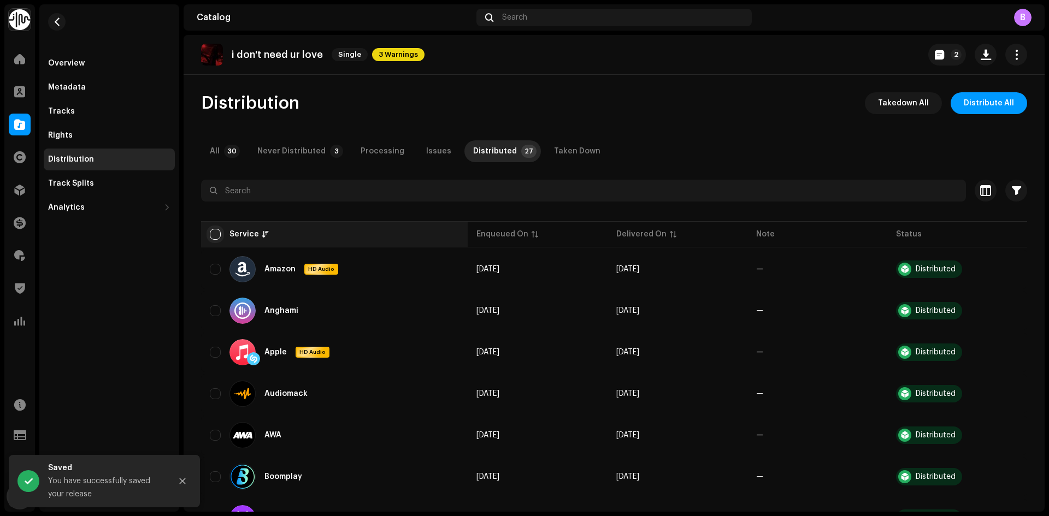
checkbox input "true"
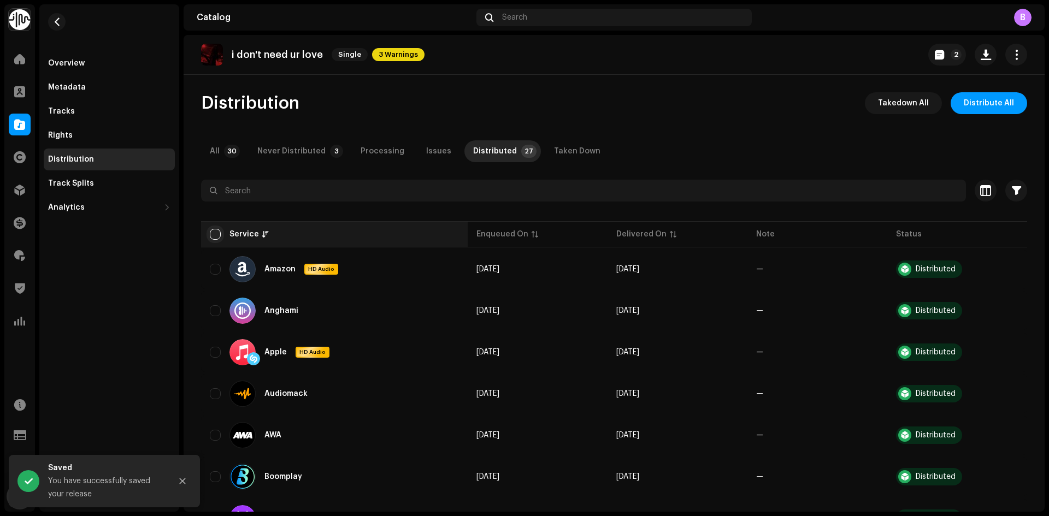
checkbox input "true"
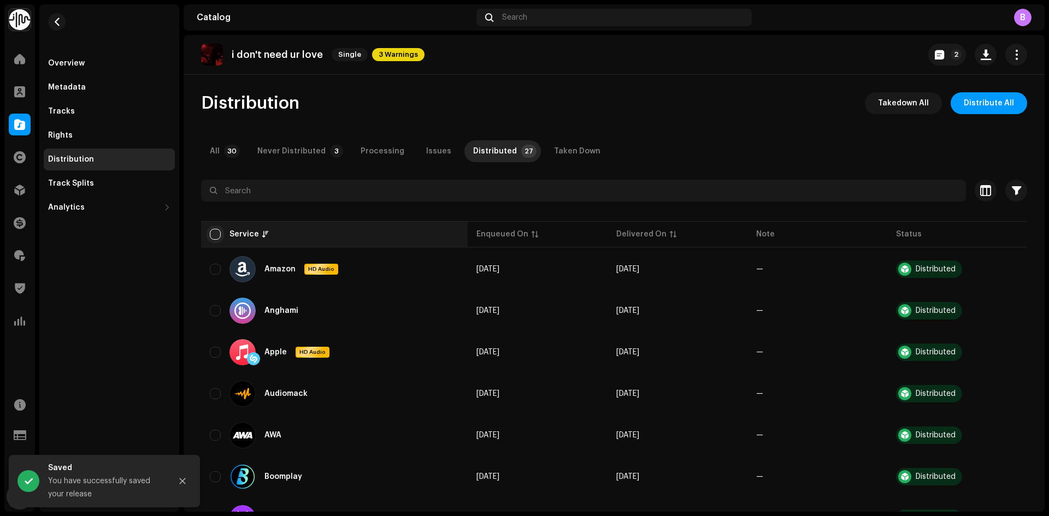
checkbox input "true"
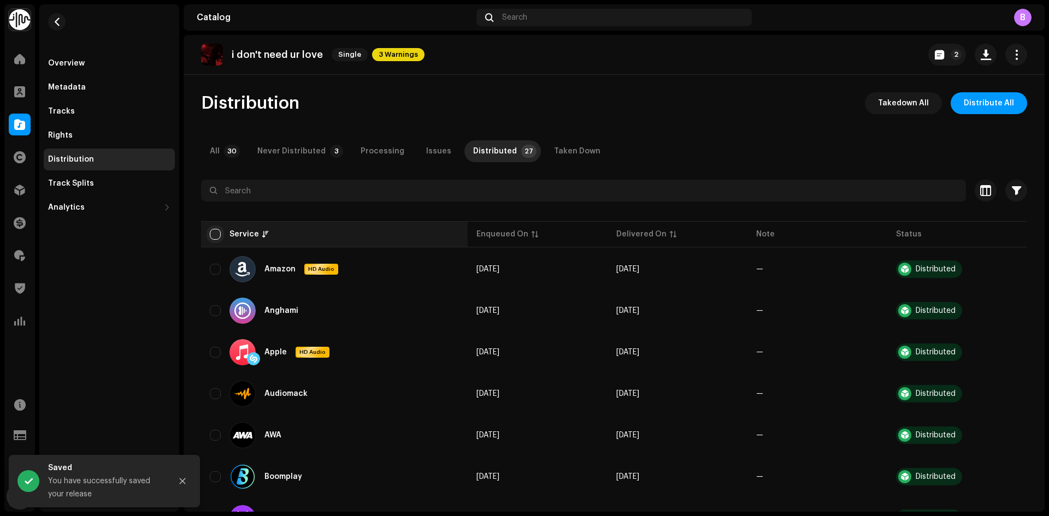
checkbox input "true"
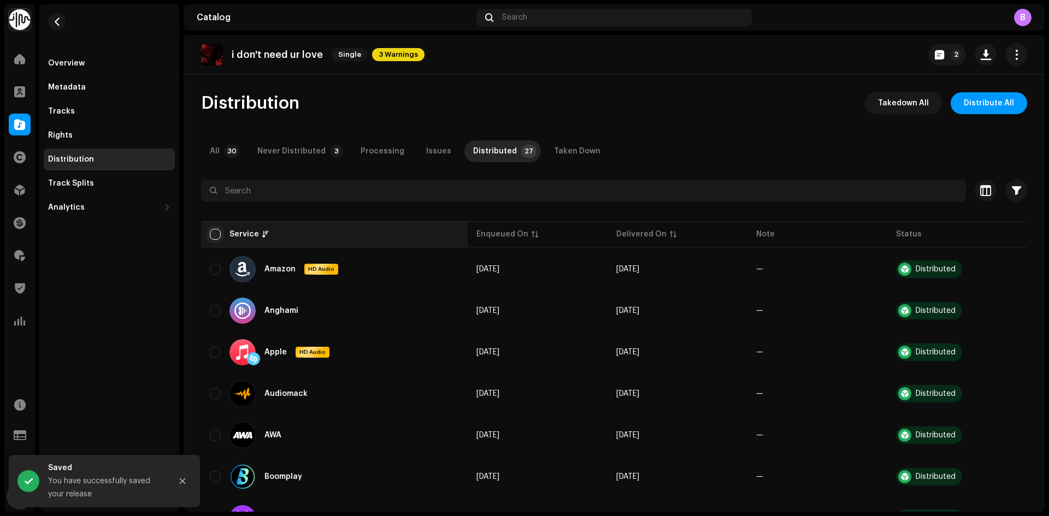
checkbox input "true"
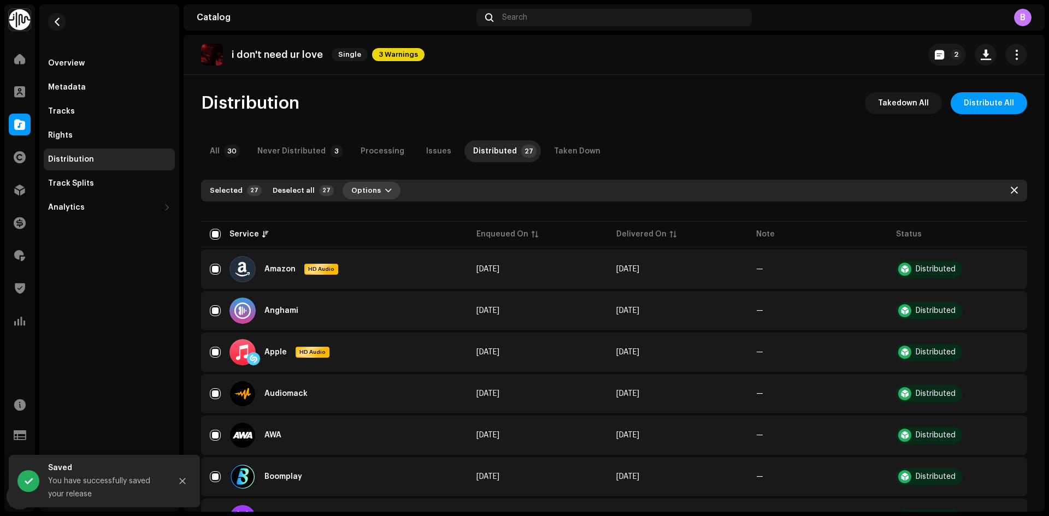
click at [351, 192] on span "Options" at bounding box center [366, 191] width 30 height 22
click at [380, 211] on div "Distribute" at bounding box center [394, 215] width 102 height 9
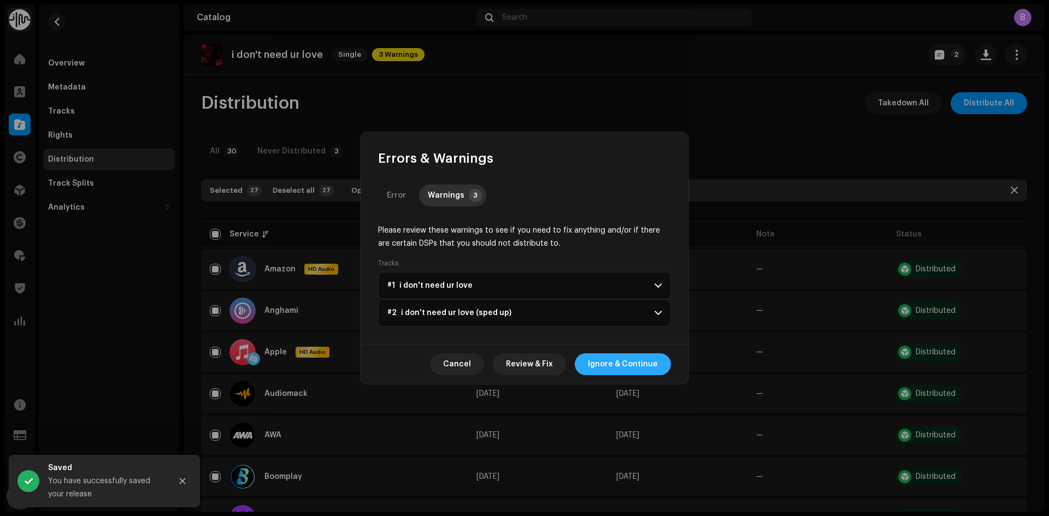
click at [632, 363] on span "Ignore & Continue" at bounding box center [623, 365] width 70 height 22
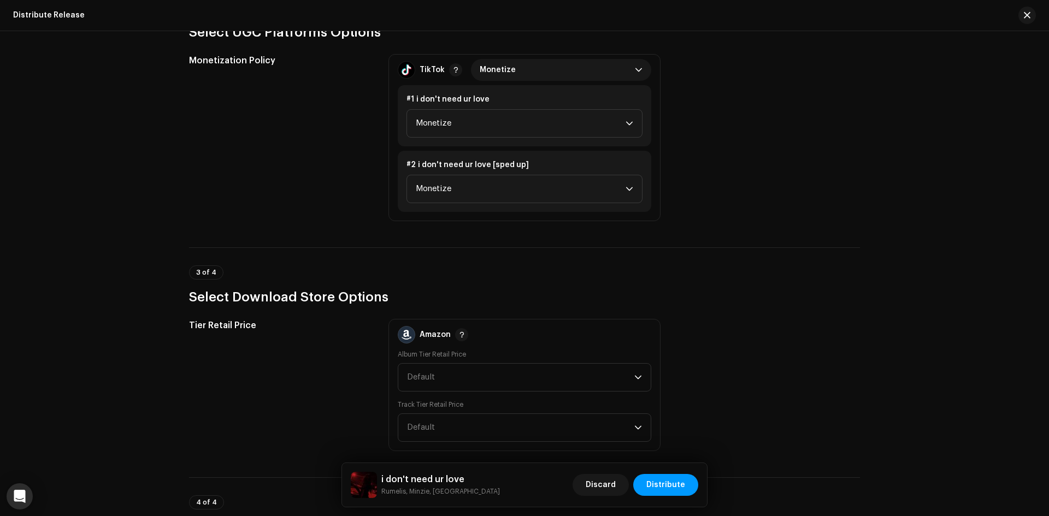
scroll to position [1464, 0]
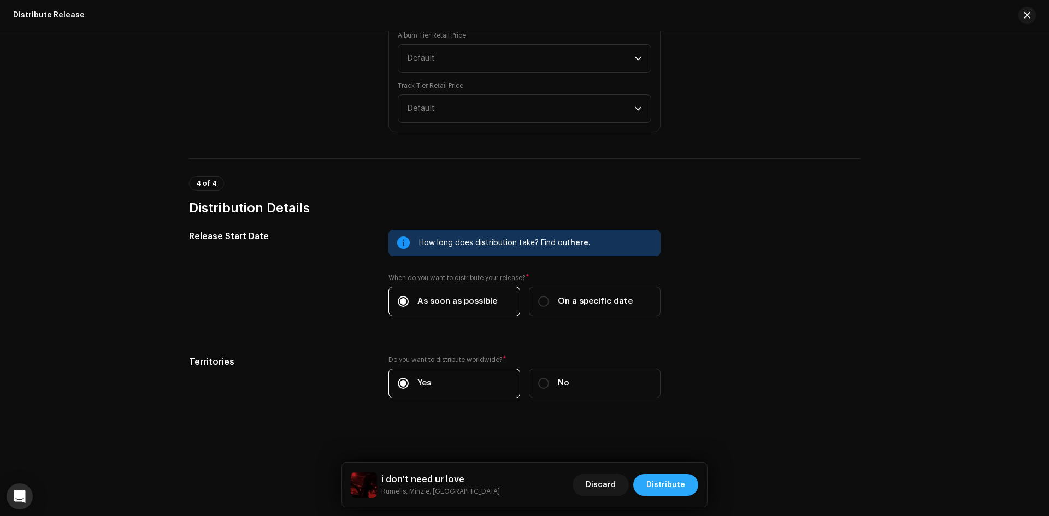
click at [658, 484] on span "Distribute" at bounding box center [665, 485] width 39 height 22
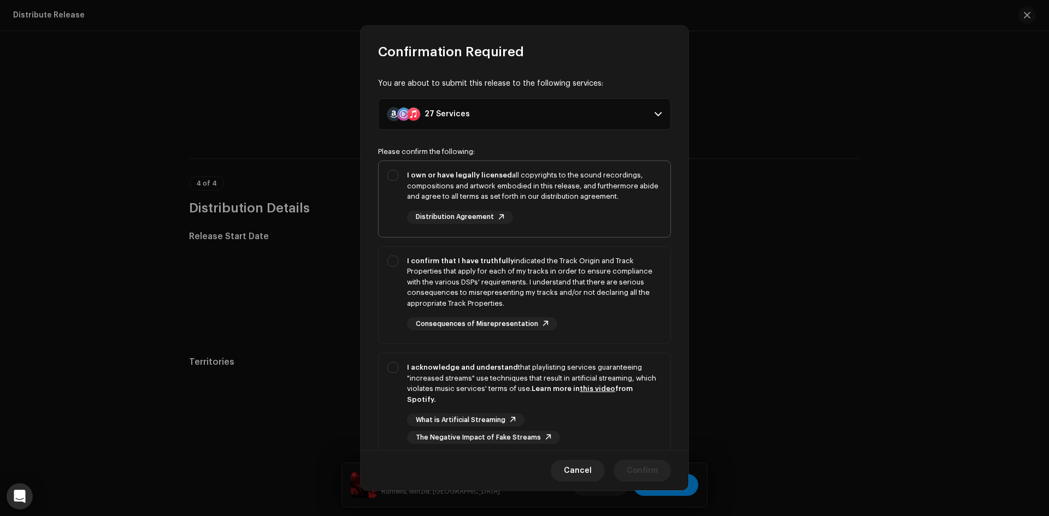
click at [452, 191] on div "I own or have legally licensed all copyrights to the sound recordings, composit…" at bounding box center [534, 186] width 255 height 32
checkbox input "true"
click at [464, 269] on div "I confirm that I have truthfully indicated the Track Origin and Track Propertie…" at bounding box center [534, 283] width 255 height 54
checkbox input "true"
click at [472, 404] on div "I acknowledge and understand that playlisting services guaranteeing "increased …" at bounding box center [534, 383] width 255 height 43
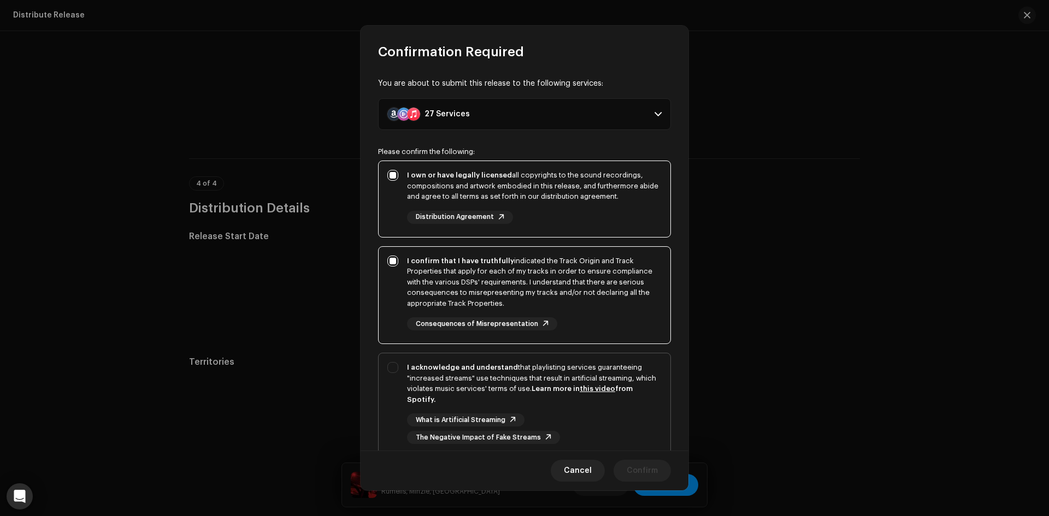
checkbox input "true"
click at [627, 481] on button "Confirm" at bounding box center [642, 471] width 57 height 22
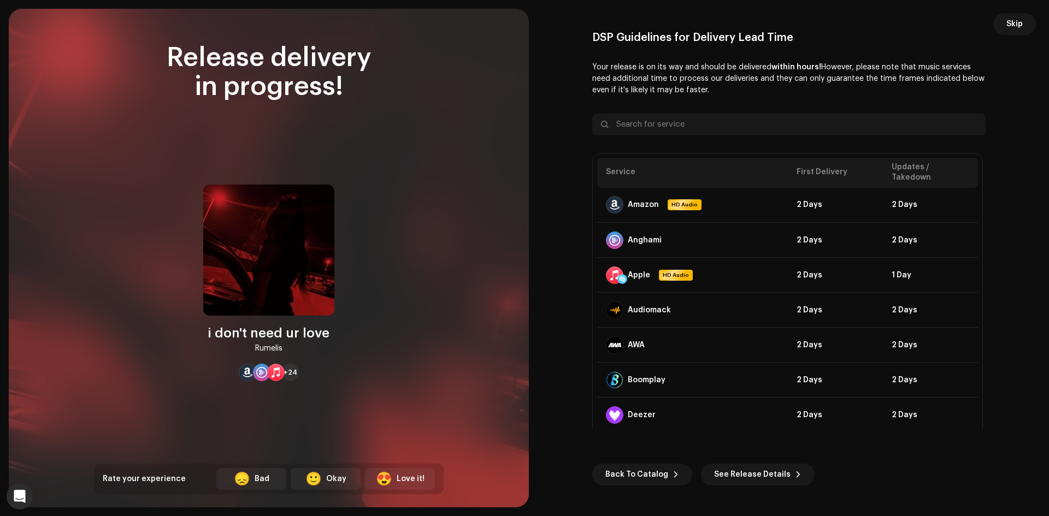
click at [1001, 25] on button "Skip" at bounding box center [1014, 24] width 43 height 22
